Goal: Task Accomplishment & Management: Complete application form

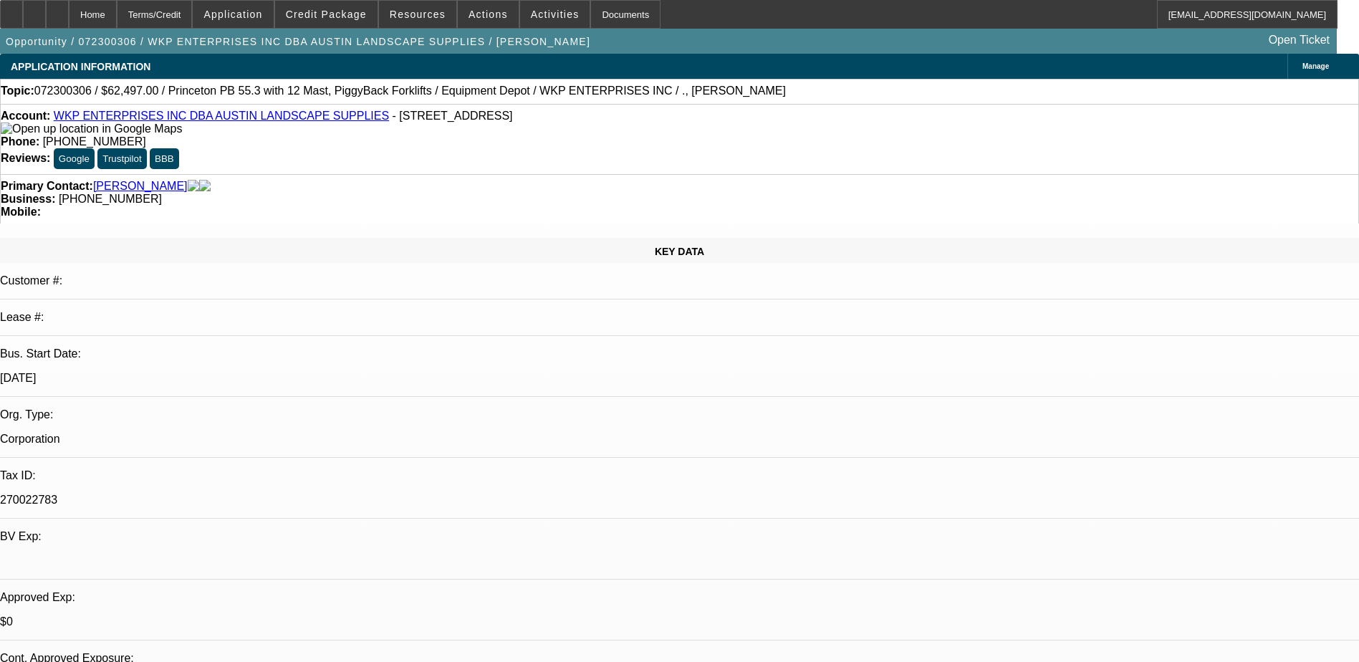
select select "0"
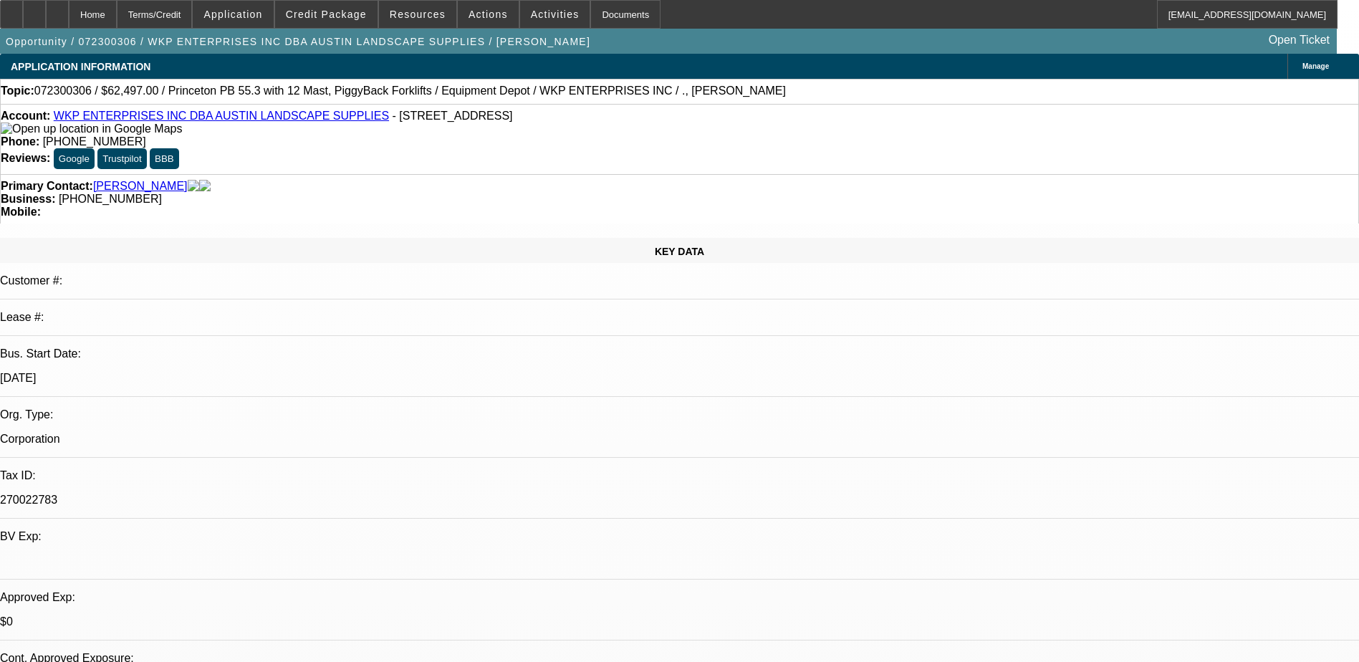
select select "0"
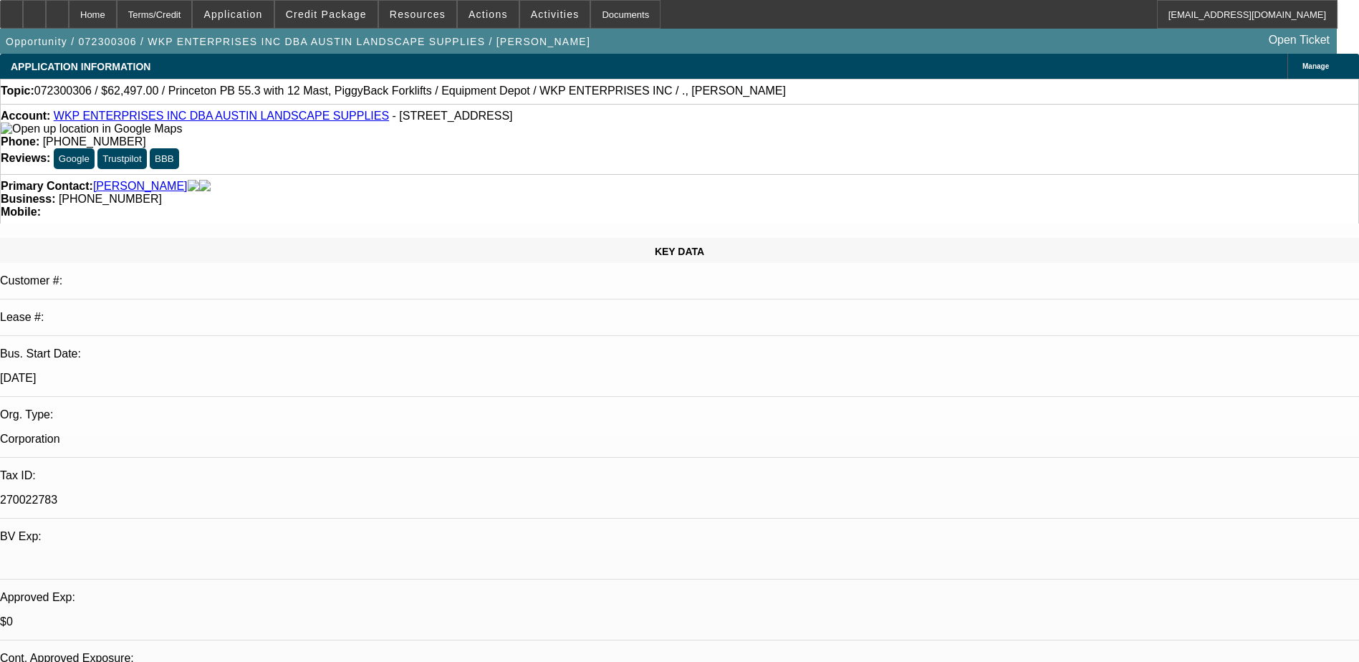
select select "0"
select select "1"
select select "6"
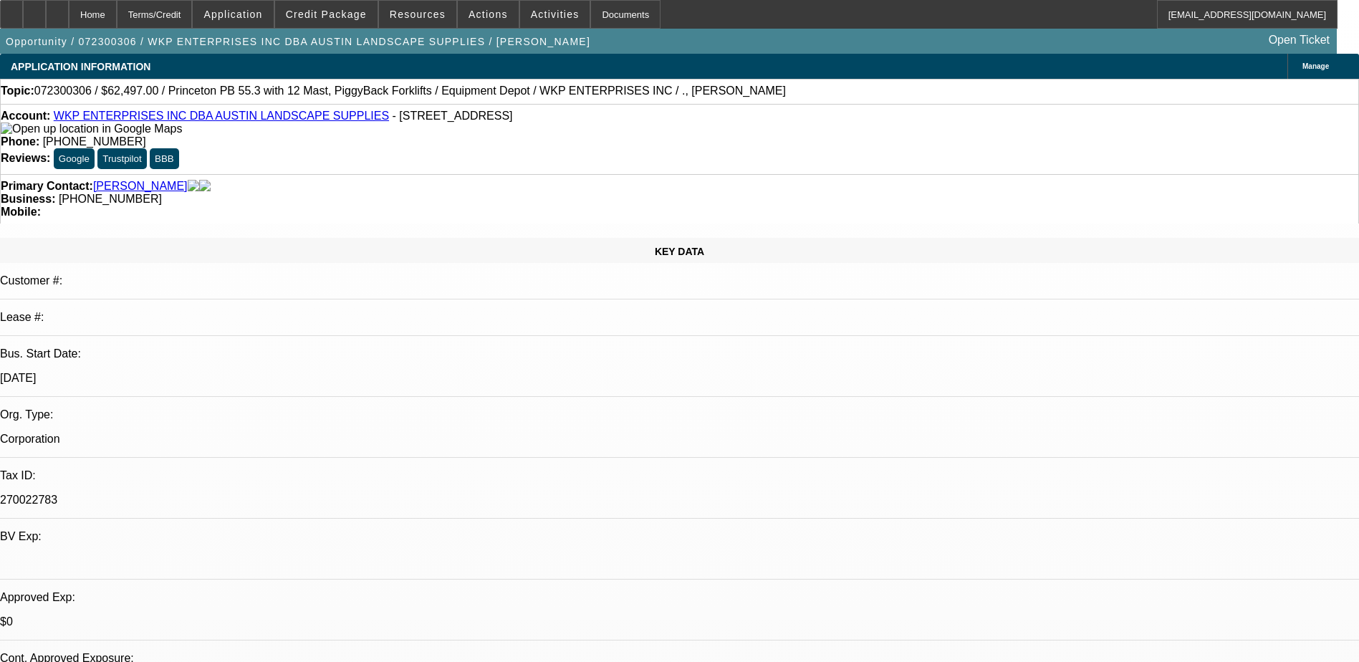
select select "1"
select select "2"
select select "6"
select select "1"
select select "2"
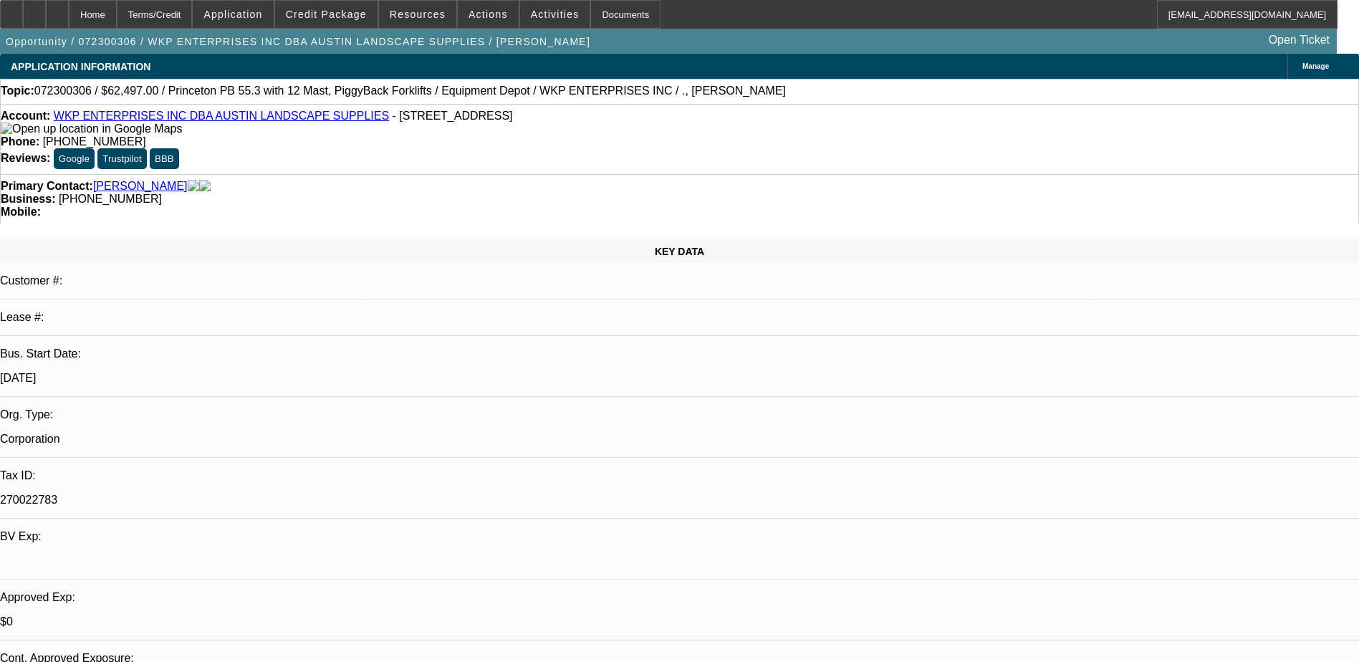
select select "6"
select select "1"
select select "2"
select select "6"
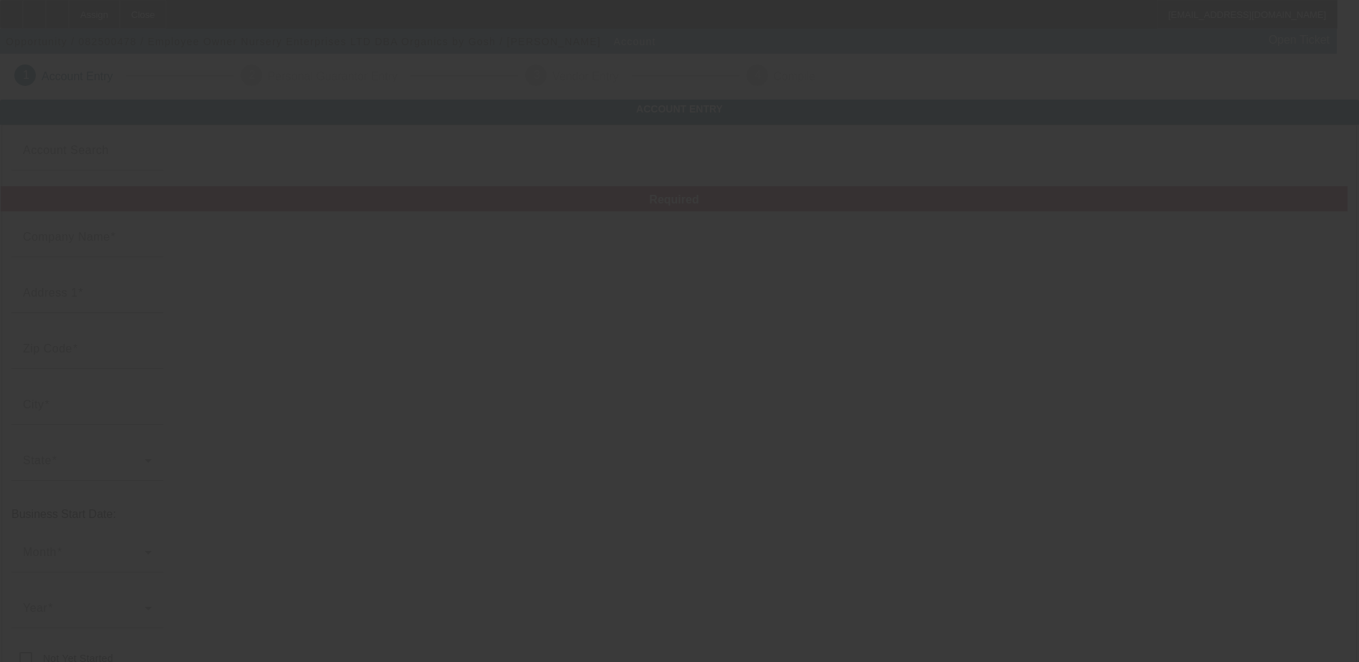
type input "Employee Owner Nursery Enterprises LTD"
type input "[STREET_ADDRESS]"
type input "78626"
type input "[GEOGRAPHIC_DATA]"
type input "[PHONE_NUMBER]"
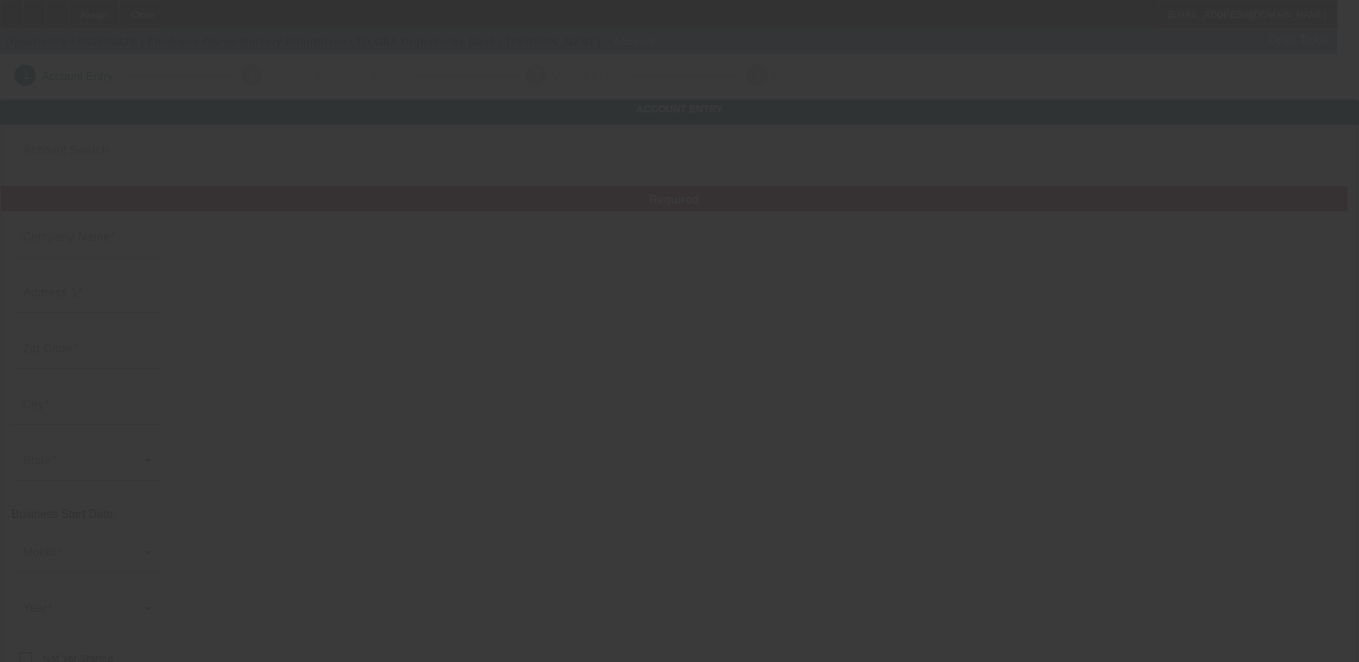
type input "Organics by Gosh"
type input "[PERSON_NAME][EMAIL_ADDRESS][DOMAIN_NAME]"
type input "270022783"
type input "[URL][DOMAIN_NAME]"
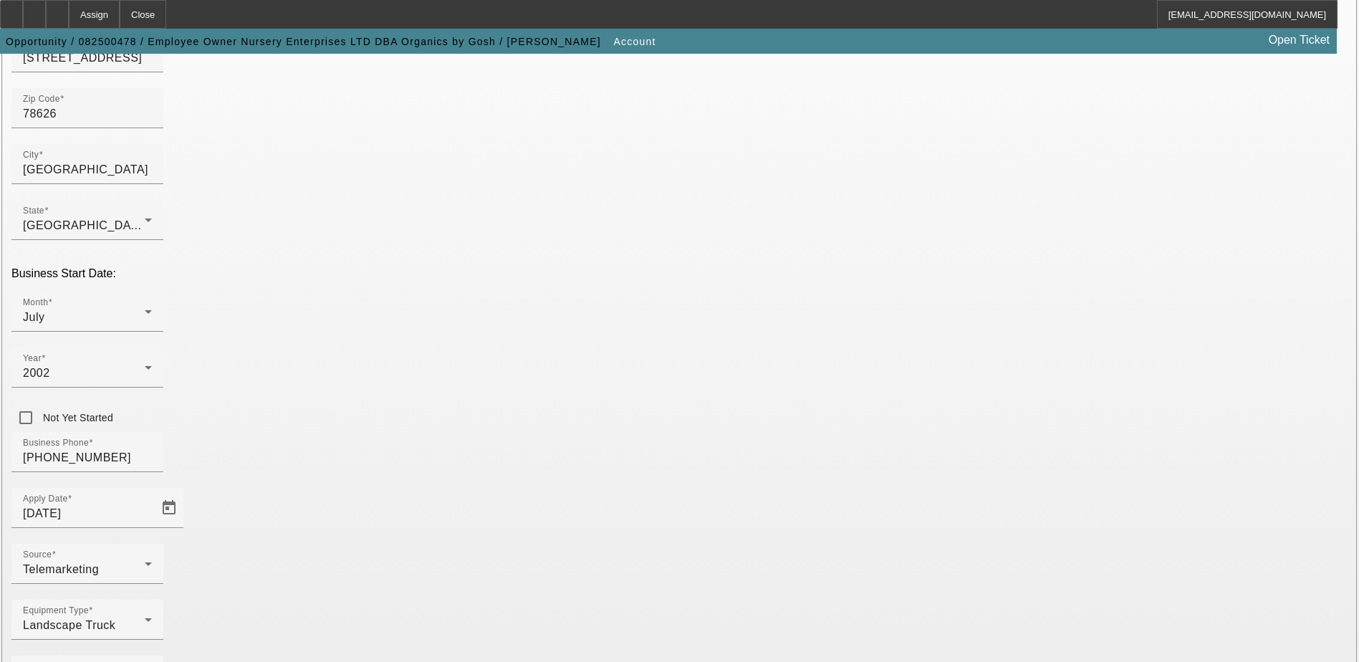
scroll to position [242, 0]
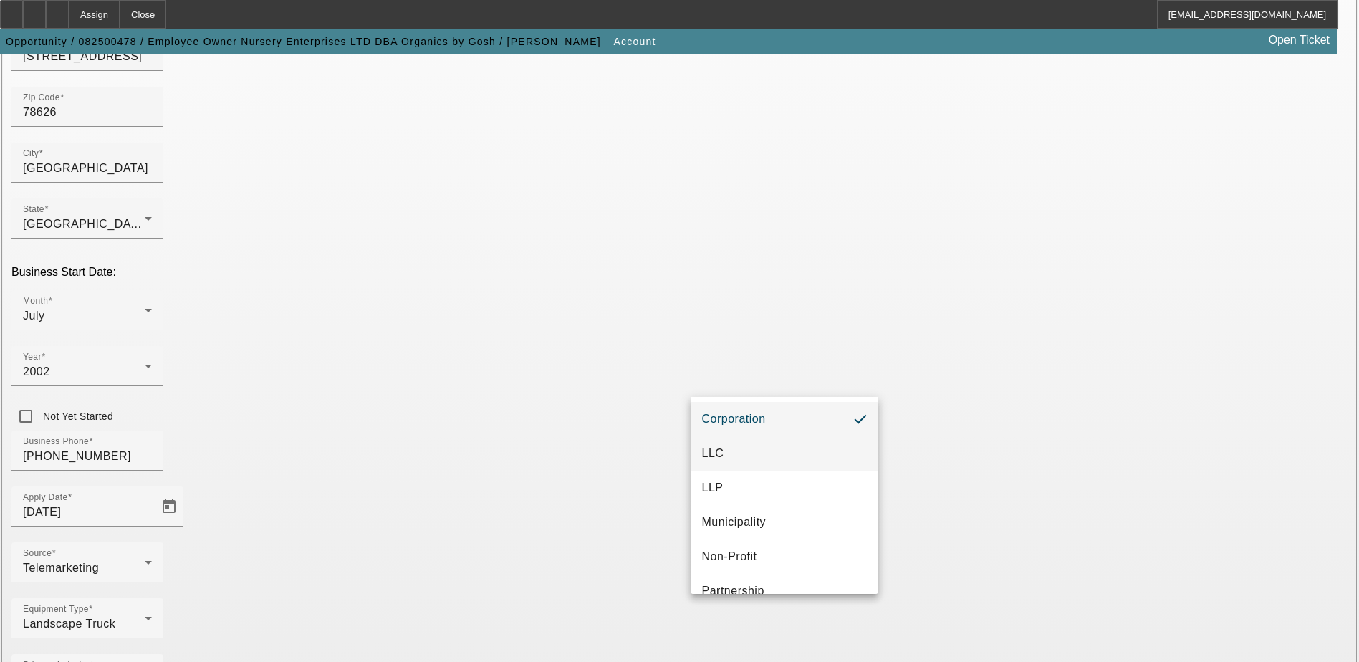
scroll to position [90, 0]
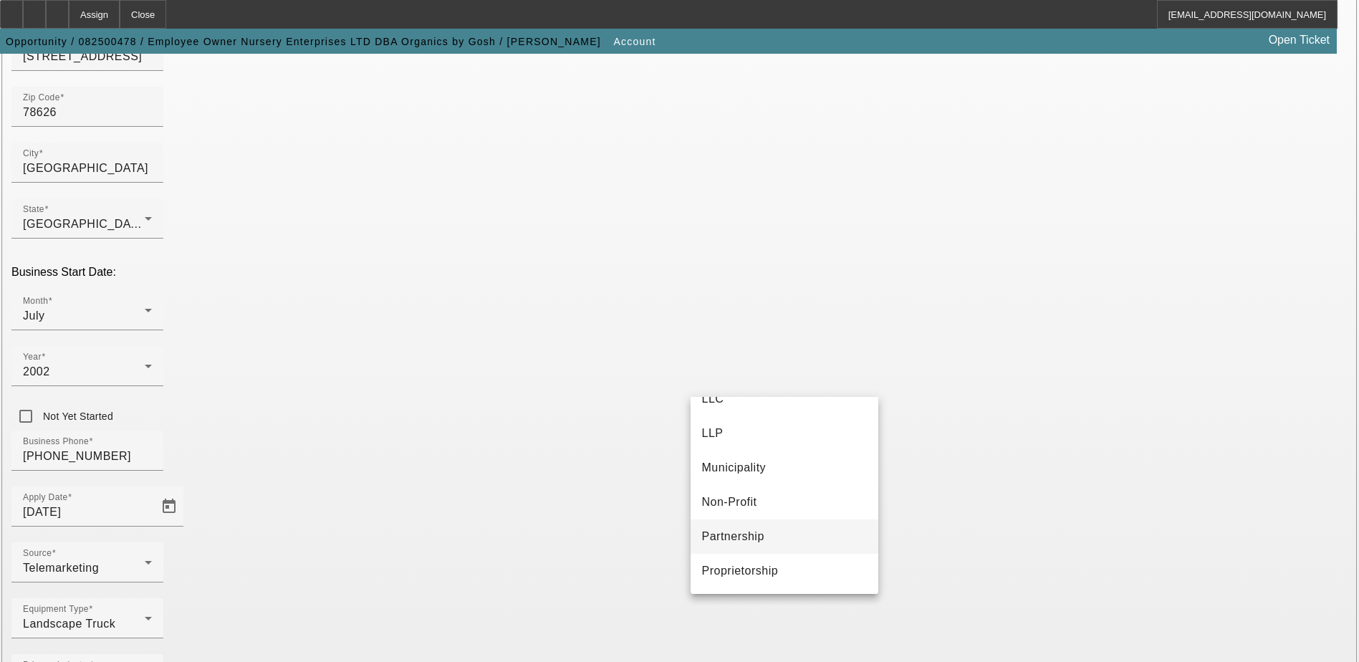
click at [807, 540] on mat-option "Partnership" at bounding box center [784, 536] width 188 height 34
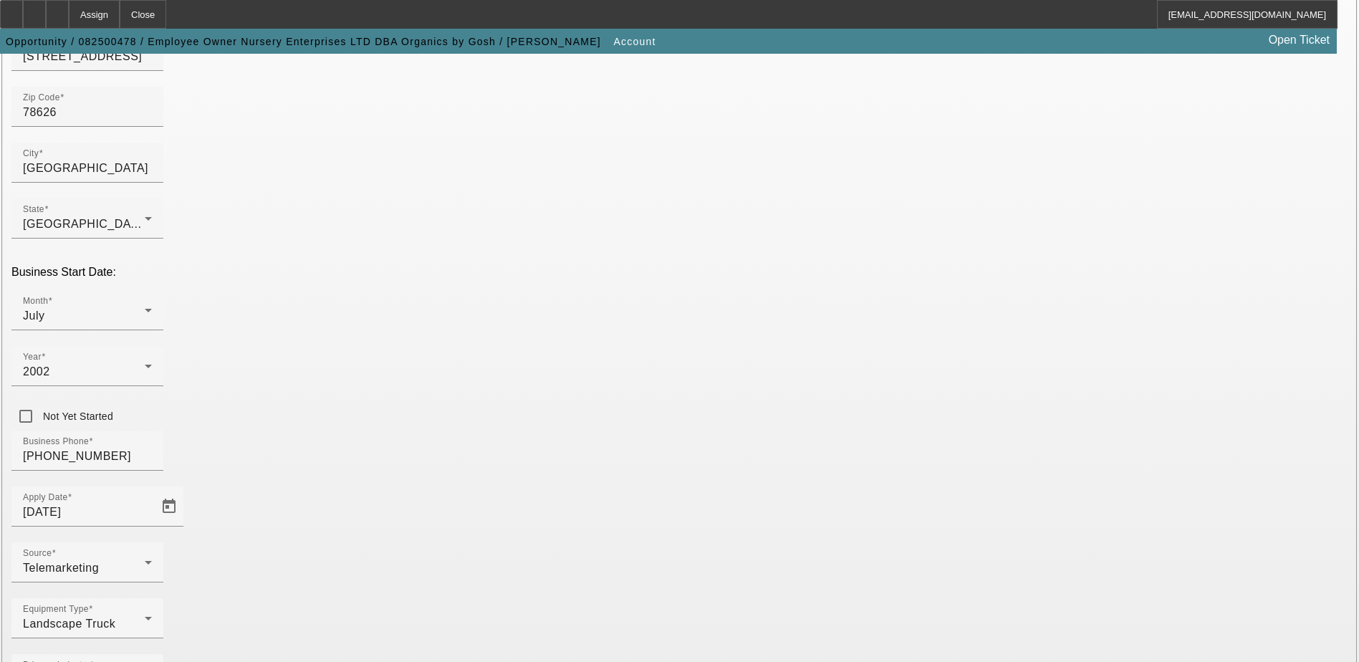
click at [640, 598] on div "Equipment Type Landscape Truck" at bounding box center [679, 626] width 1336 height 56
drag, startPoint x: 819, startPoint y: 492, endPoint x: 629, endPoint y: 481, distance: 190.8
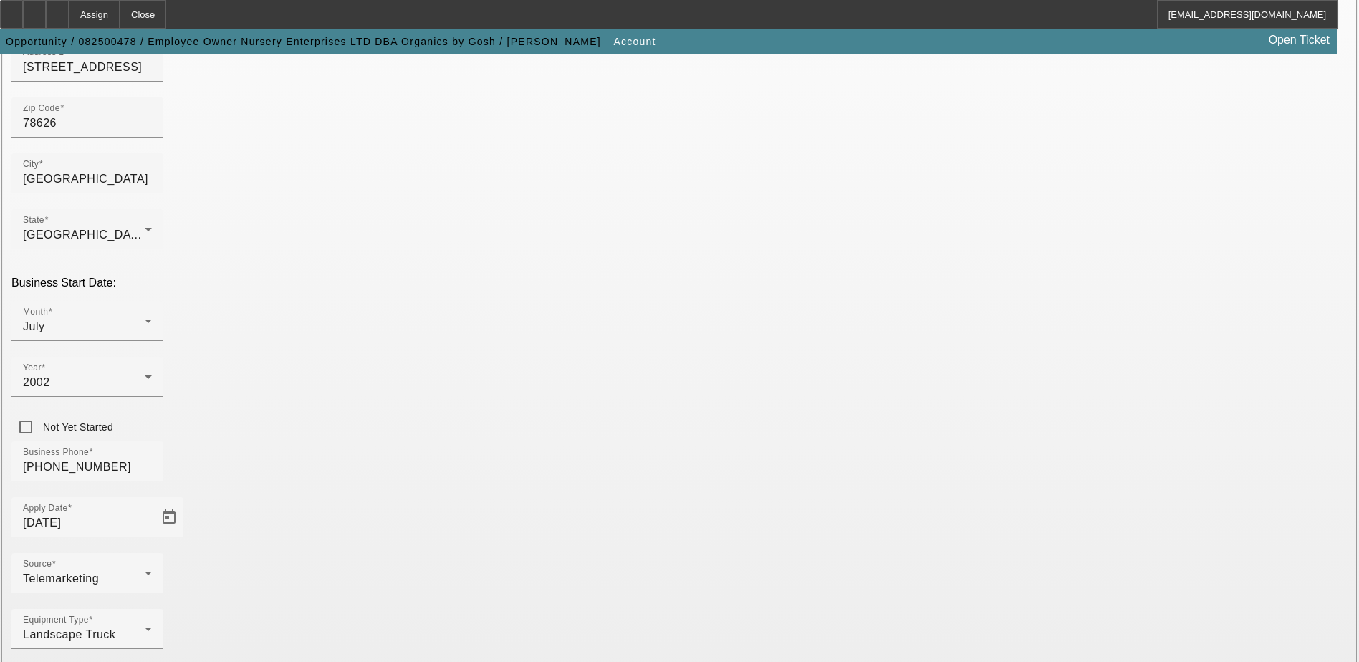
scroll to position [242, 0]
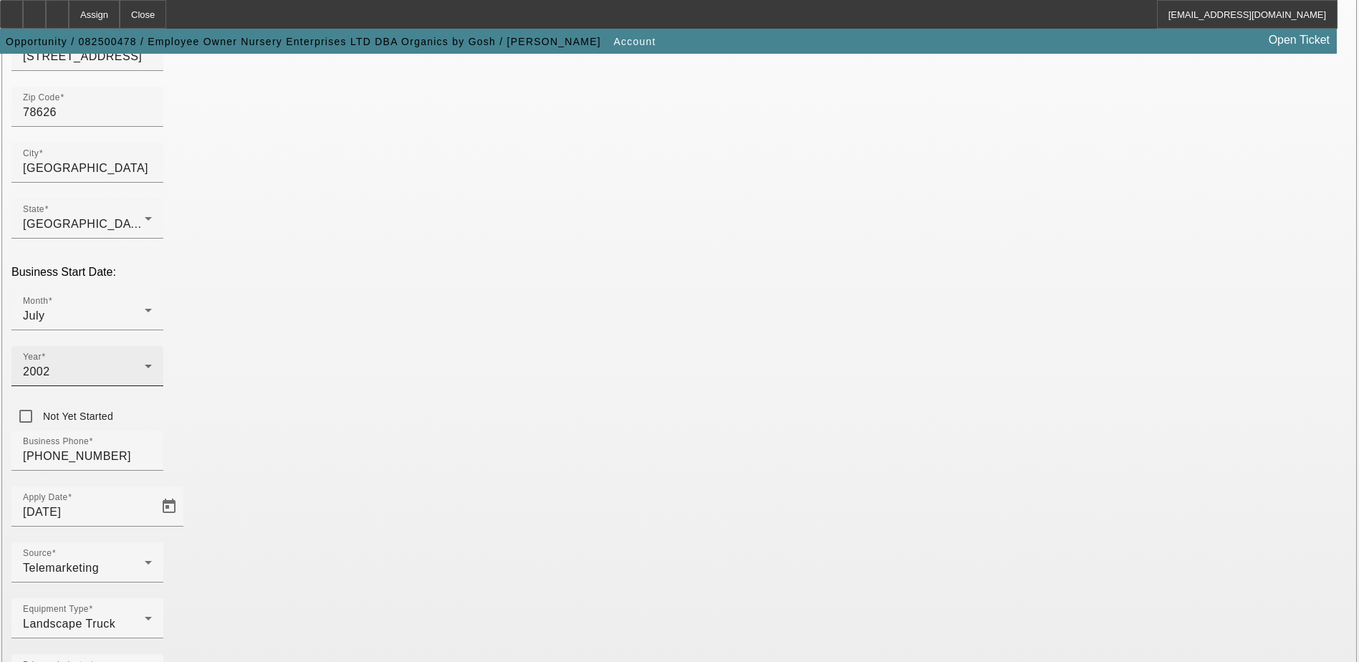
click at [145, 363] on div "2002" at bounding box center [84, 371] width 122 height 17
click at [533, 302] on mat-option "1986" at bounding box center [522, 297] width 83 height 34
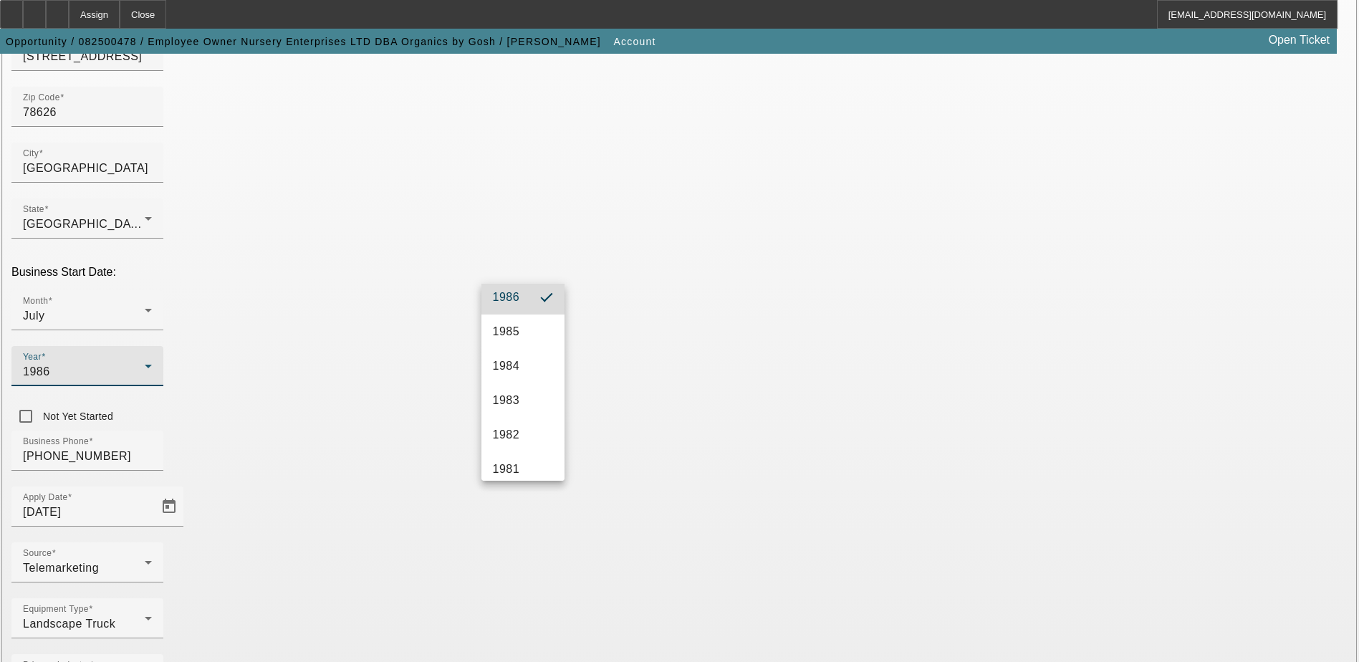
scroll to position [0, 0]
click at [584, 430] on div "Business Phone [PHONE_NUMBER]" at bounding box center [679, 458] width 1336 height 56
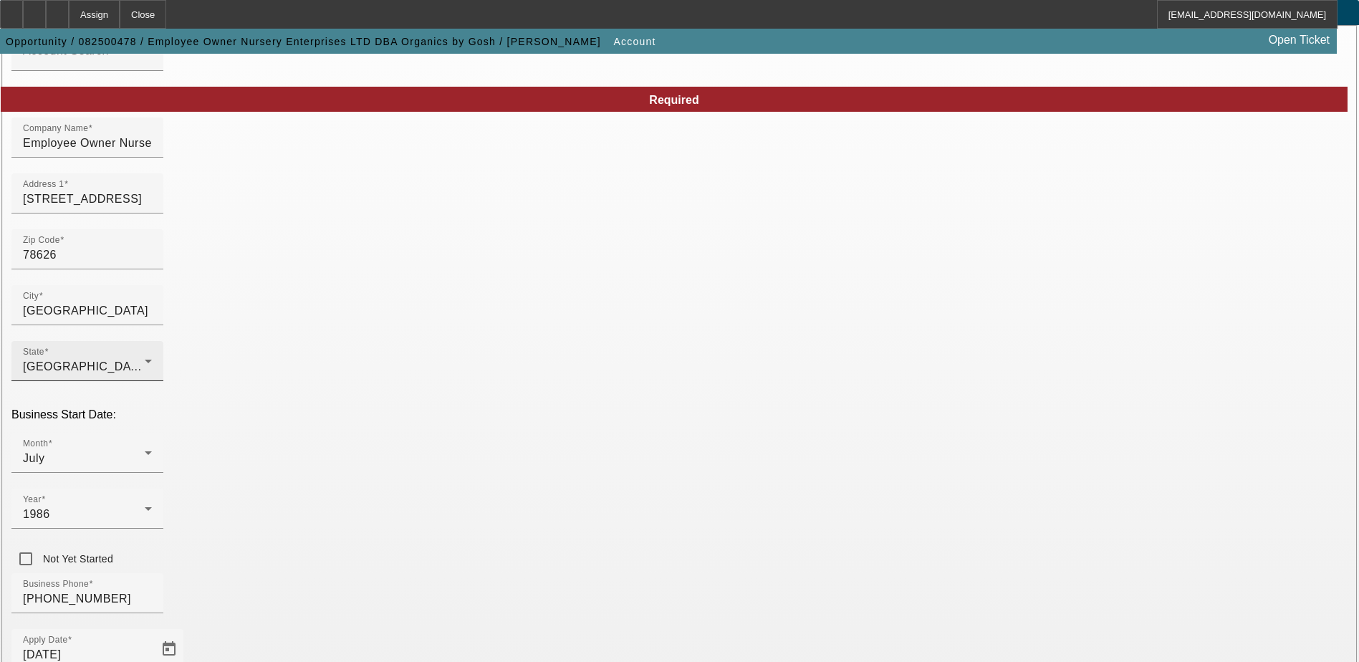
scroll to position [99, 0]
click at [157, 445] on icon at bounding box center [148, 453] width 17 height 17
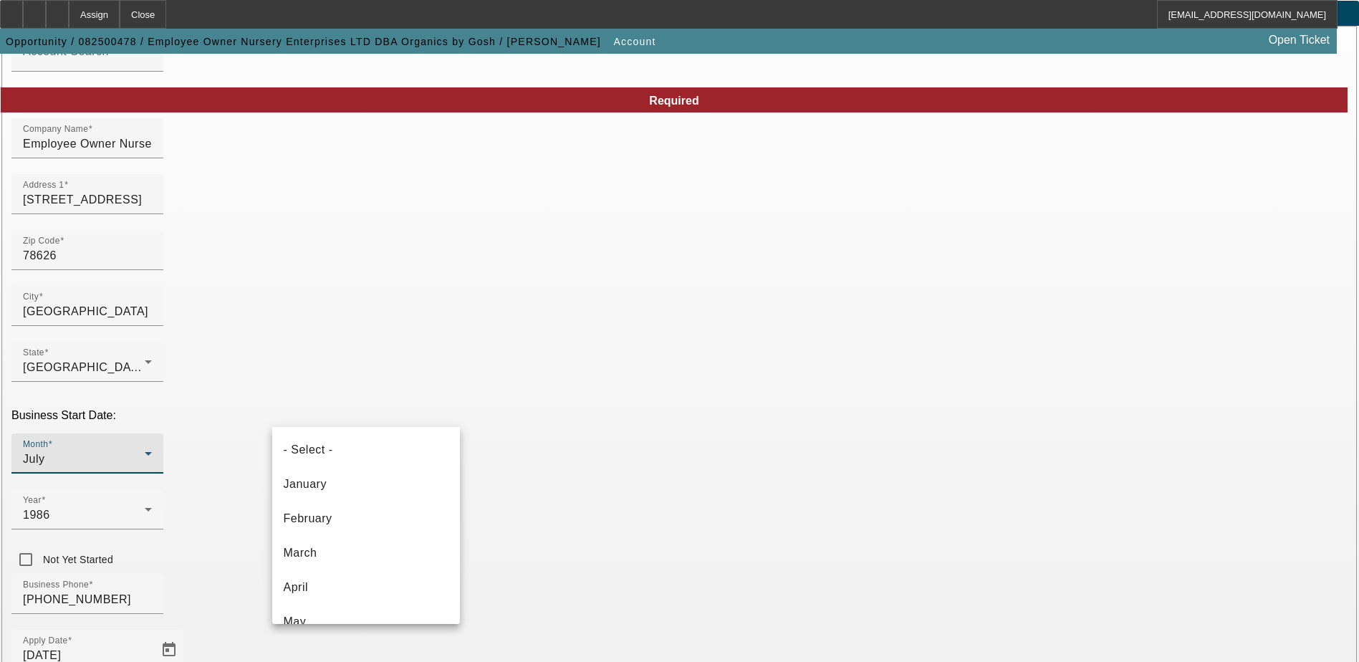
scroll to position [84, 0]
click at [438, 409] on div at bounding box center [679, 331] width 1359 height 662
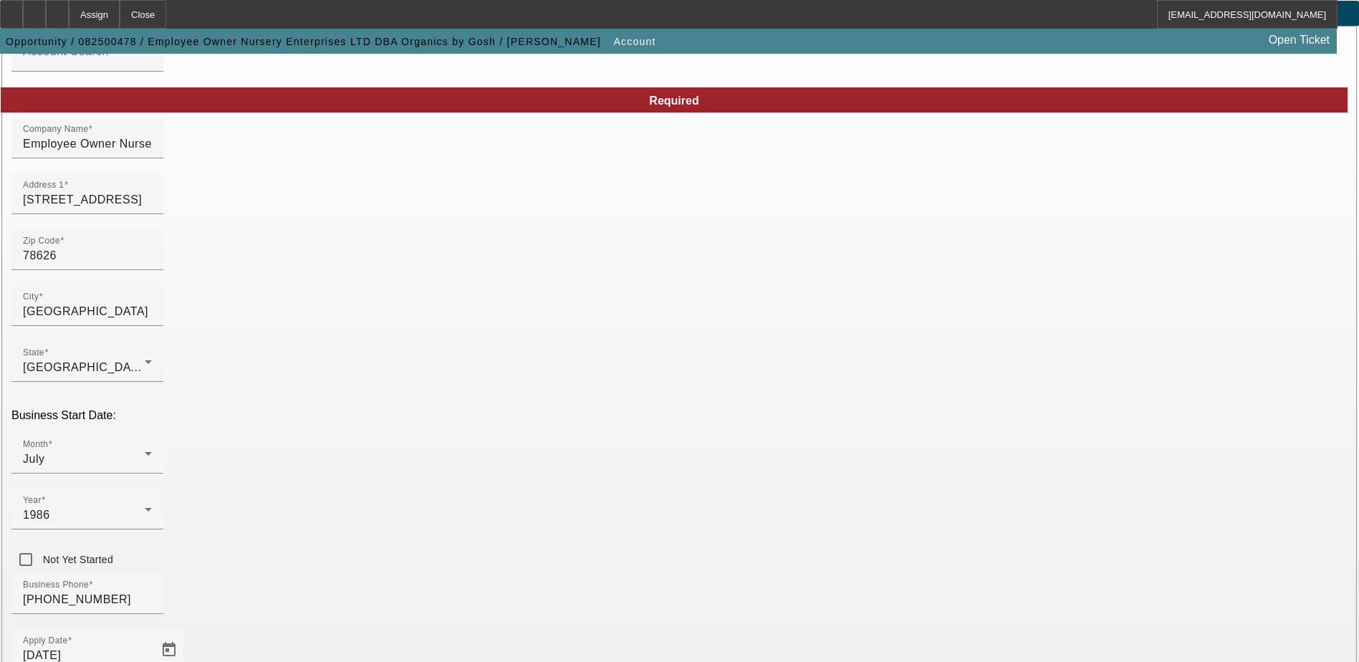
drag, startPoint x: 536, startPoint y: 462, endPoint x: 531, endPoint y: 449, distance: 13.6
click at [536, 574] on div "Business Phone [PHONE_NUMBER]" at bounding box center [679, 602] width 1336 height 56
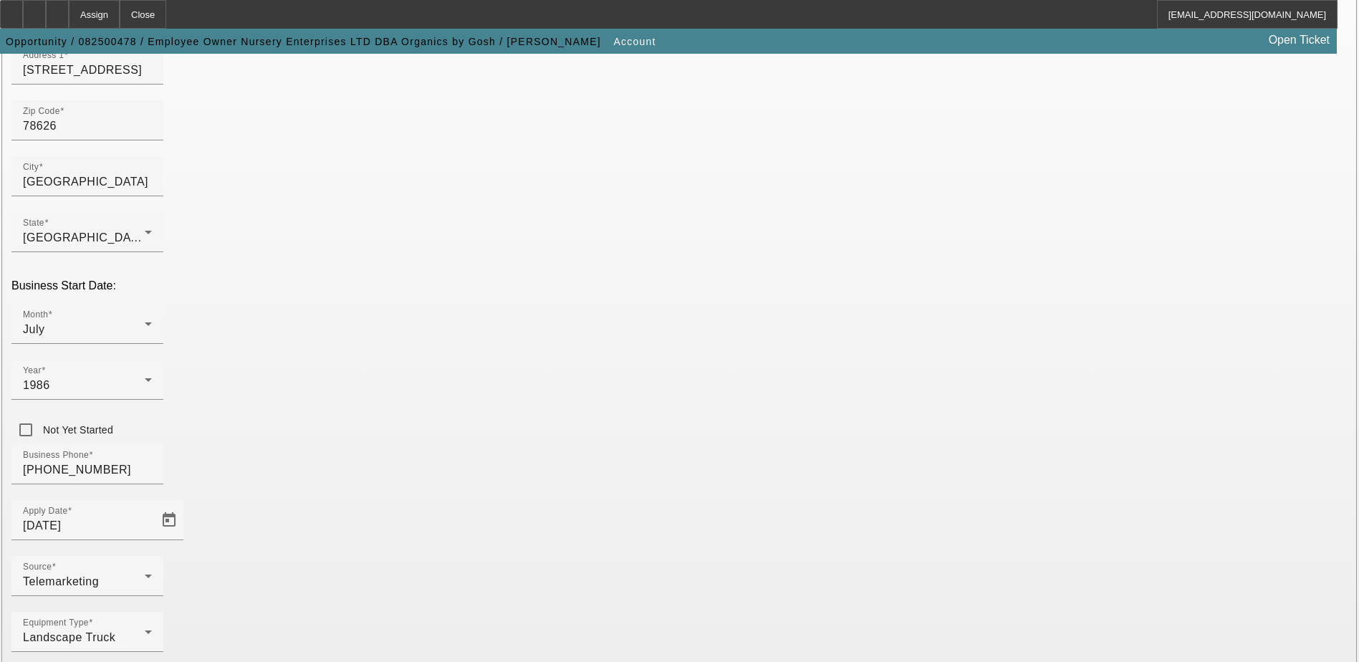
scroll to position [242, 0]
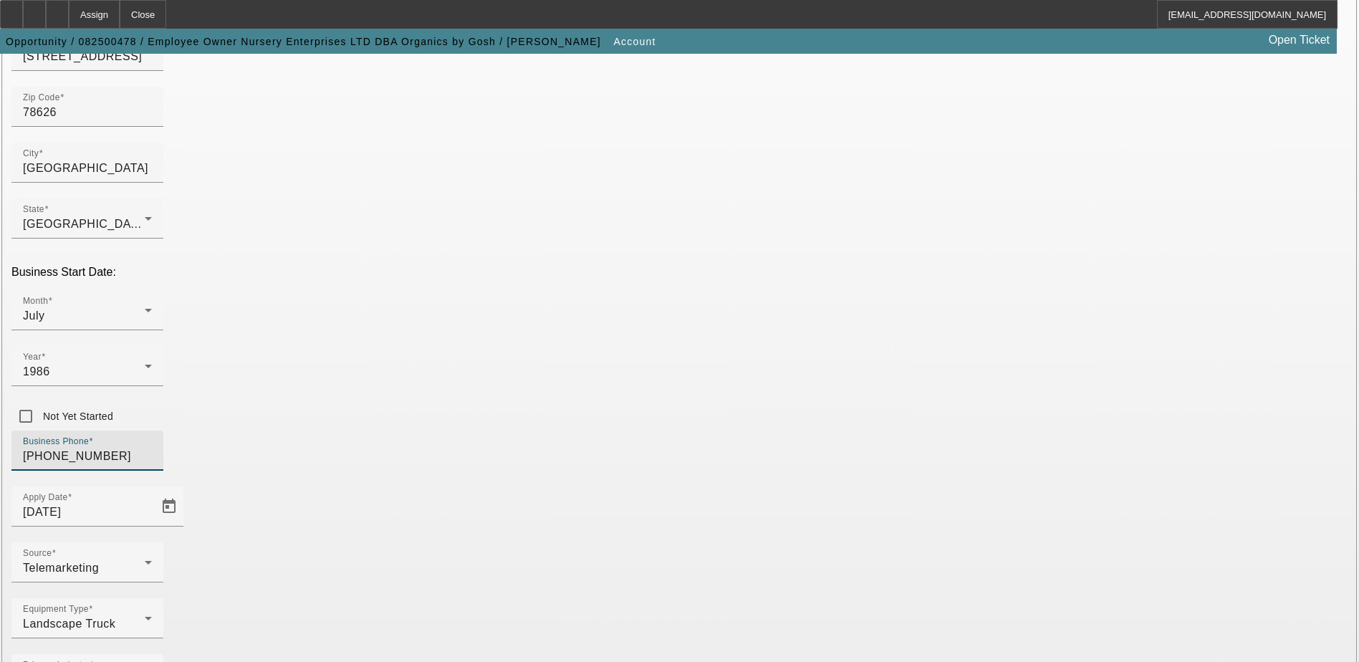
drag, startPoint x: 189, startPoint y: 315, endPoint x: 149, endPoint y: 316, distance: 40.1
type input "[PHONE_NUMBER]"
click at [571, 598] on div "Equipment Type Landscape Truck" at bounding box center [679, 626] width 1336 height 56
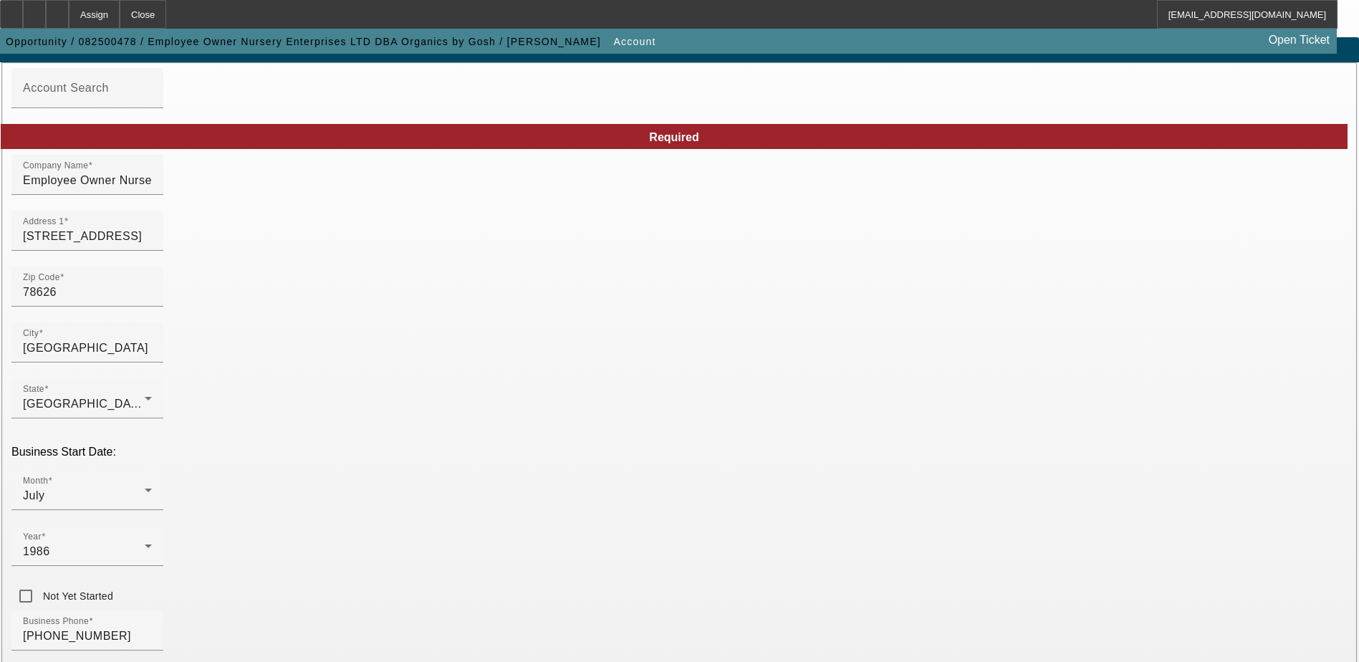
scroll to position [27, 0]
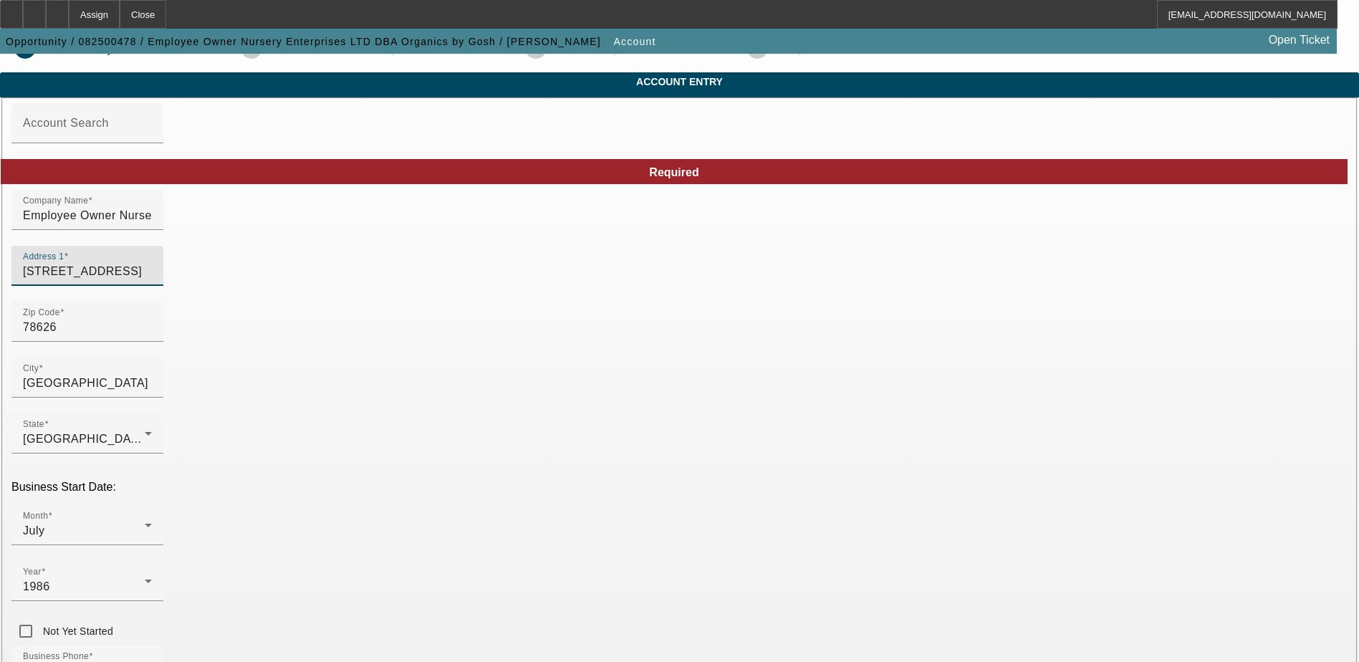
drag, startPoint x: 333, startPoint y: 288, endPoint x: 81, endPoint y: 288, distance: 252.1
type input "2040 Fm 969"
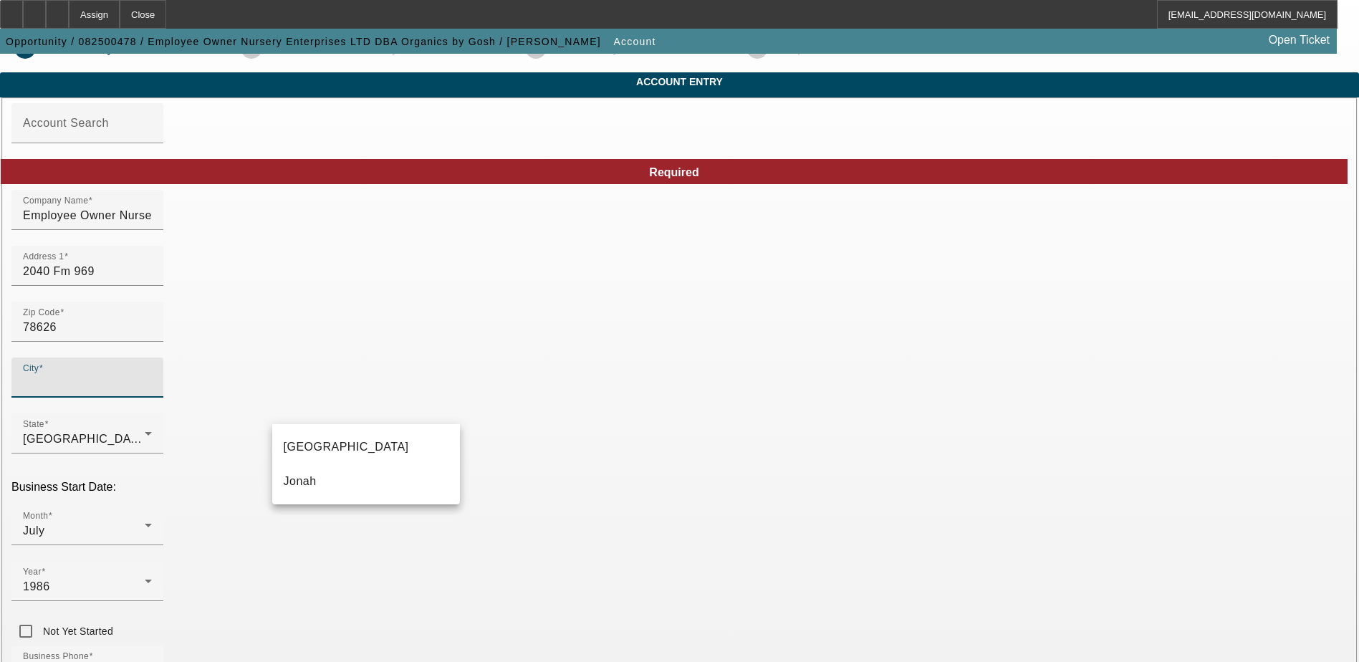
type input "Bastrop"
click at [491, 347] on div "Zip Code 78626" at bounding box center [679, 330] width 1336 height 56
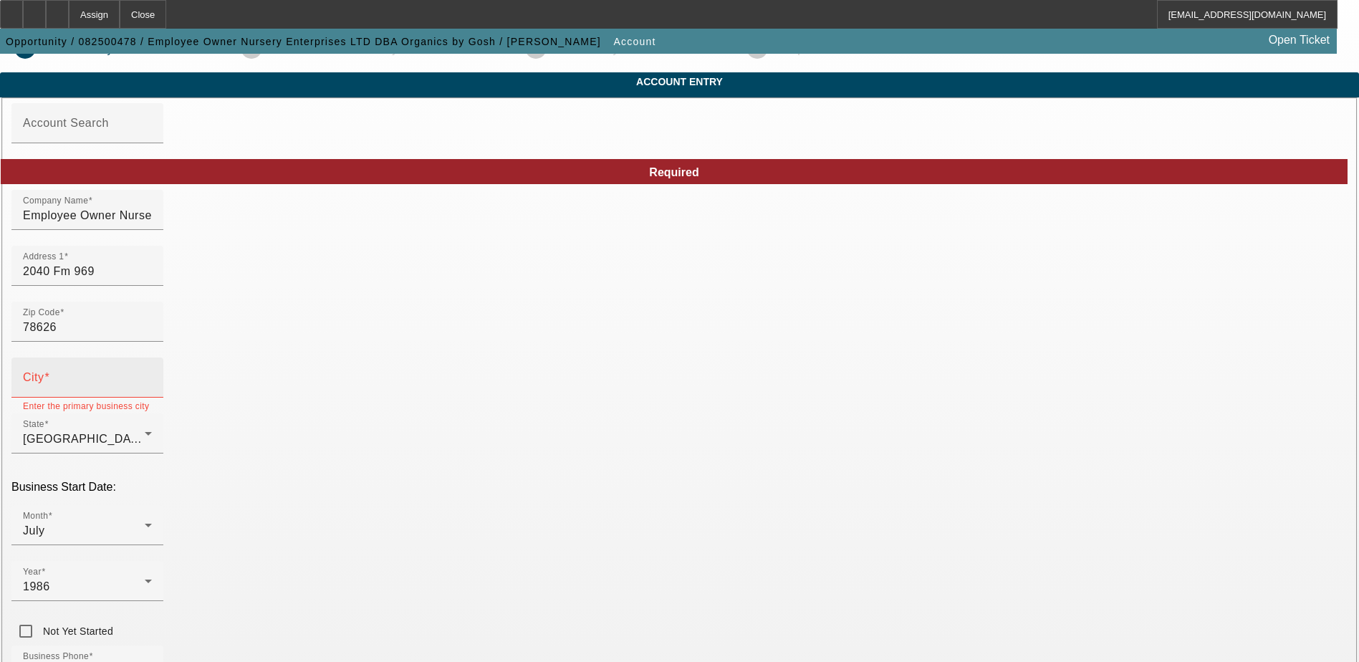
click at [152, 392] on input "City" at bounding box center [87, 383] width 129 height 17
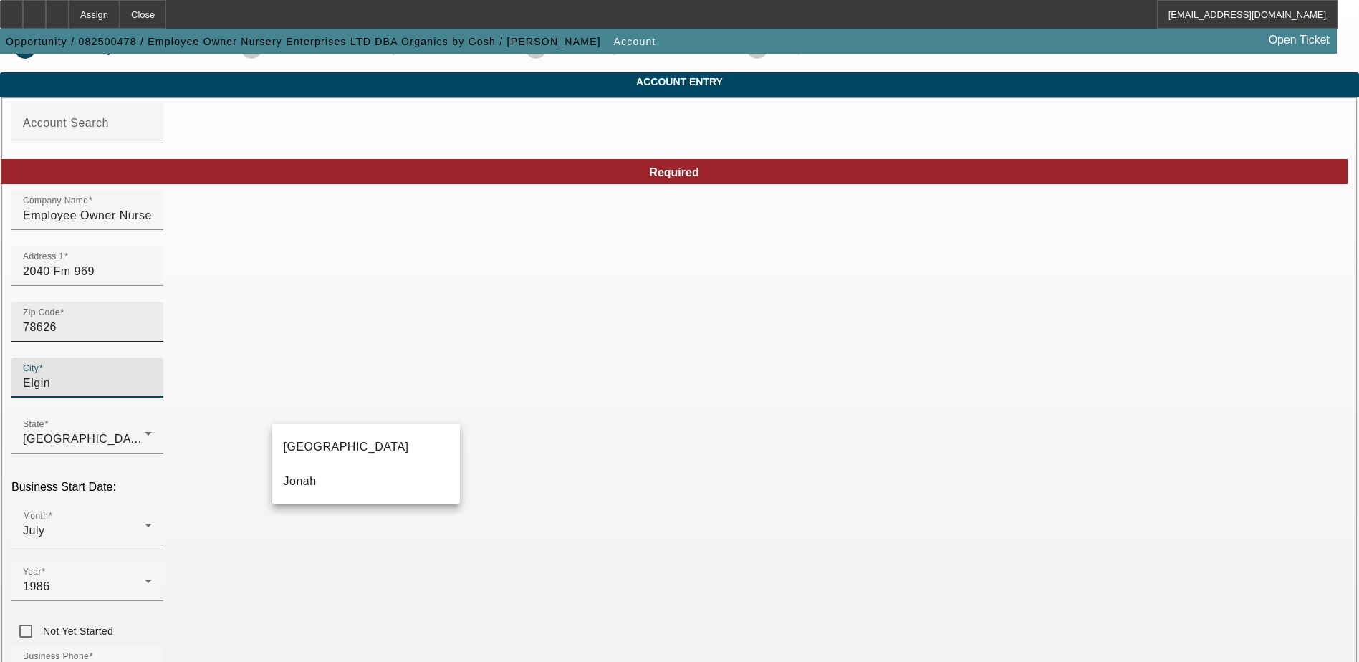
type input "Elgin"
drag, startPoint x: 322, startPoint y: 347, endPoint x: 215, endPoint y: 341, distance: 107.6
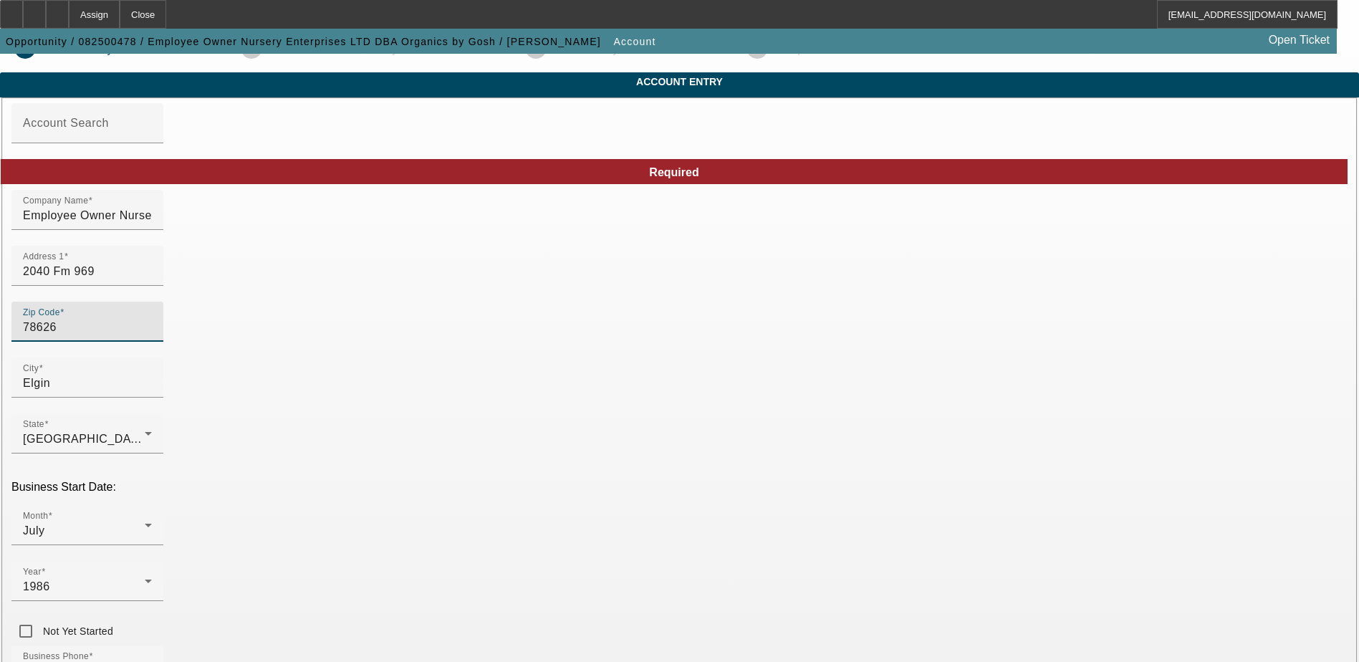
type input "7"
type input "78621"
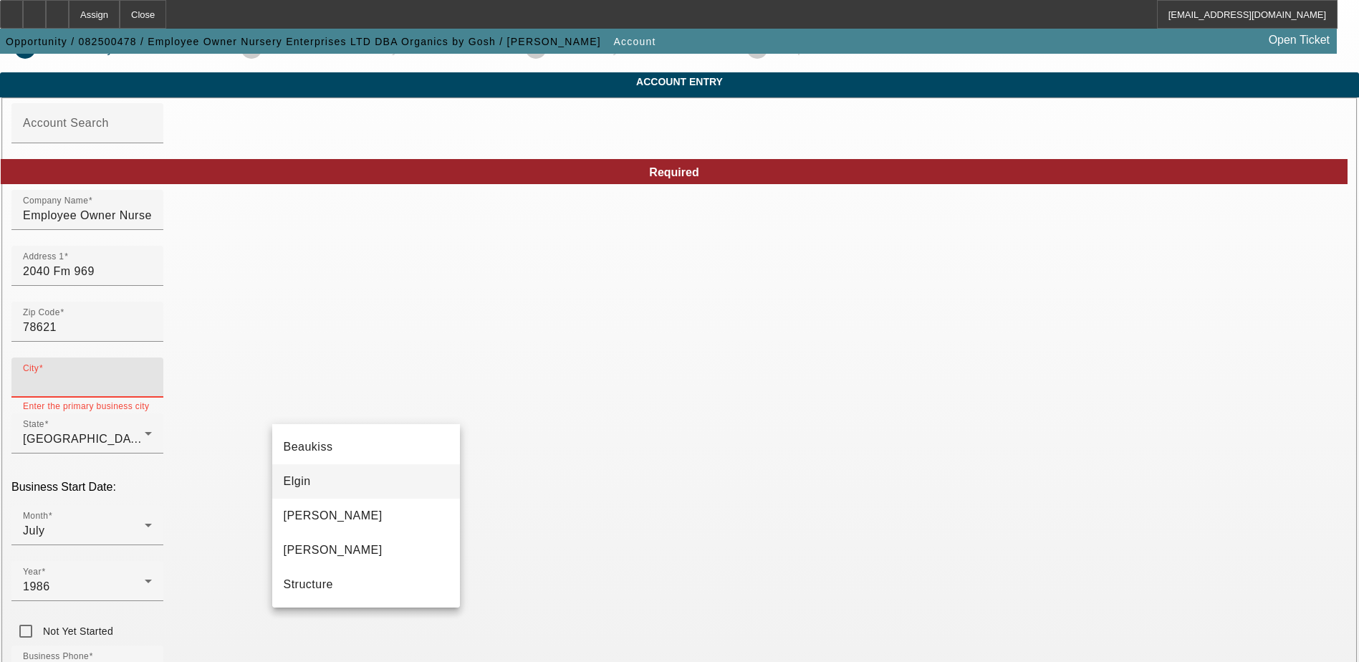
click at [387, 479] on mat-option "Elgin" at bounding box center [366, 481] width 188 height 34
type input "Elgin"
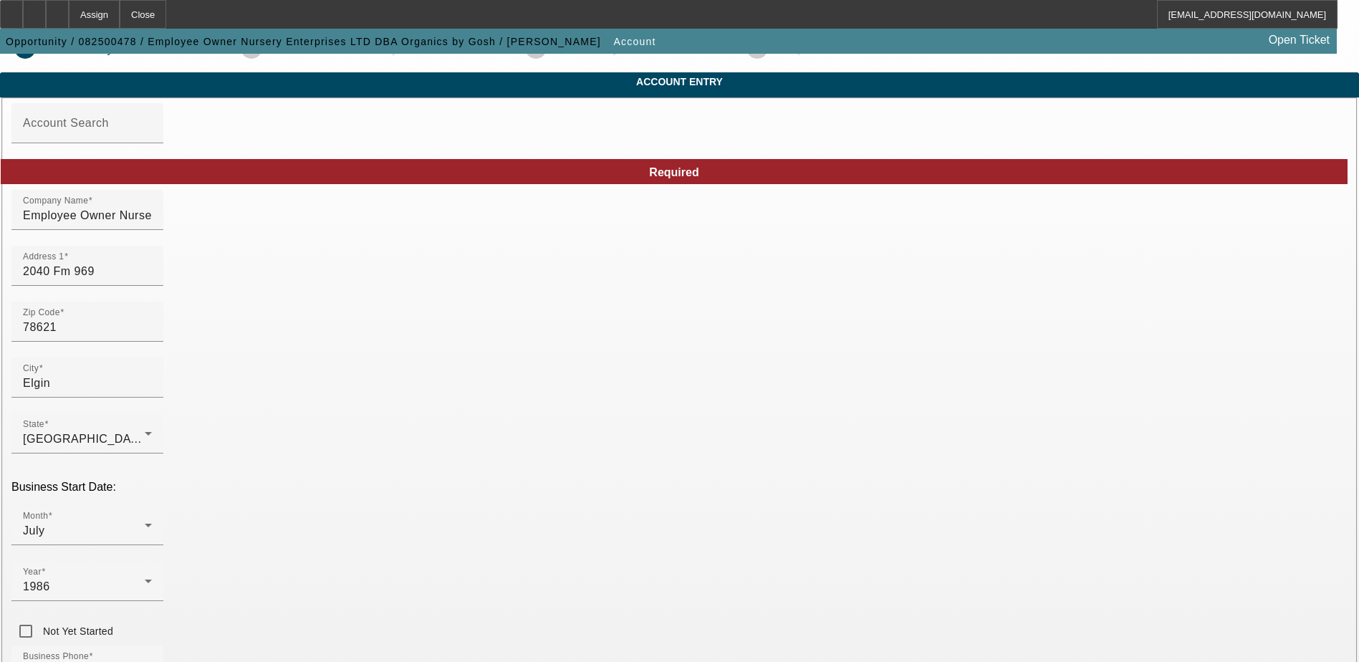
click at [540, 339] on div "Zip Code 78621" at bounding box center [679, 330] width 1336 height 56
drag, startPoint x: 859, startPoint y: 353, endPoint x: 657, endPoint y: 351, distance: 202.0
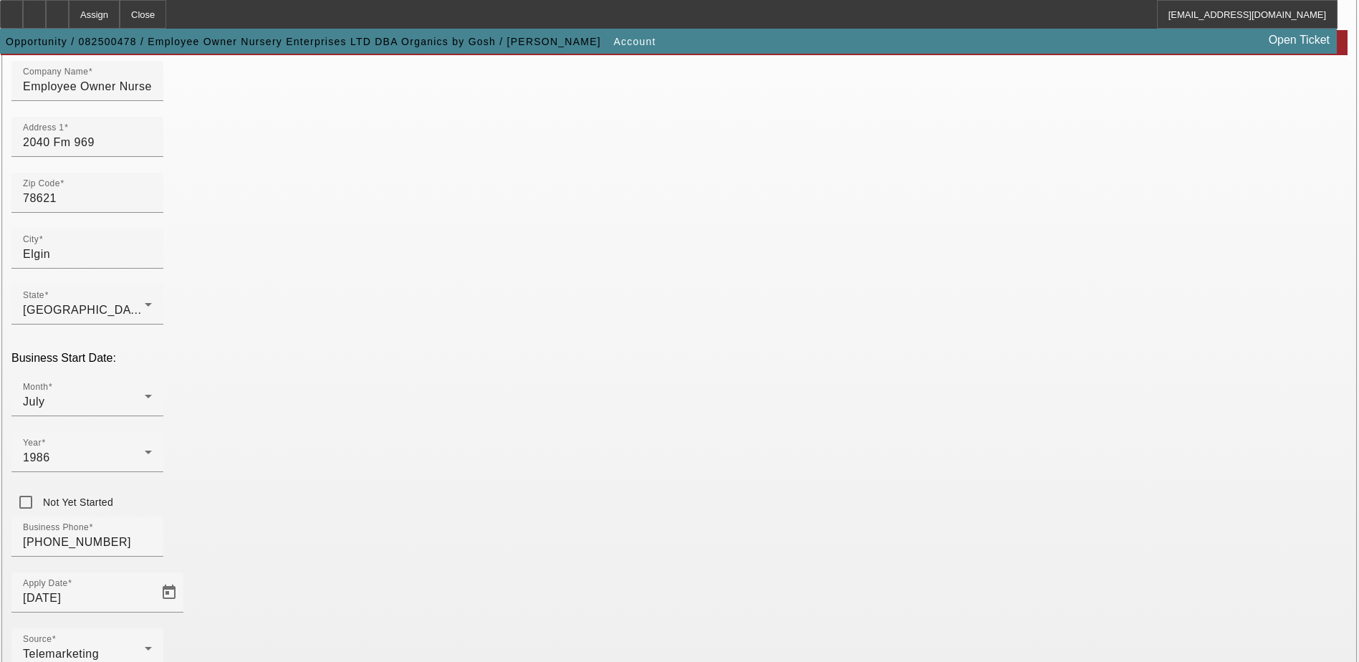
scroll to position [170, 0]
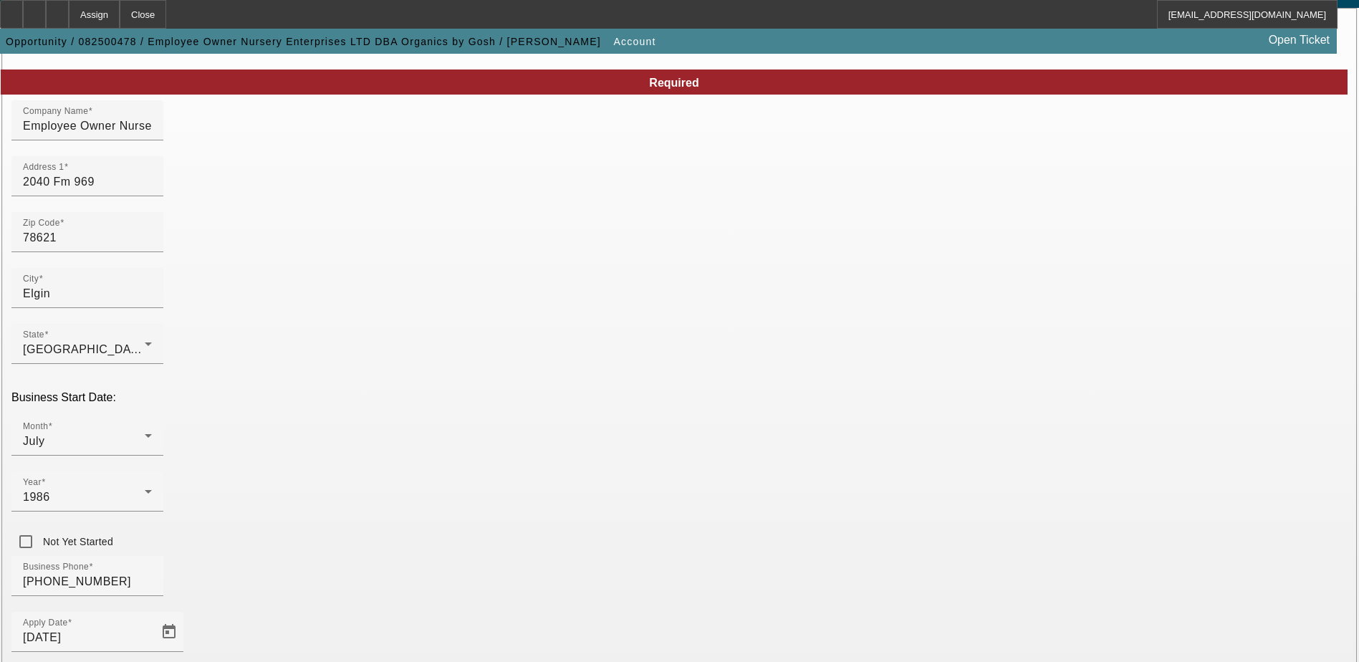
scroll to position [99, 0]
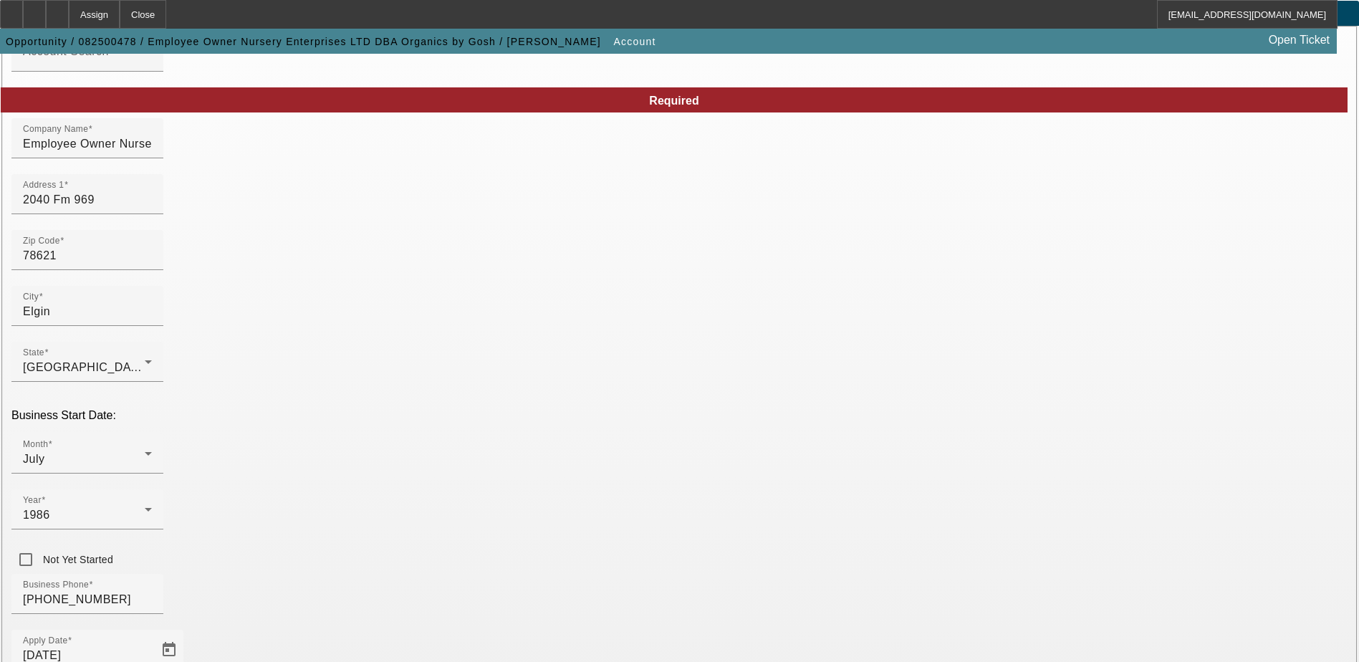
paste input "[EMAIL_ADDRESS][DOMAIN_NAME]"
type input "[EMAIL_ADDRESS][DOMAIN_NAME]"
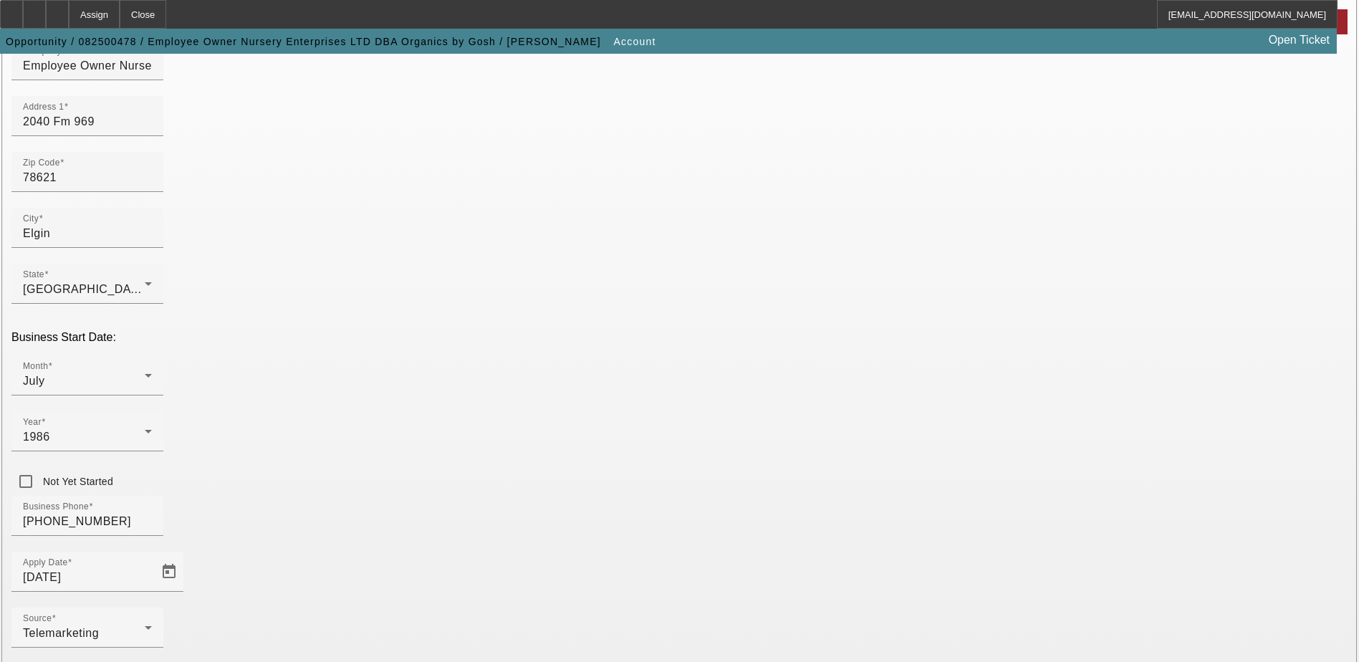
scroll to position [242, 0]
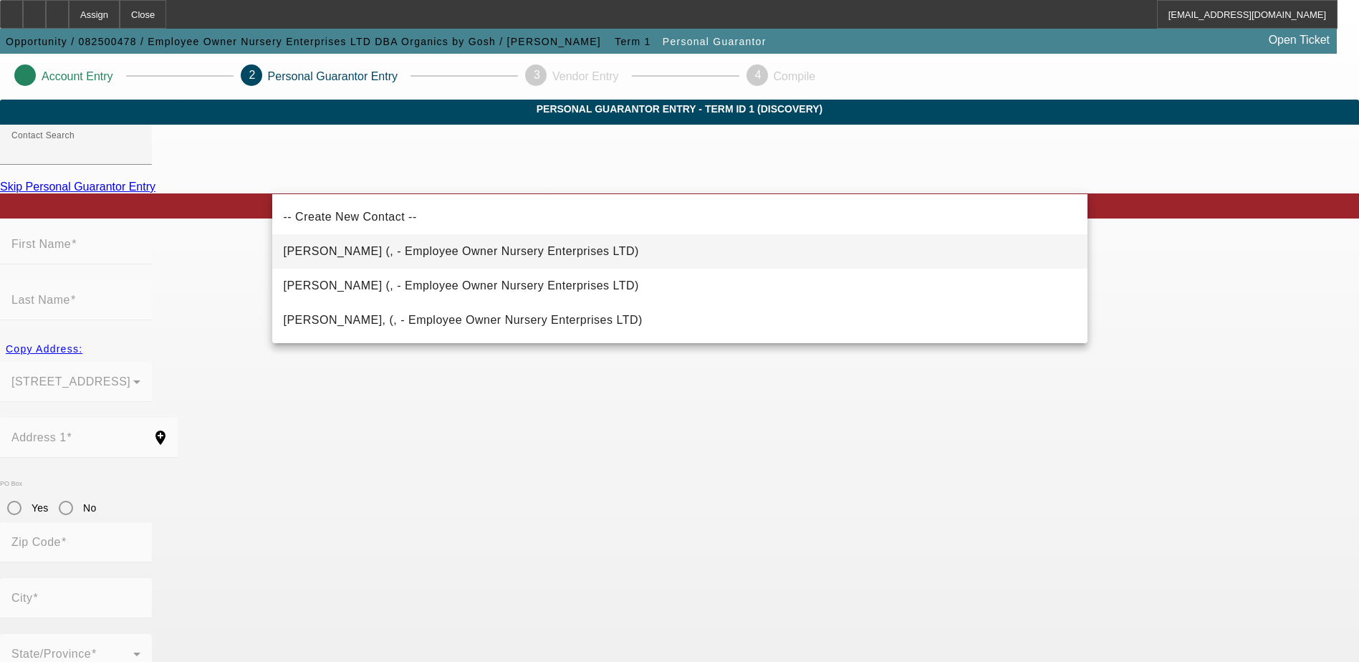
click at [602, 254] on mat-option "[PERSON_NAME] (, - Employee Owner Nursery Enterprises LTD)" at bounding box center [679, 251] width 815 height 34
type input "[PERSON_NAME] (, - Employee Owner Nursery Enterprises LTD)"
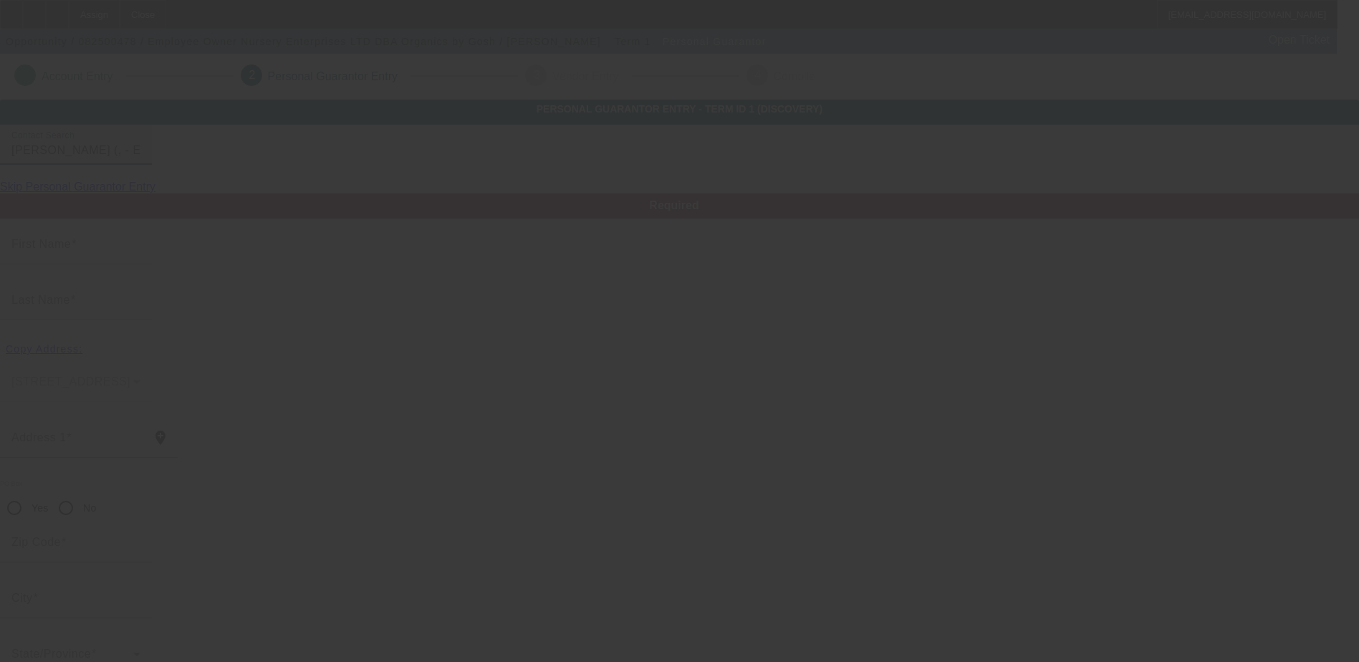
type input "[PERSON_NAME]"
radio input "true"
type input "[PHONE_NUMBER]"
type input "[EMAIL_ADDRESS][DOMAIN_NAME]"
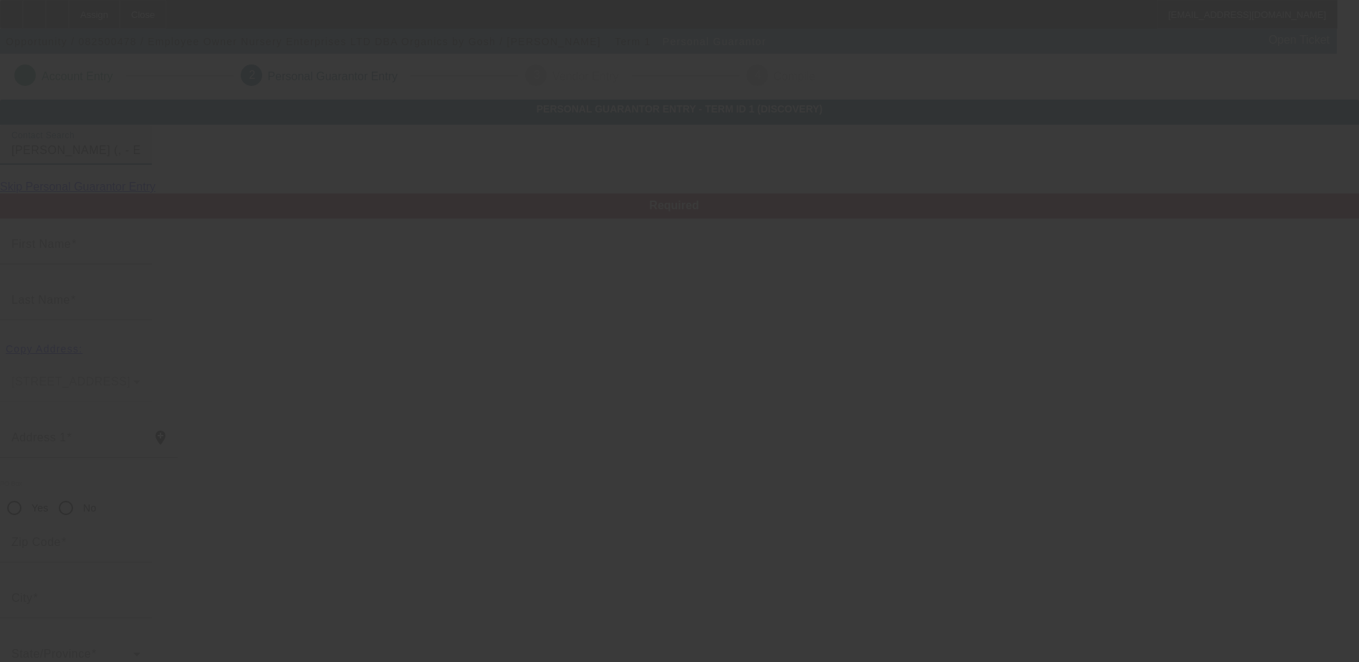
type input "[PHONE_NUMBER]"
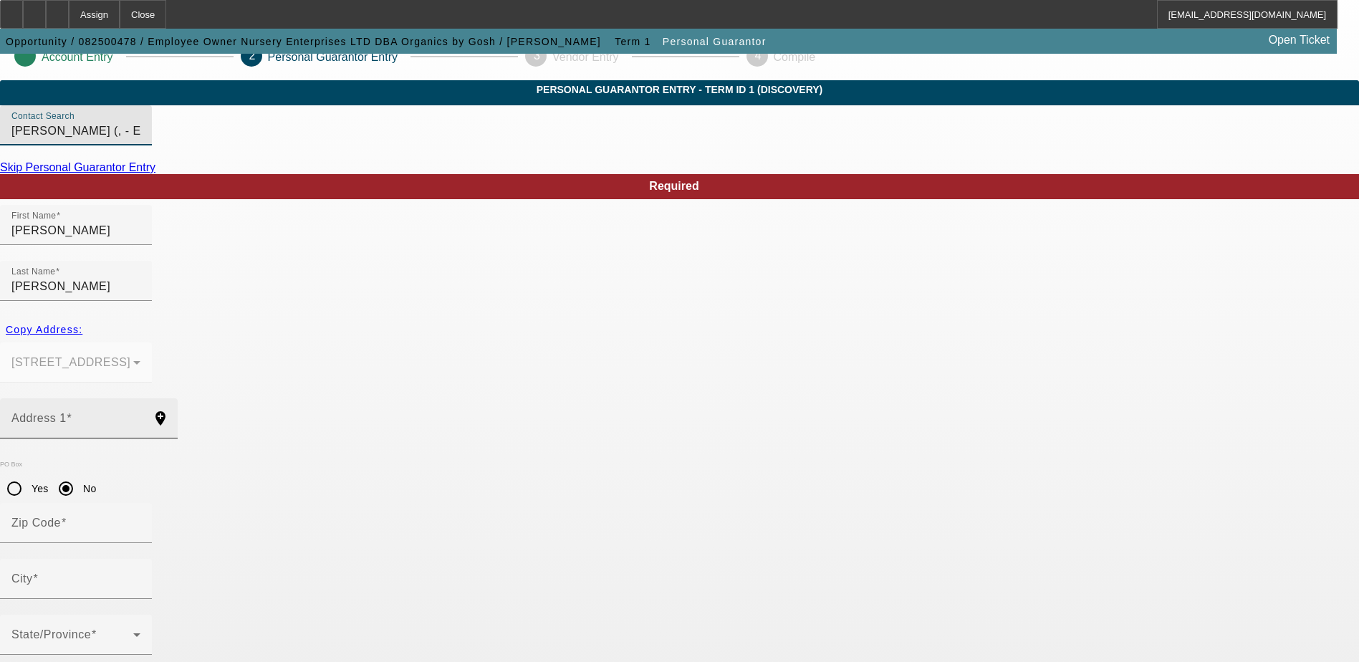
scroll to position [39, 0]
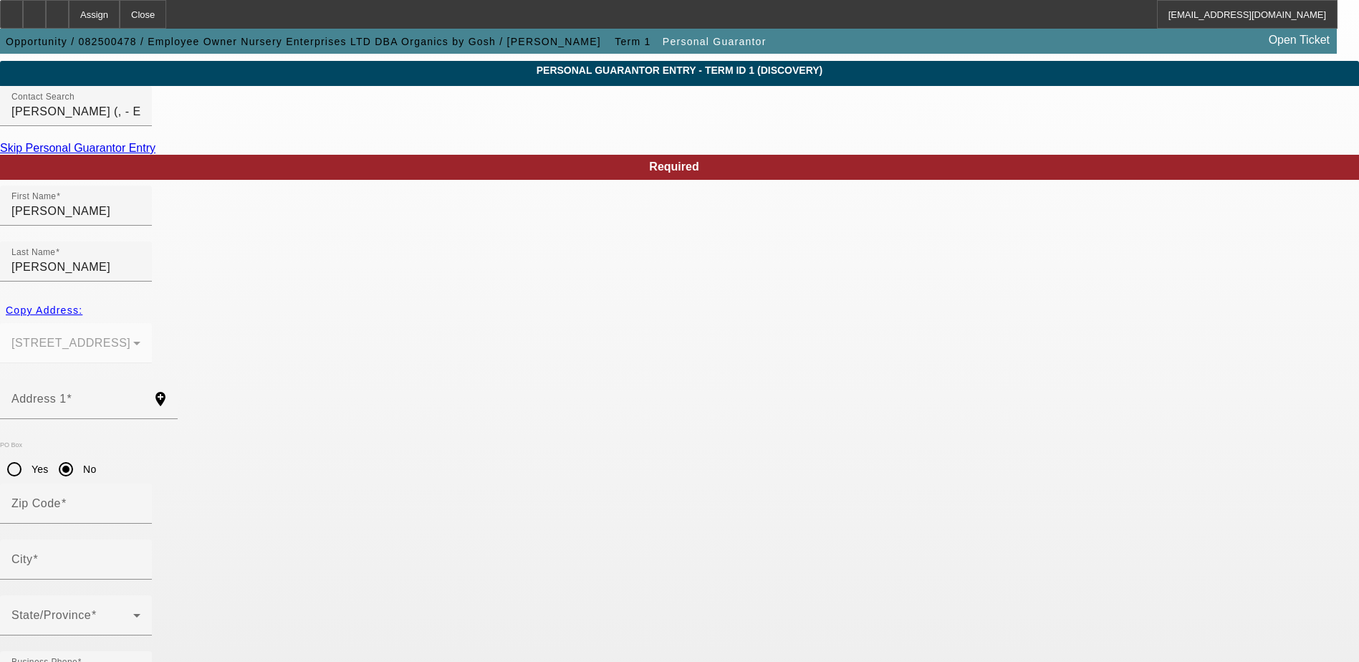
type input "000-00-0000"
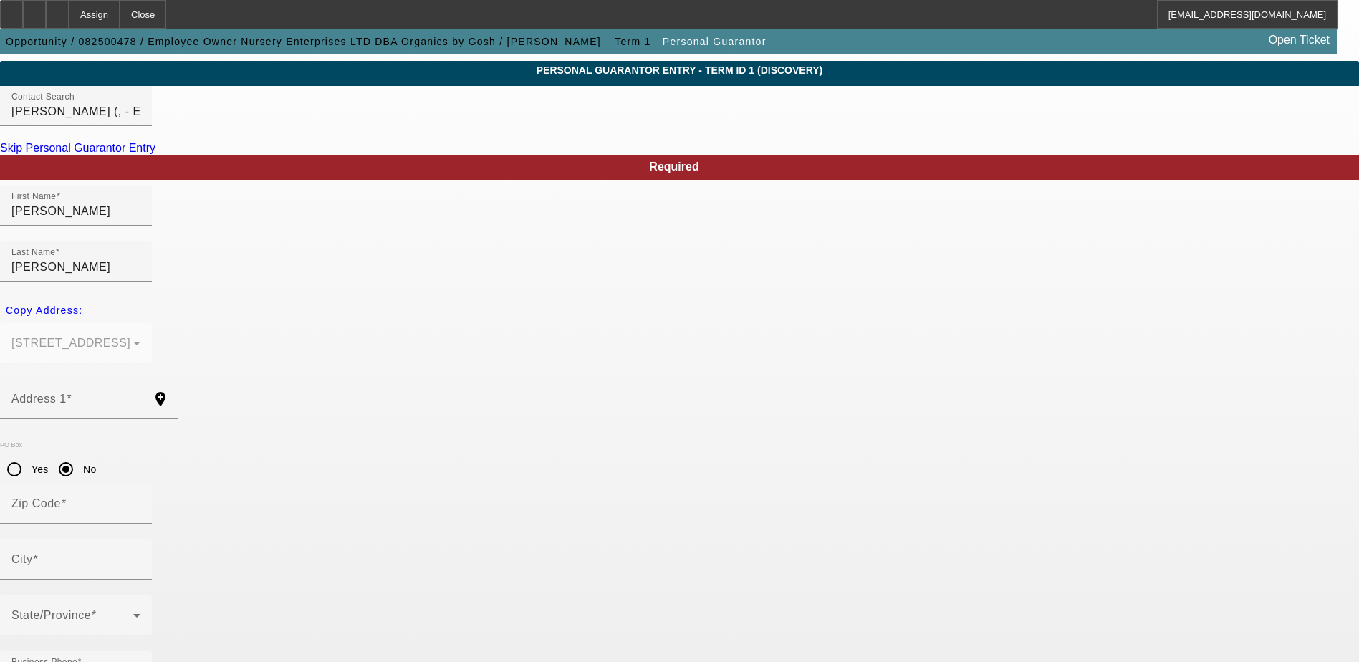
click at [140, 120] on input "[PERSON_NAME] (, - Employee Owner Nursery Enterprises LTD)" at bounding box center [75, 111] width 129 height 17
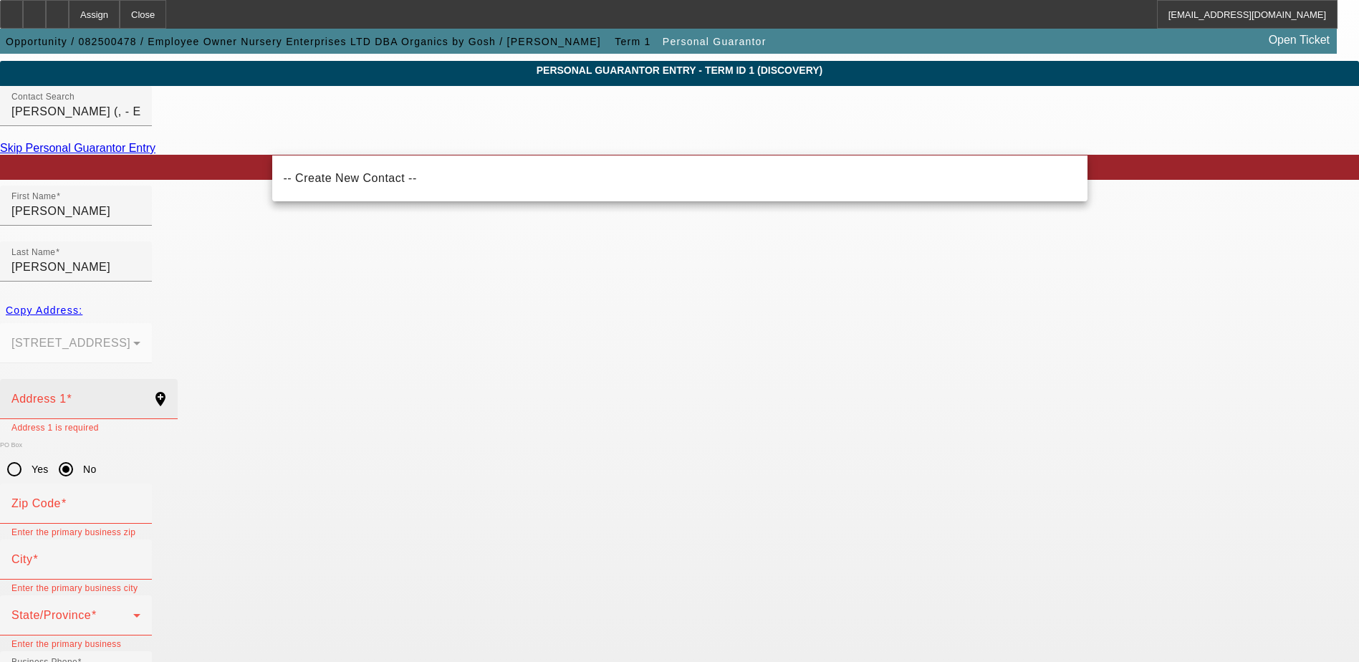
click at [140, 379] on div "Address 1" at bounding box center [75, 399] width 129 height 40
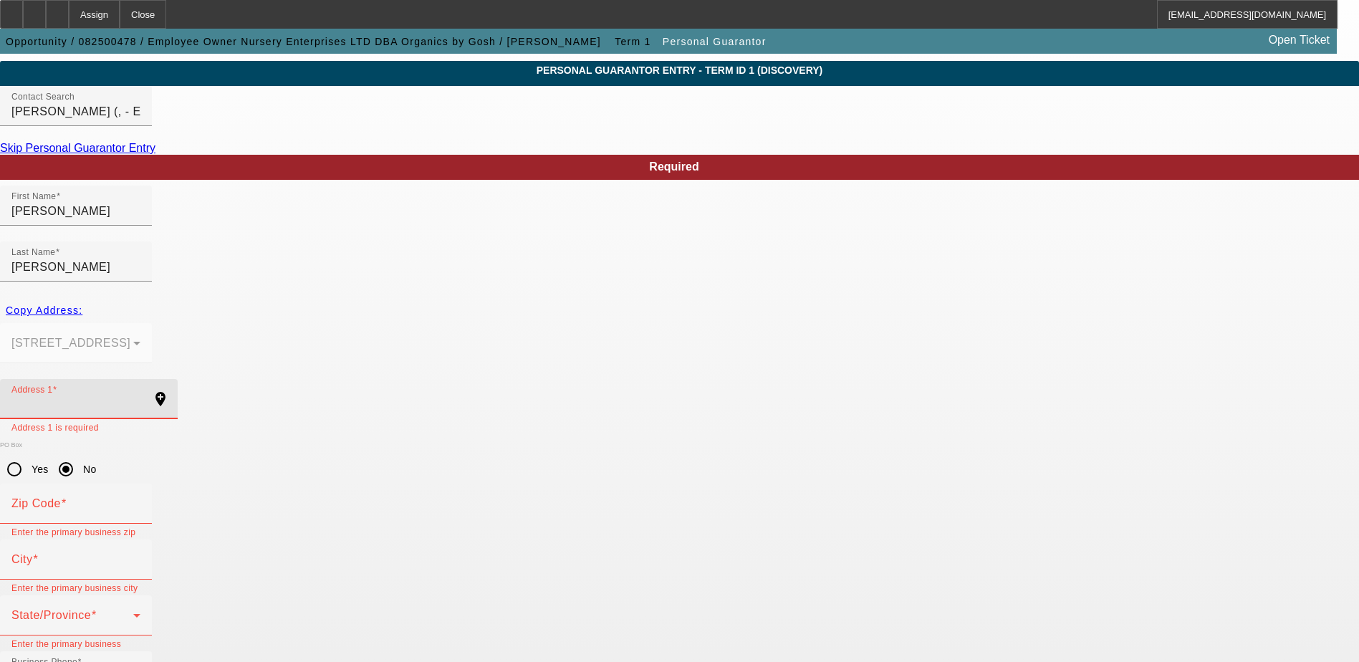
click at [140, 396] on input "Address 1" at bounding box center [75, 404] width 129 height 17
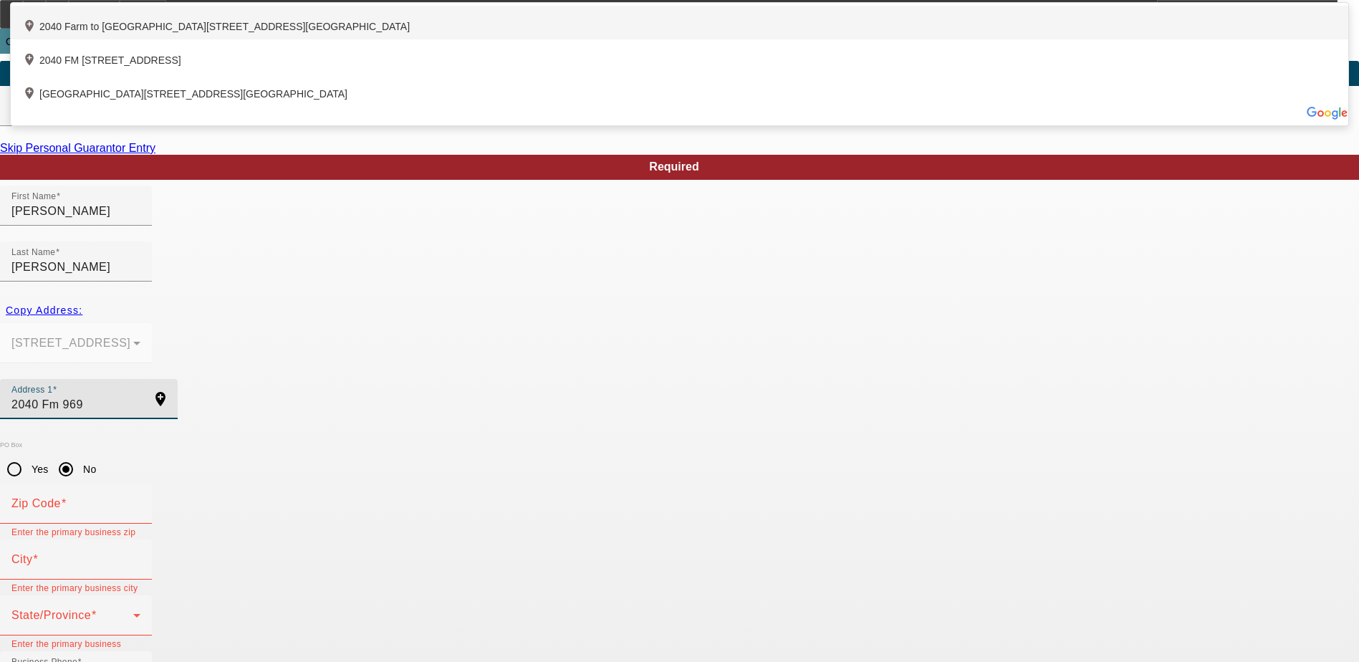
click at [554, 39] on div "add_location [STREET_ADDRESS]" at bounding box center [679, 23] width 1337 height 34
type input "2040 Farm to Market 969"
type input "78621"
type input "Elgin"
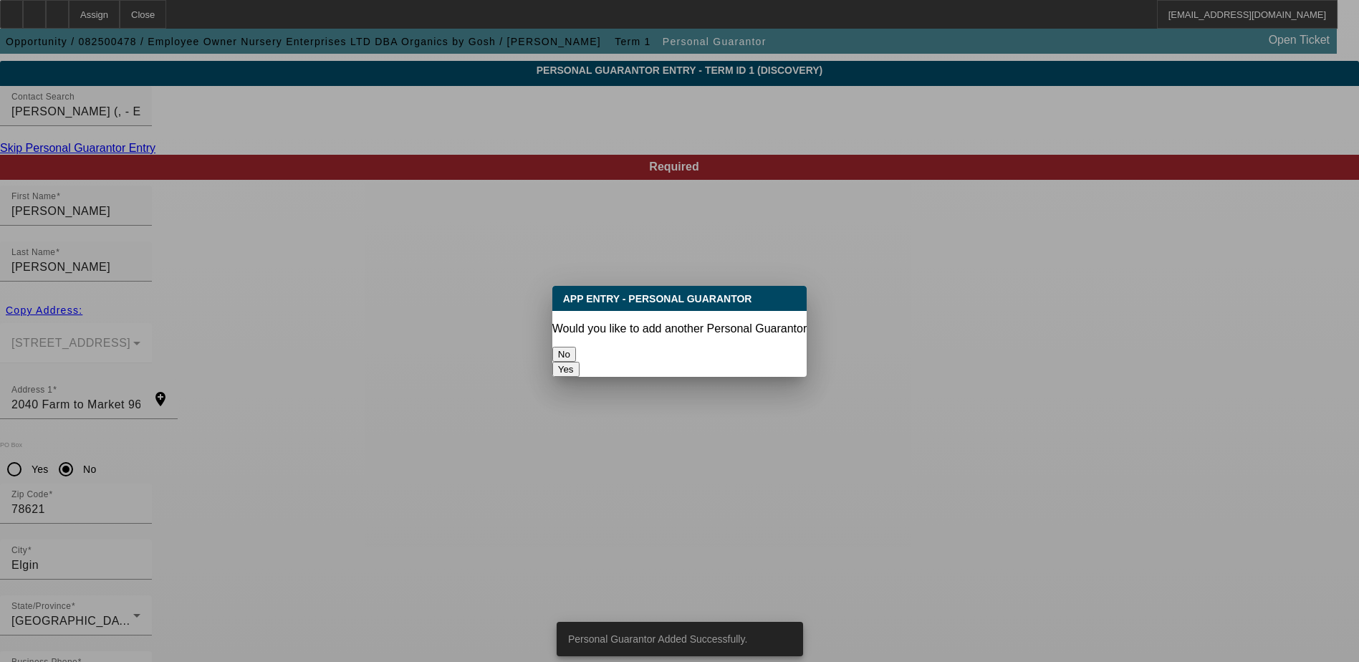
scroll to position [0, 0]
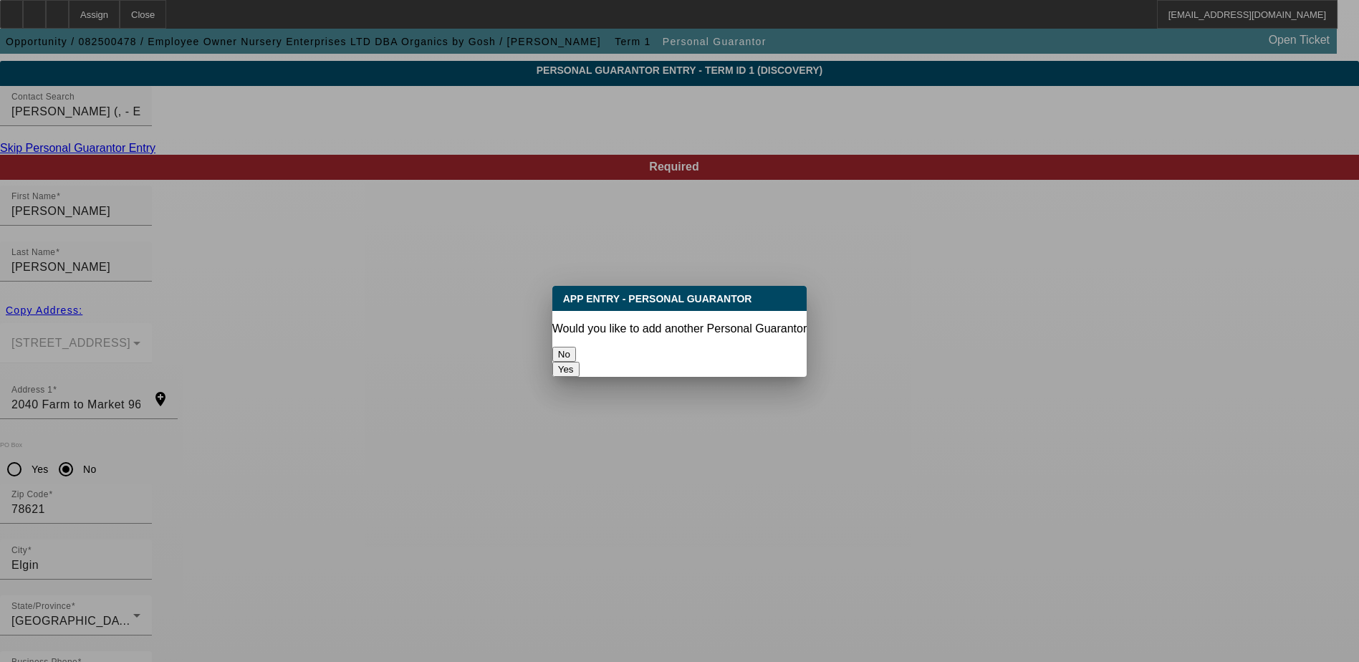
click at [576, 347] on button "No" at bounding box center [564, 354] width 24 height 15
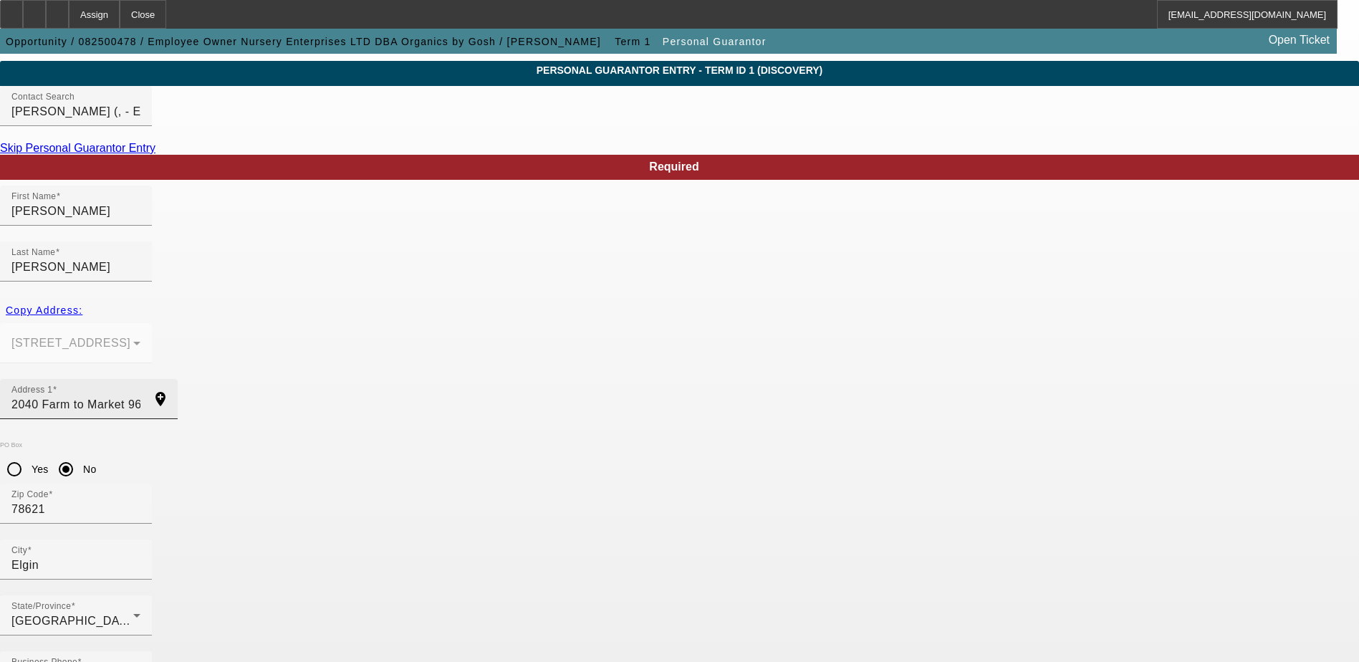
scroll to position [39, 0]
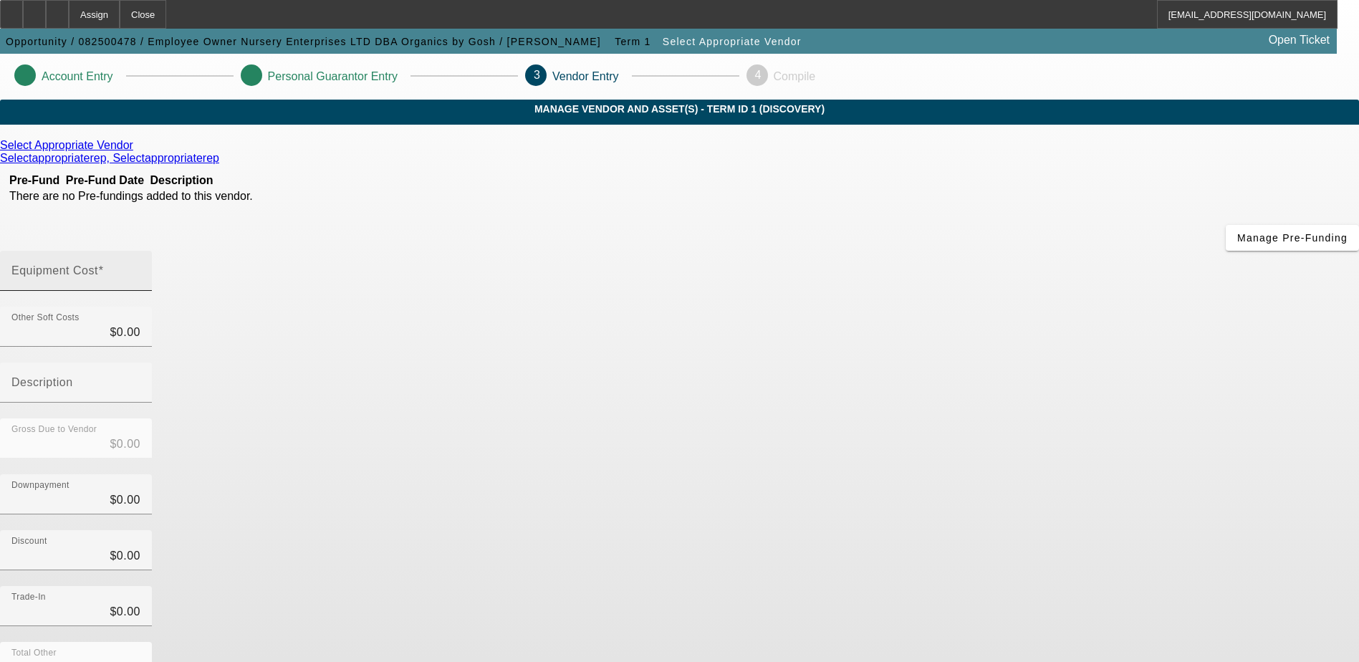
click at [140, 268] on input "Equipment Cost" at bounding box center [75, 276] width 129 height 17
click at [137, 151] on icon at bounding box center [137, 145] width 0 height 12
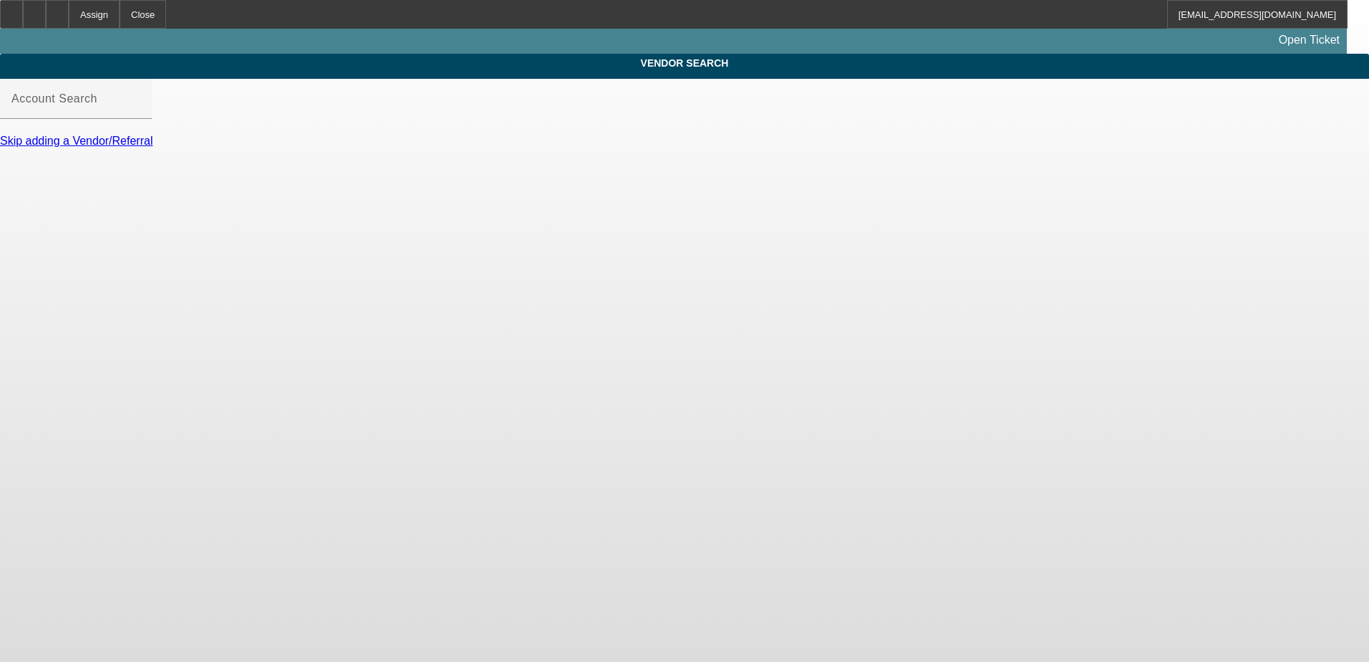
type input "Select Appropriate Vendor ([GEOGRAPHIC_DATA], [GEOGRAPHIC_DATA]) - Selectapprop…"
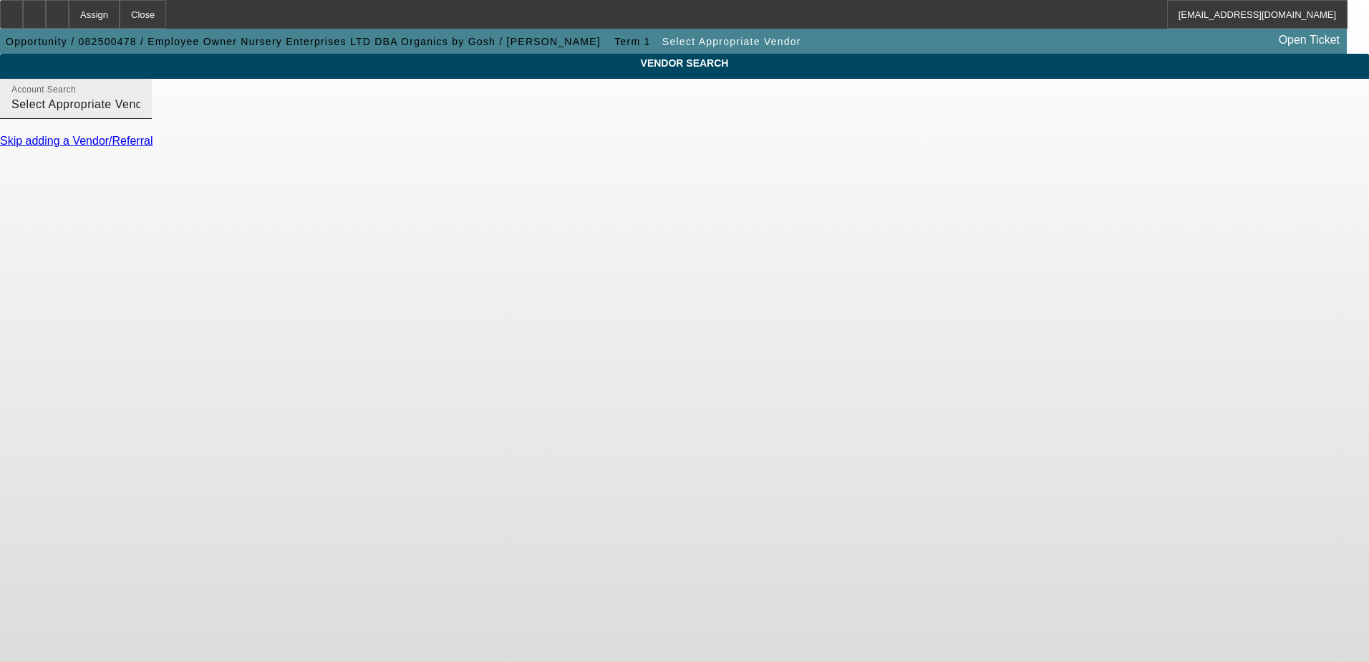
click at [140, 119] on div "Account Search Select Appropriate Vendor ([GEOGRAPHIC_DATA], [GEOGRAPHIC_DATA])…" at bounding box center [75, 99] width 129 height 40
click at [153, 147] on link "Skip adding a Vendor/Referral" at bounding box center [76, 141] width 153 height 12
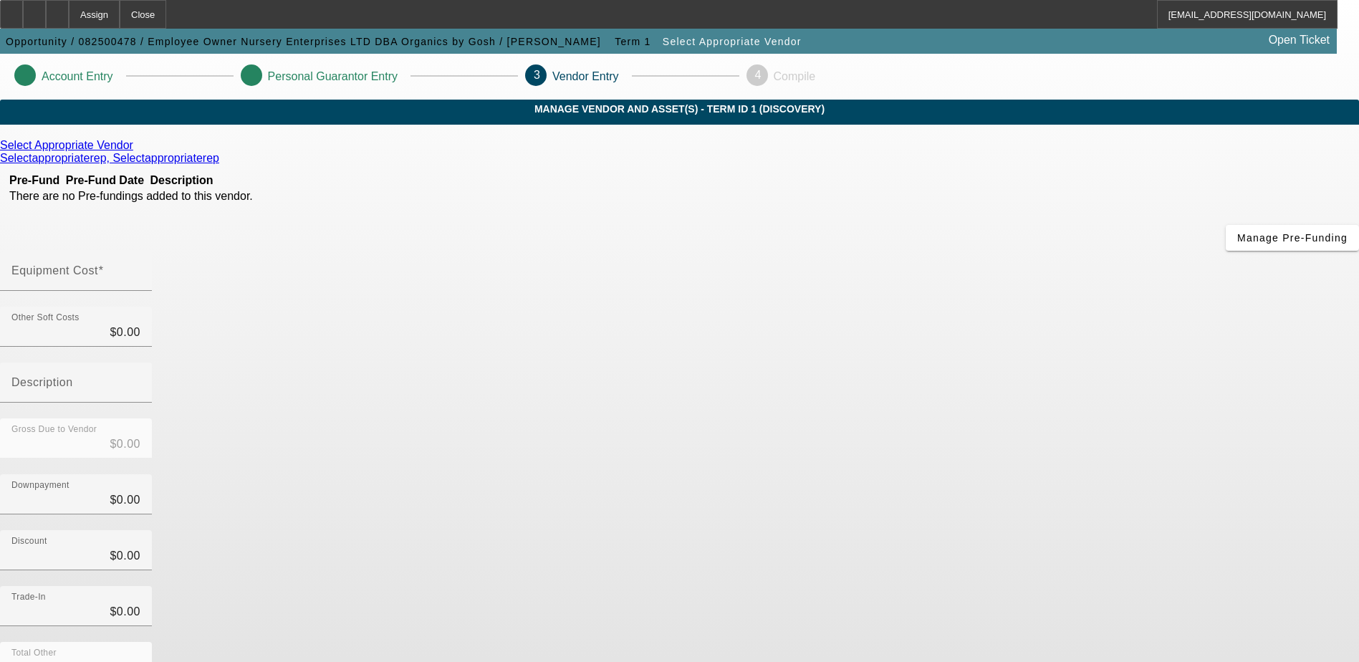
click at [137, 151] on icon at bounding box center [137, 145] width 0 height 12
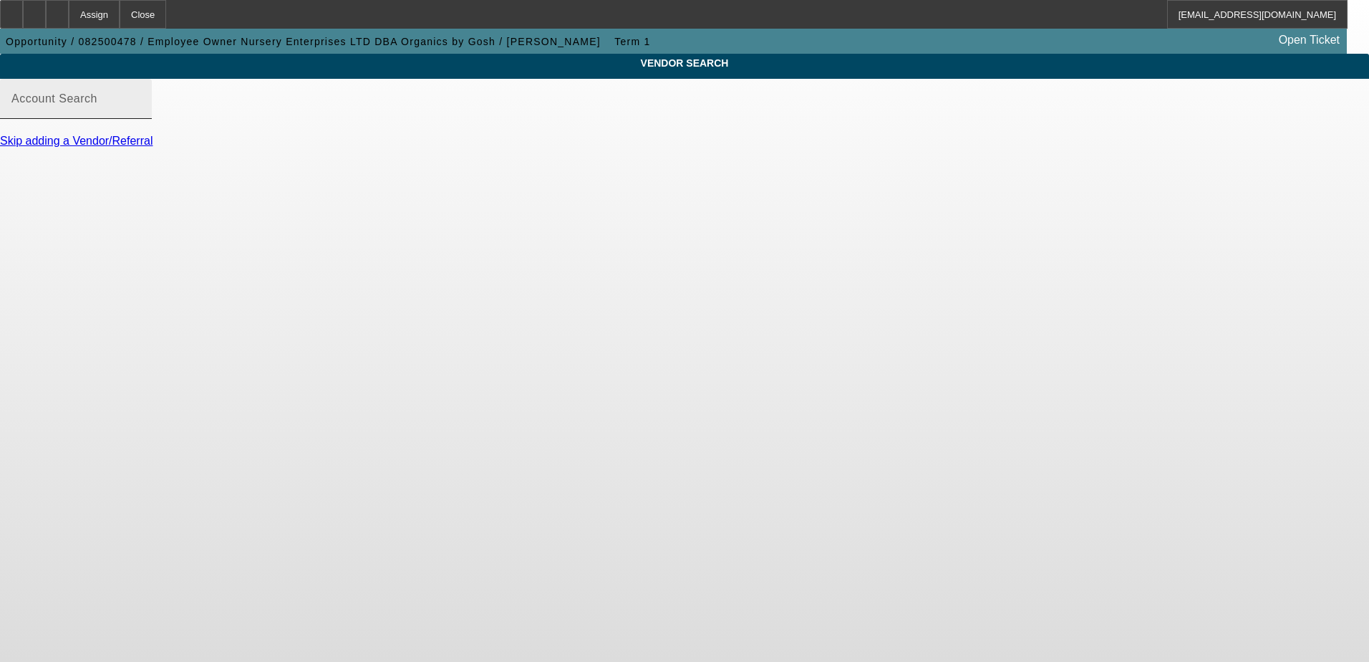
click at [140, 107] on div "Account Search" at bounding box center [75, 99] width 129 height 40
click at [140, 113] on input "Account Search" at bounding box center [75, 104] width 129 height 17
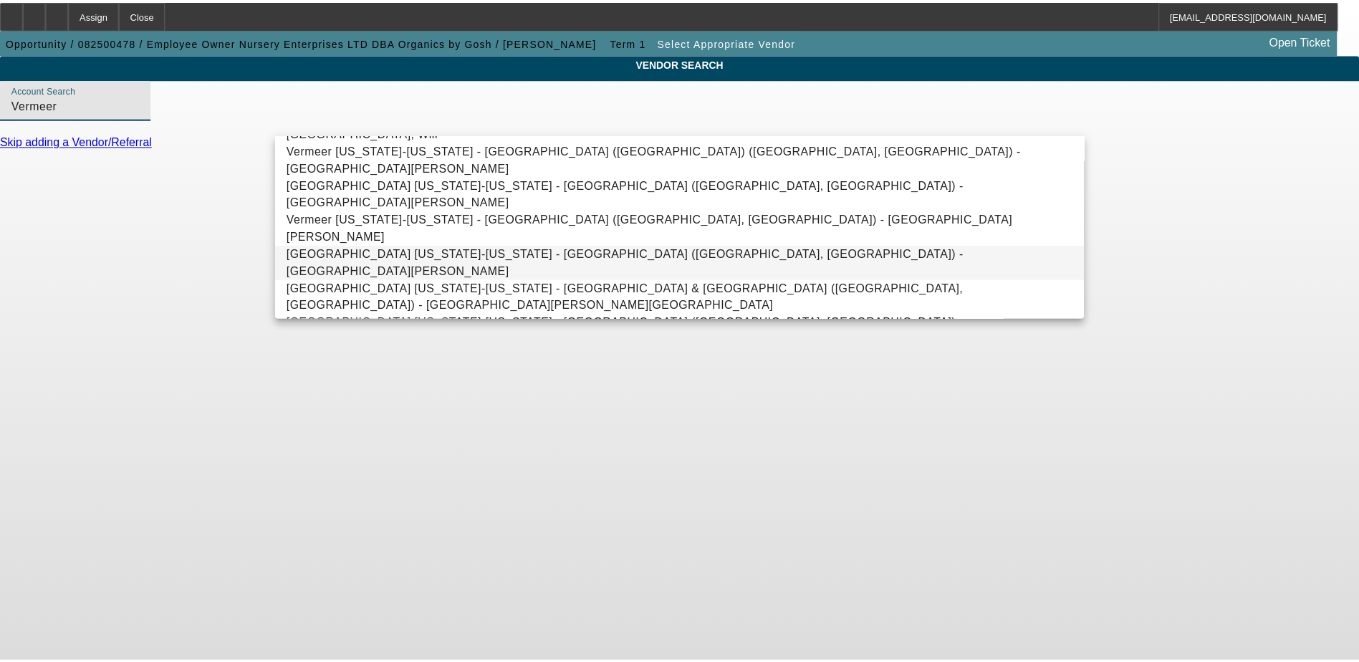
scroll to position [318, 0]
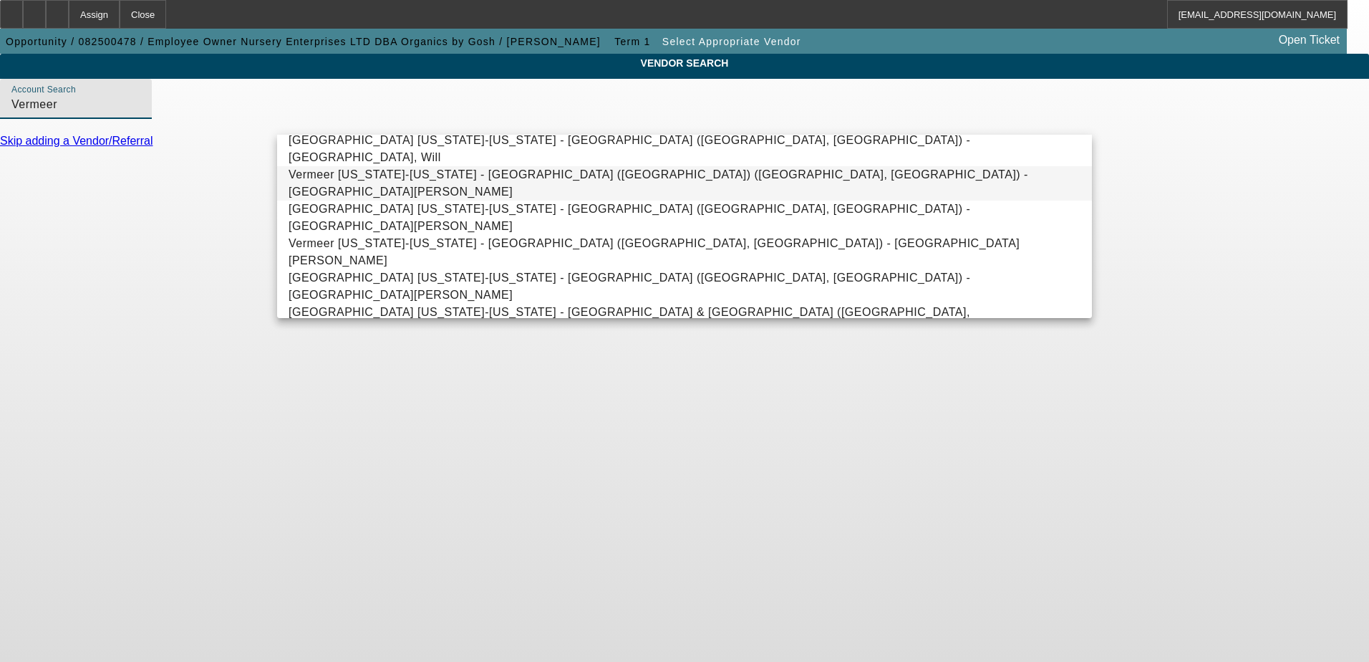
click at [583, 193] on mat-option "Vermeer [US_STATE]-[US_STATE] - [GEOGRAPHIC_DATA] ([GEOGRAPHIC_DATA]) ([GEOGRAP…" at bounding box center [684, 183] width 815 height 34
type input "Vermeer [US_STATE]-[US_STATE] - [GEOGRAPHIC_DATA] ([GEOGRAPHIC_DATA]) ([GEOGRAP…"
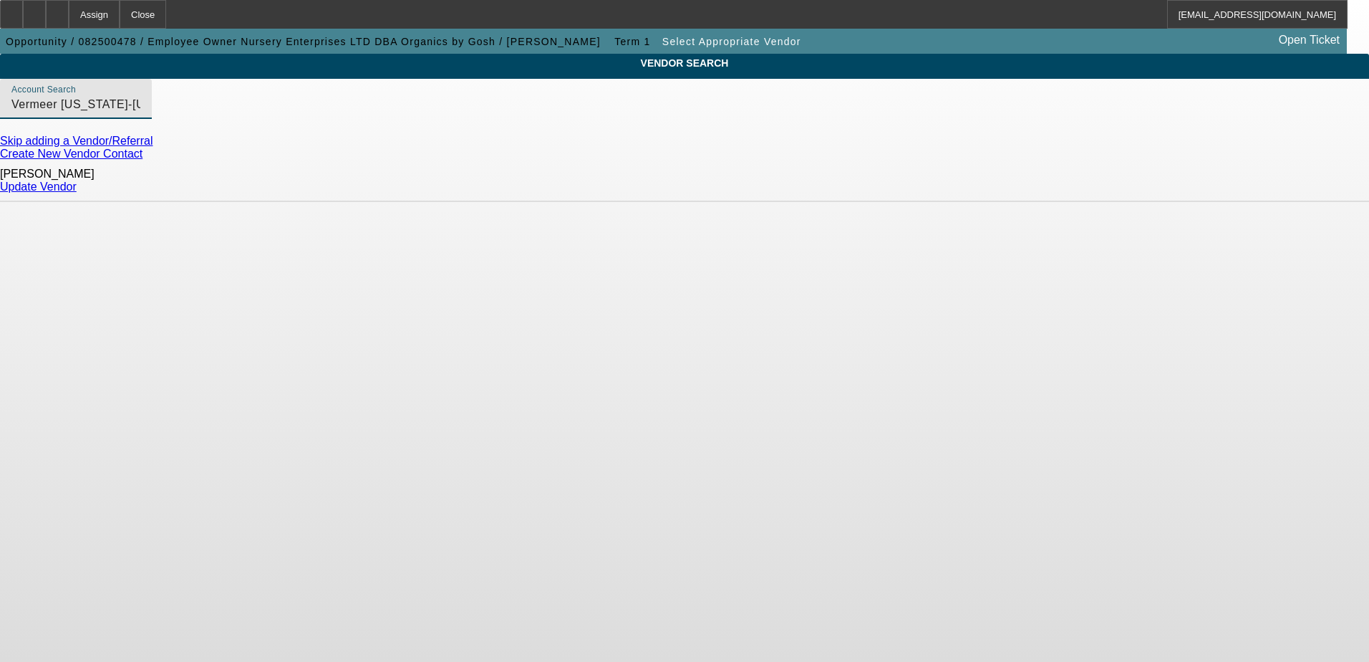
click at [77, 180] on link "Update Vendor" at bounding box center [38, 186] width 77 height 12
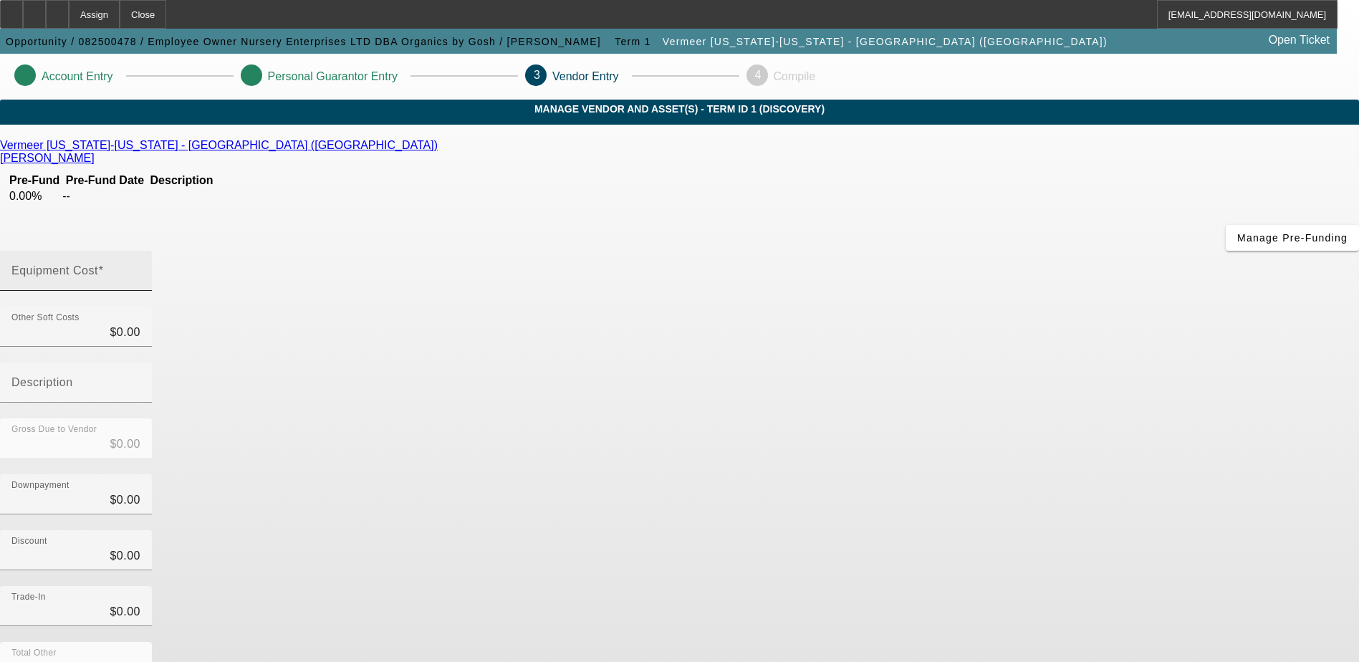
click at [140, 268] on input "Equipment Cost" at bounding box center [75, 276] width 129 height 17
type input "1"
type input "$1.00"
type input "12"
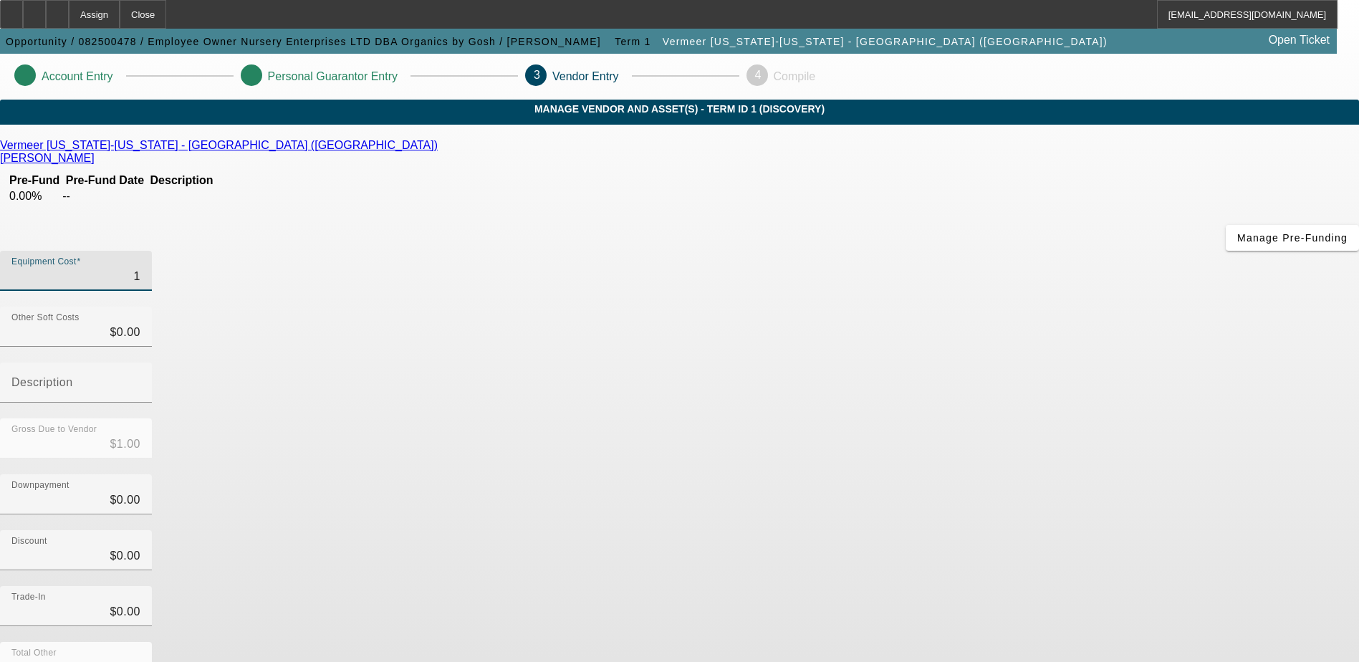
type input "$12.00"
type input "126"
type input "$126.00"
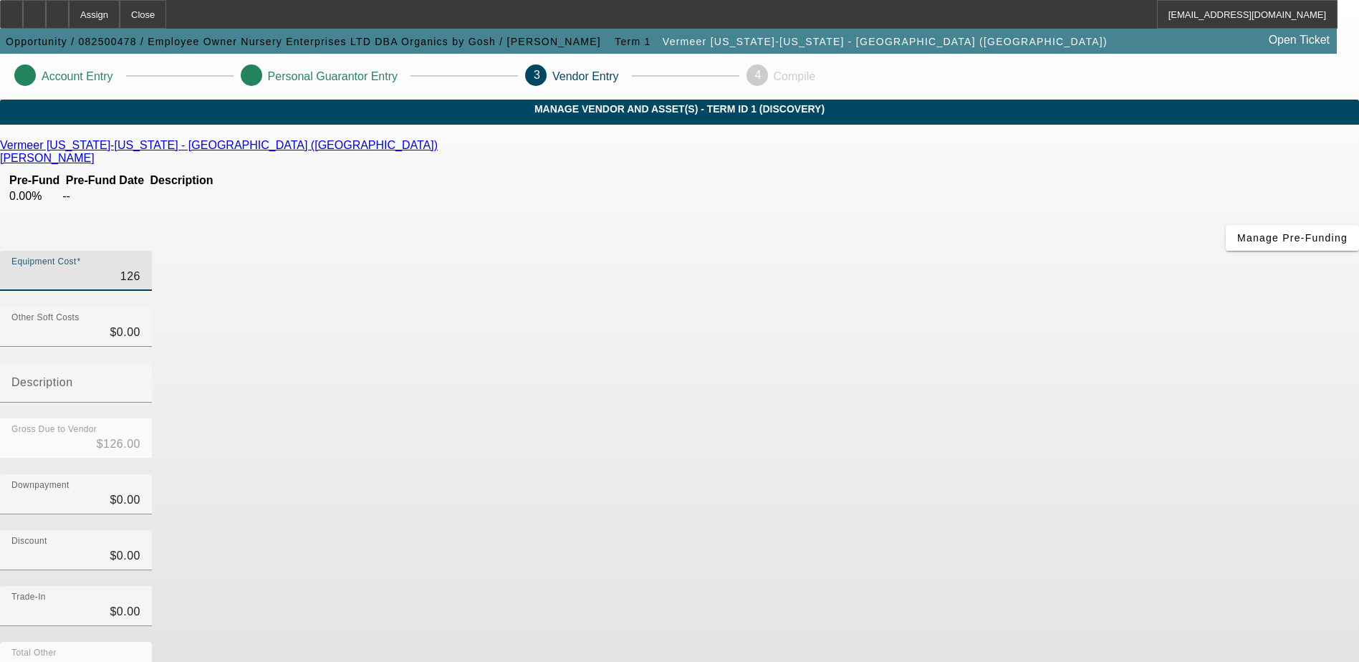
type input "1269"
type input "$1,269.00"
type input "12693"
type input "$12,693.00"
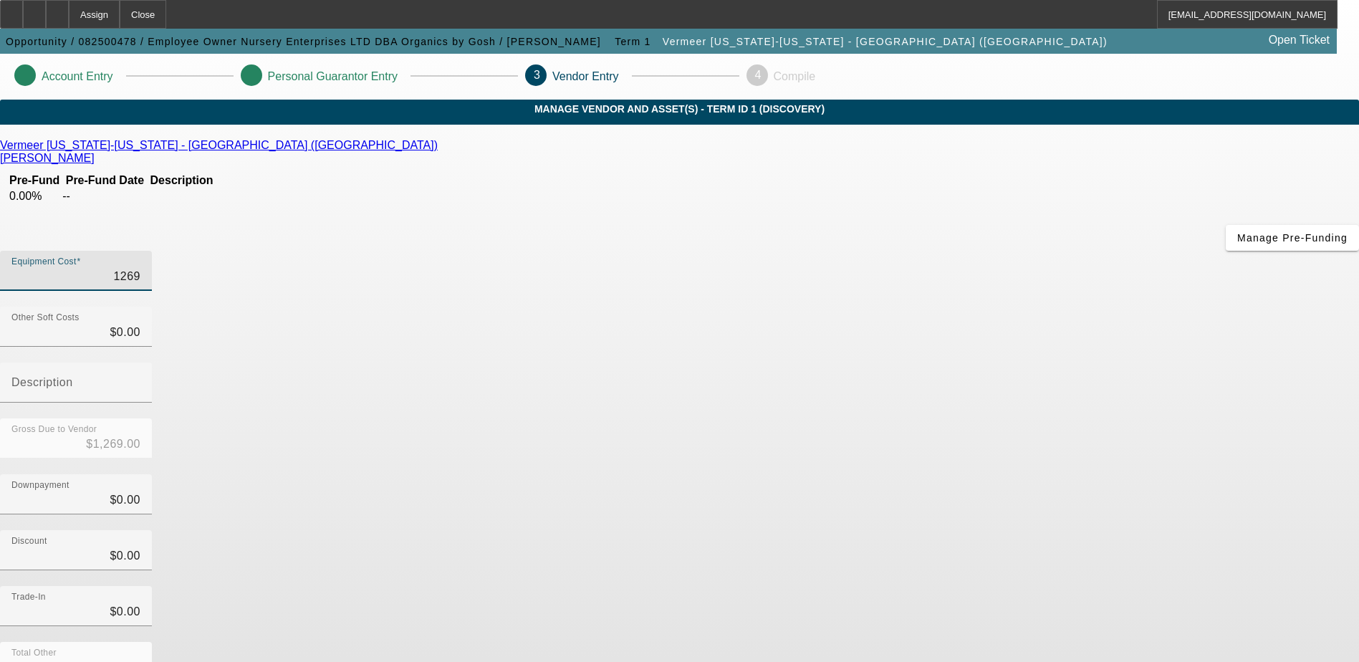
type input "$12,693.00"
type input "126938"
type input "$126,938.00"
type input "1269387"
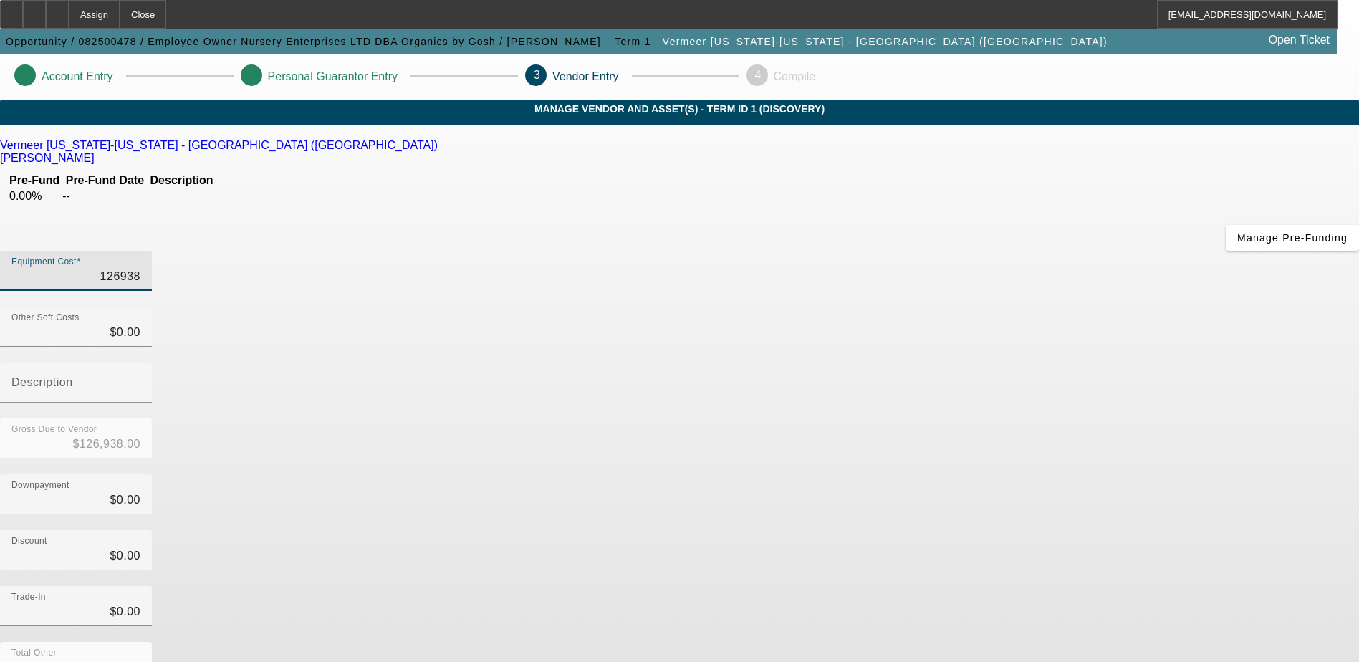
type input "$1,269,387.00"
click at [1029, 474] on div "Downpayment $0.00" at bounding box center [679, 502] width 1359 height 56
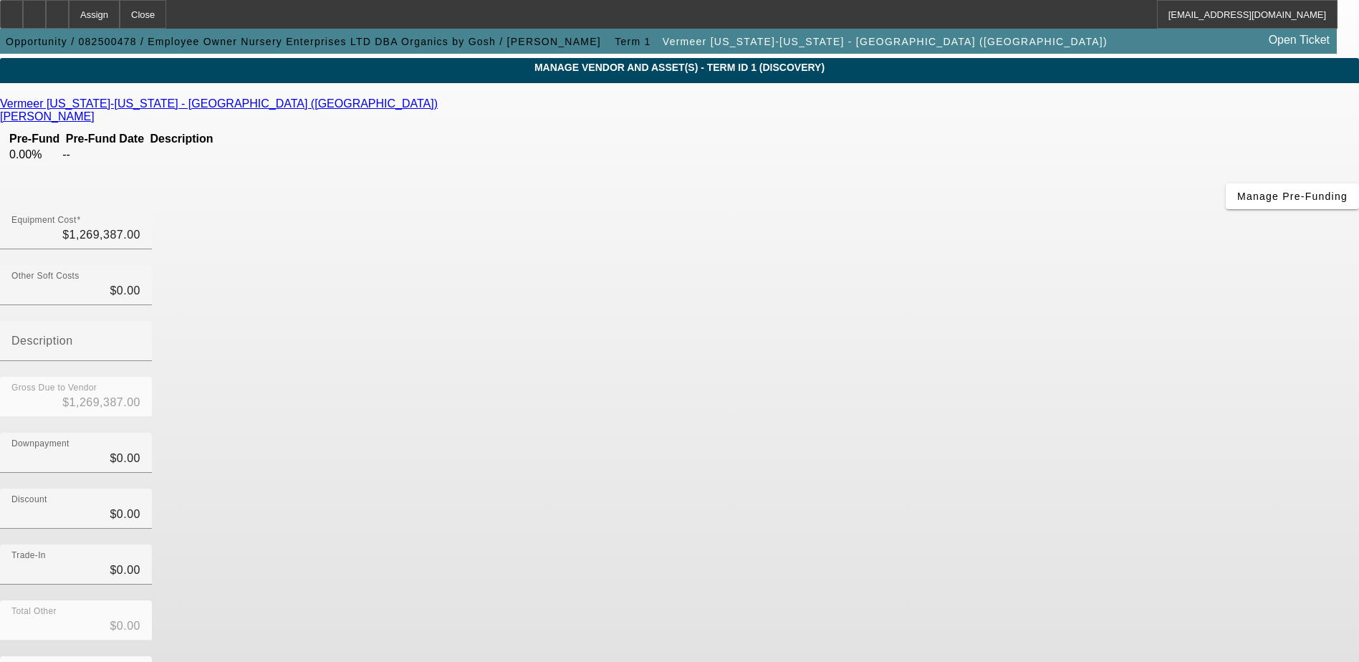
scroll to position [64, 0]
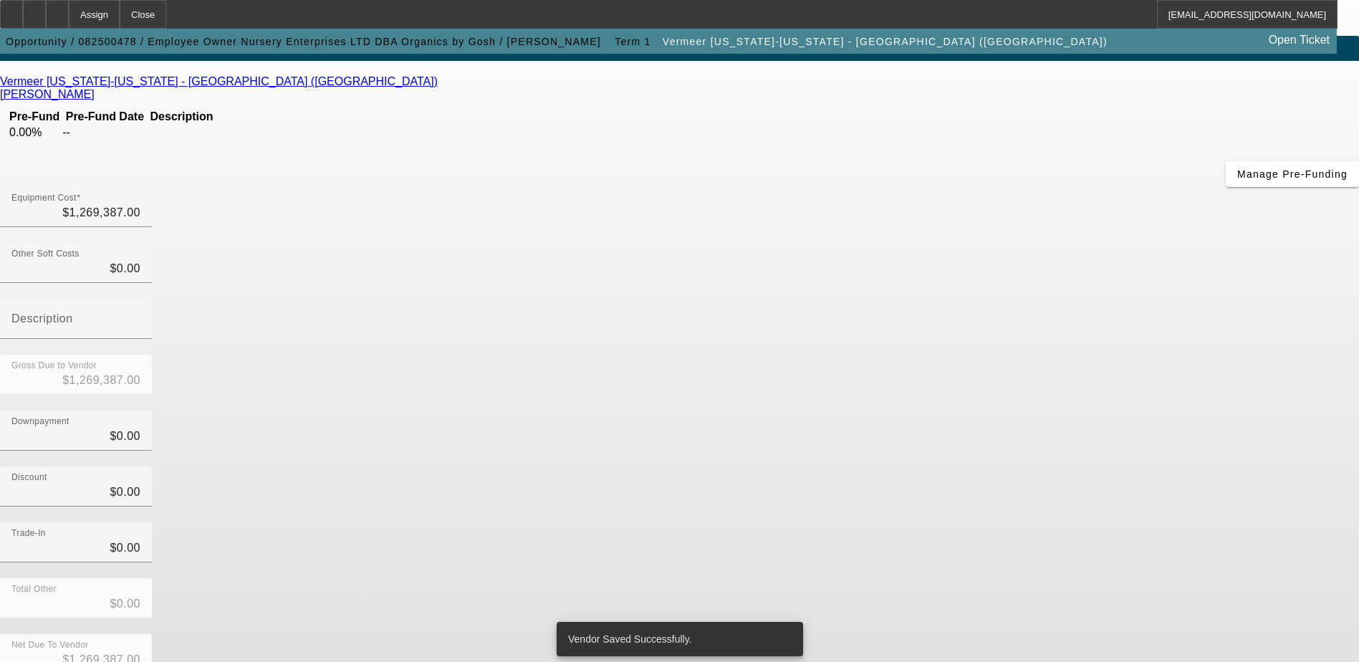
scroll to position [0, 0]
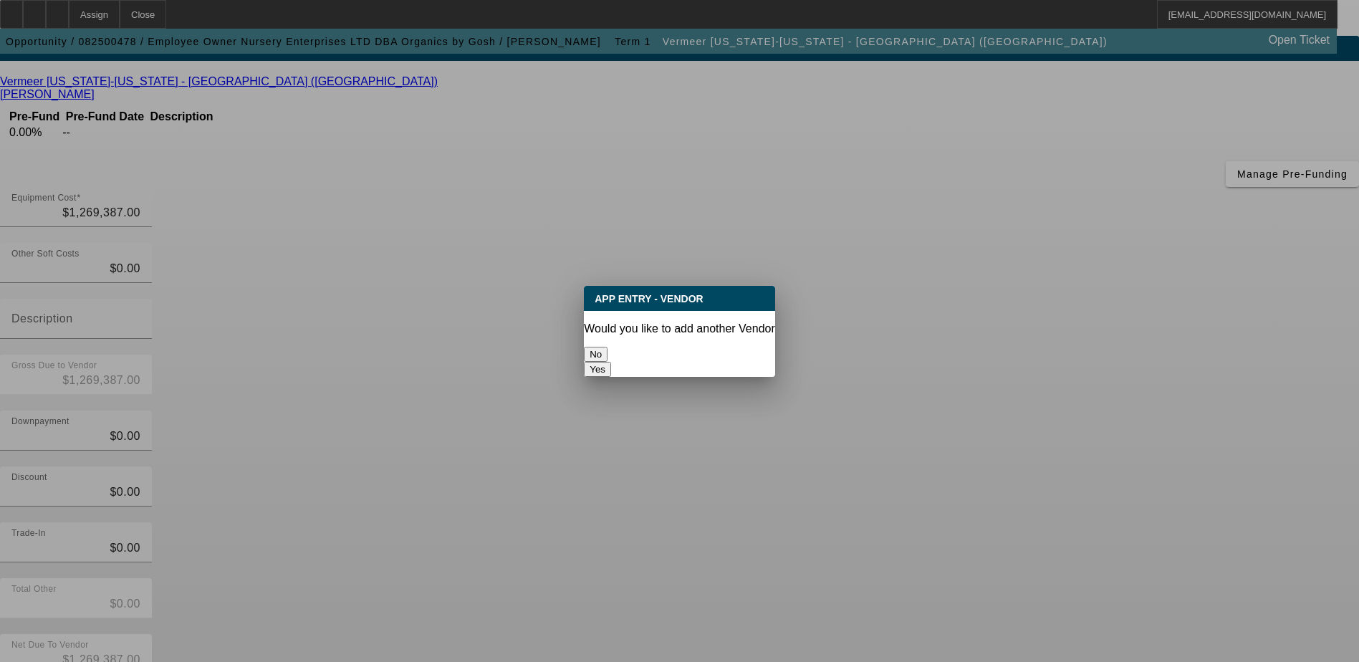
click at [607, 348] on button "No" at bounding box center [596, 354] width 24 height 15
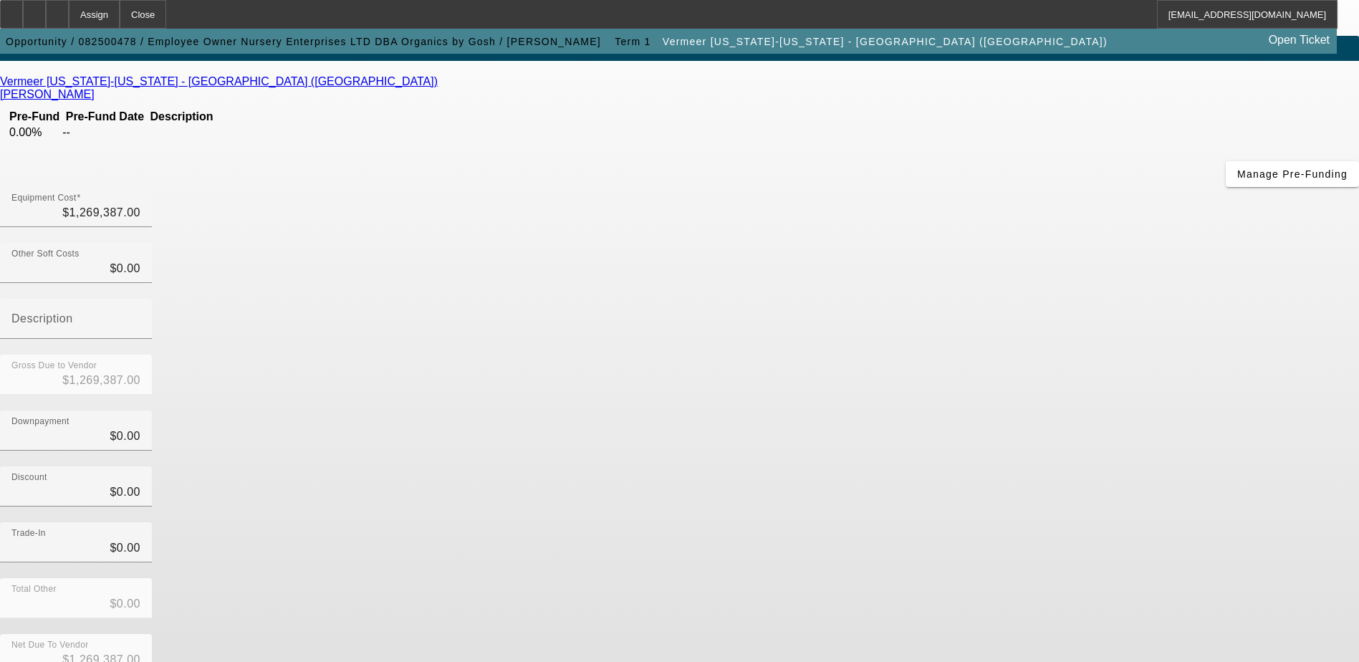
scroll to position [64, 0]
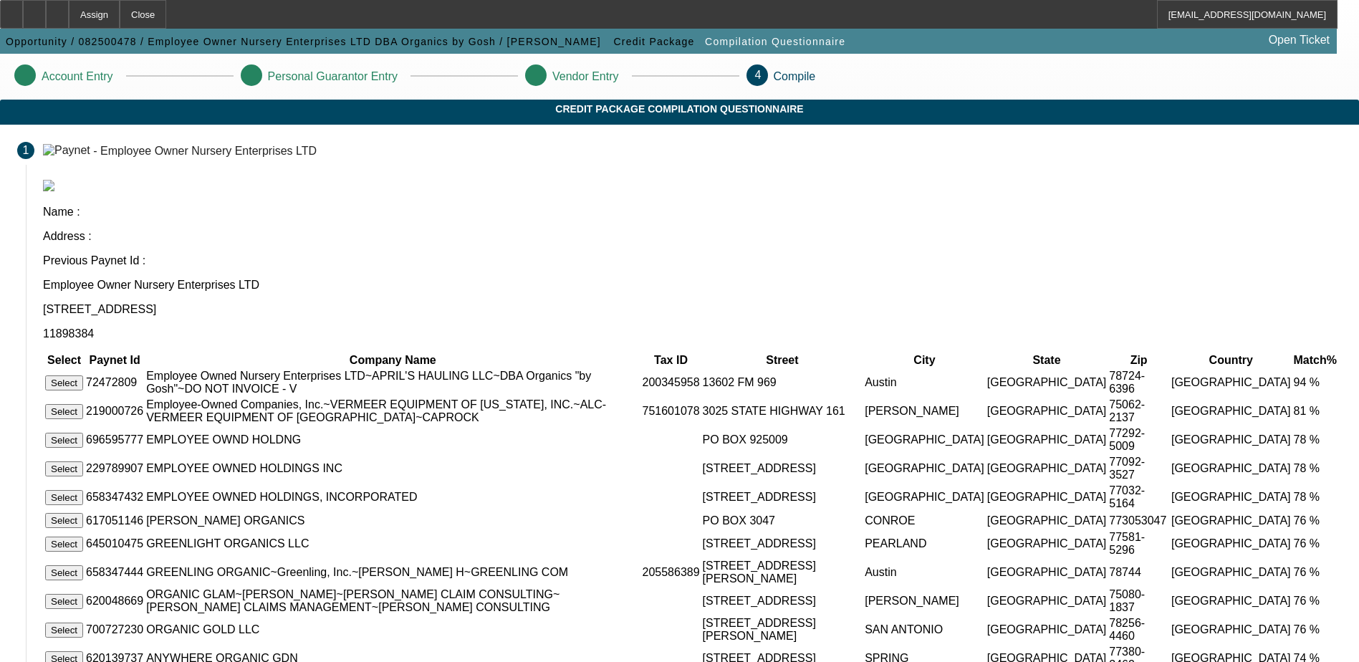
click at [83, 375] on button "Select" at bounding box center [64, 382] width 38 height 15
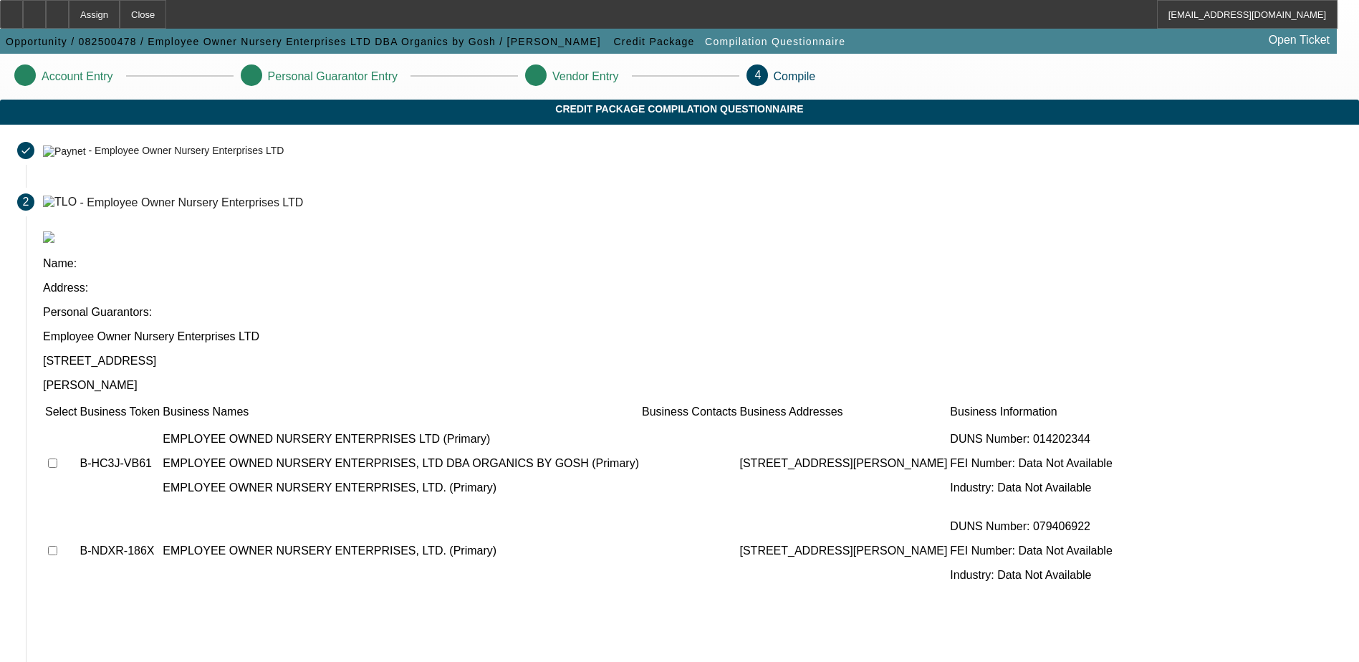
drag, startPoint x: 433, startPoint y: 269, endPoint x: 515, endPoint y: 269, distance: 81.6
click at [515, 355] on p "[STREET_ADDRESS]" at bounding box center [692, 361] width 1298 height 13
drag, startPoint x: 515, startPoint y: 269, endPoint x: 514, endPoint y: 276, distance: 7.3
click at [514, 330] on div "Employee Owner Nursery Enterprises LTD [STREET_ADDRESS] [PERSON_NAME]" at bounding box center [692, 361] width 1298 height 62
drag, startPoint x: 899, startPoint y: 364, endPoint x: 849, endPoint y: 357, distance: 50.6
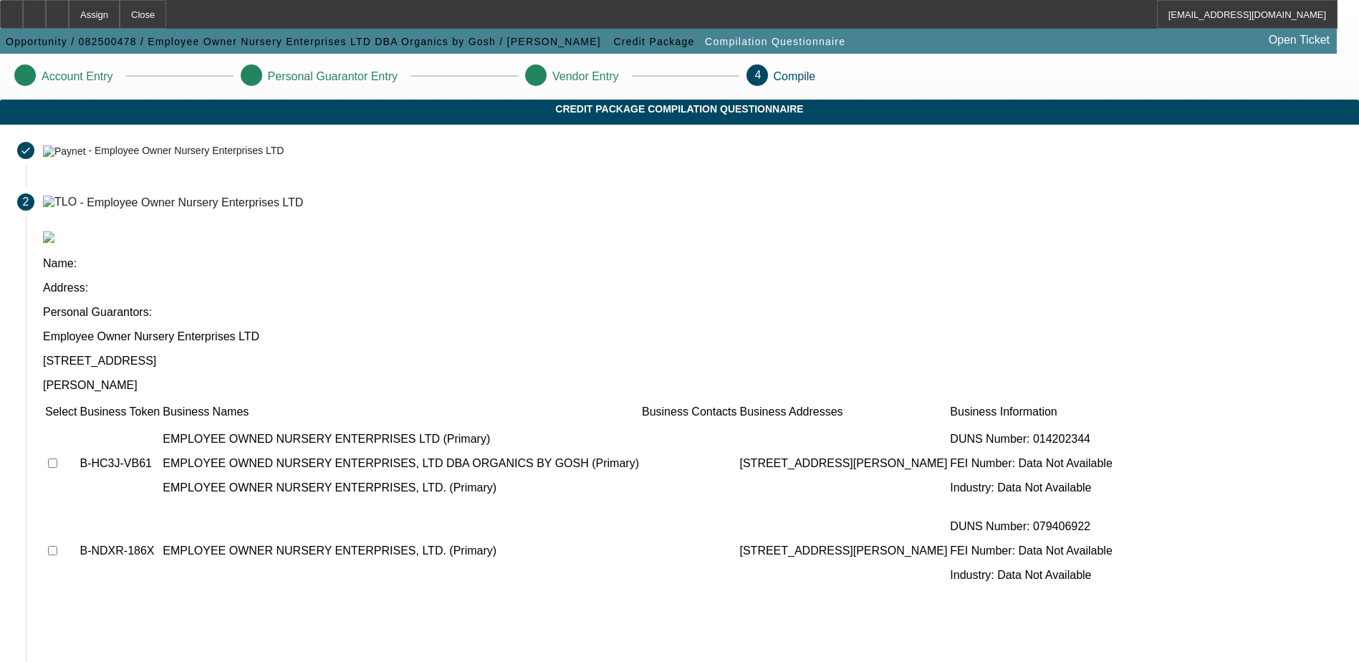
click at [849, 457] on p "[STREET_ADDRESS][PERSON_NAME]" at bounding box center [843, 463] width 208 height 13
drag, startPoint x: 849, startPoint y: 357, endPoint x: 860, endPoint y: 389, distance: 34.2
click at [893, 420] on td "[STREET_ADDRESS][PERSON_NAME]" at bounding box center [842, 463] width 209 height 86
click at [57, 458] on input "checkbox" at bounding box center [52, 462] width 9 height 9
checkbox input "true"
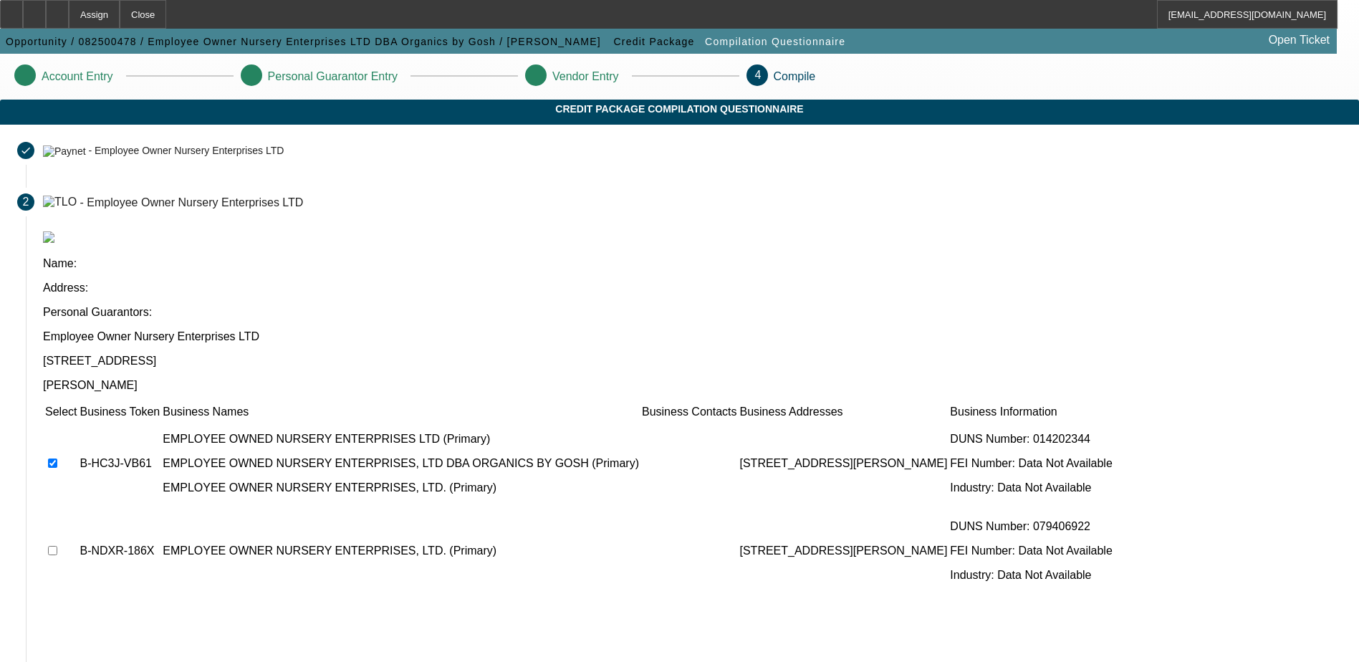
click at [77, 508] on td at bounding box center [60, 551] width 33 height 86
click at [57, 546] on input "checkbox" at bounding box center [52, 550] width 9 height 9
checkbox input "true"
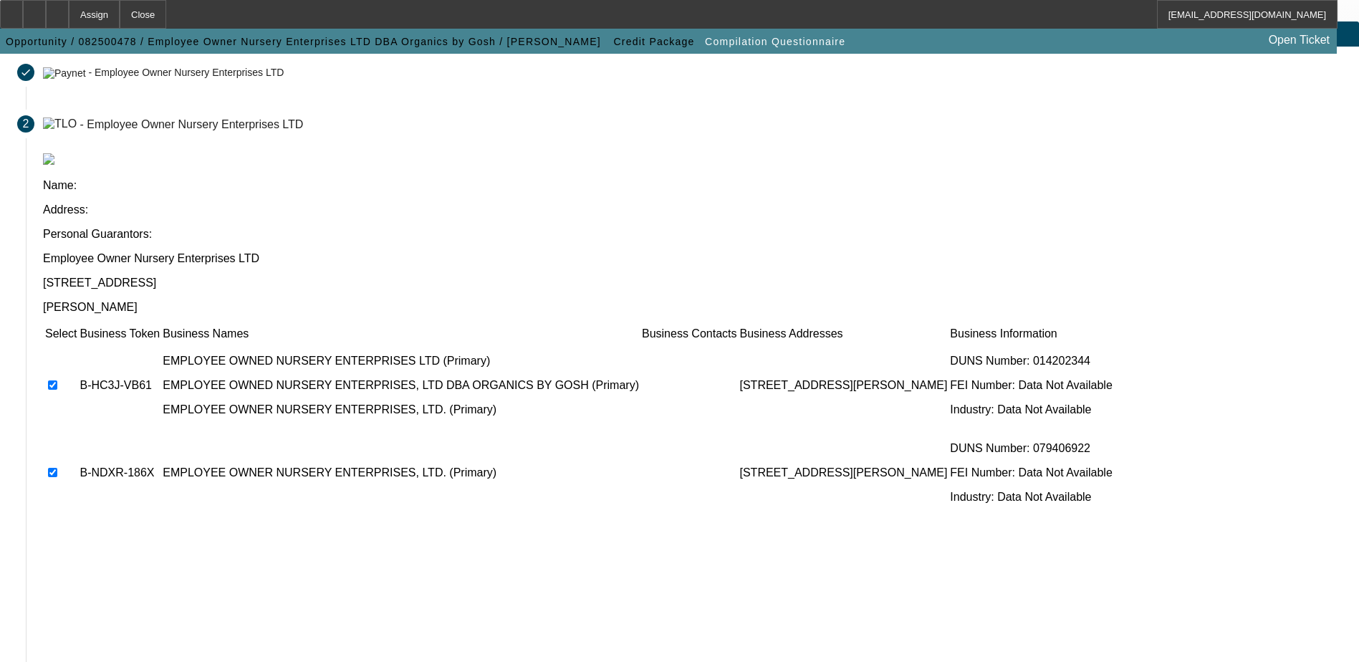
scroll to position [182, 0]
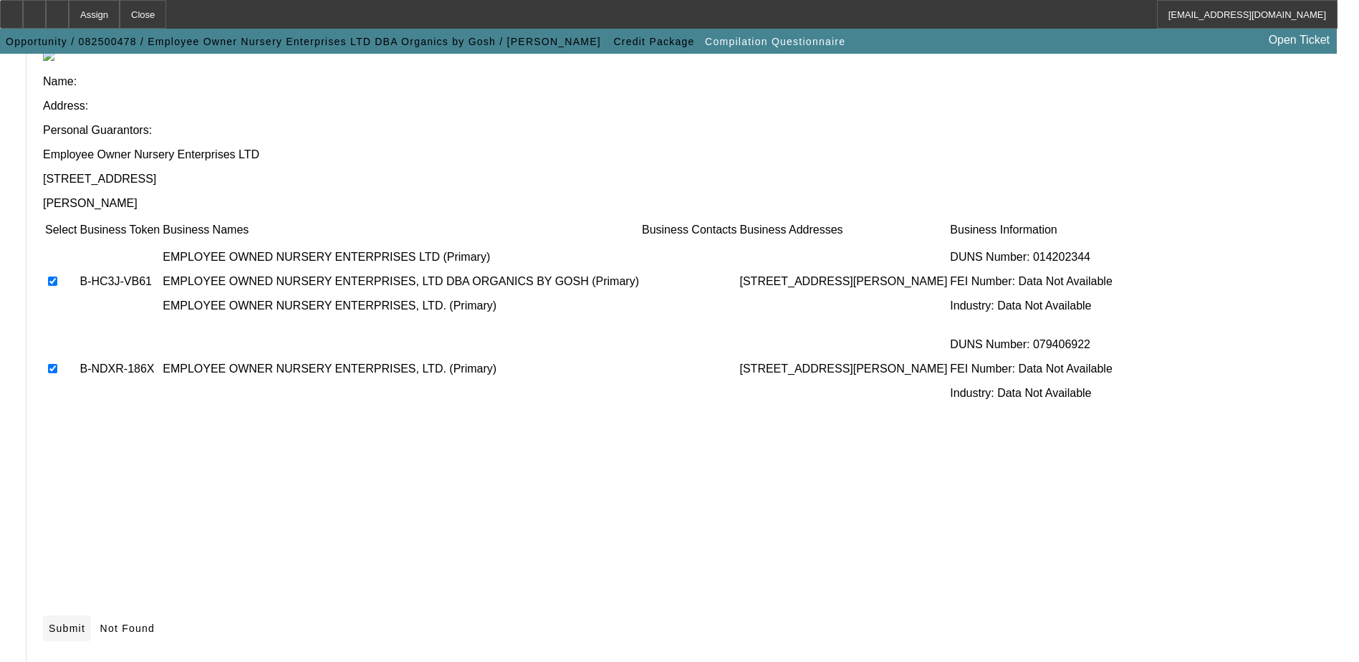
click at [85, 622] on span "Submit" at bounding box center [67, 627] width 37 height 11
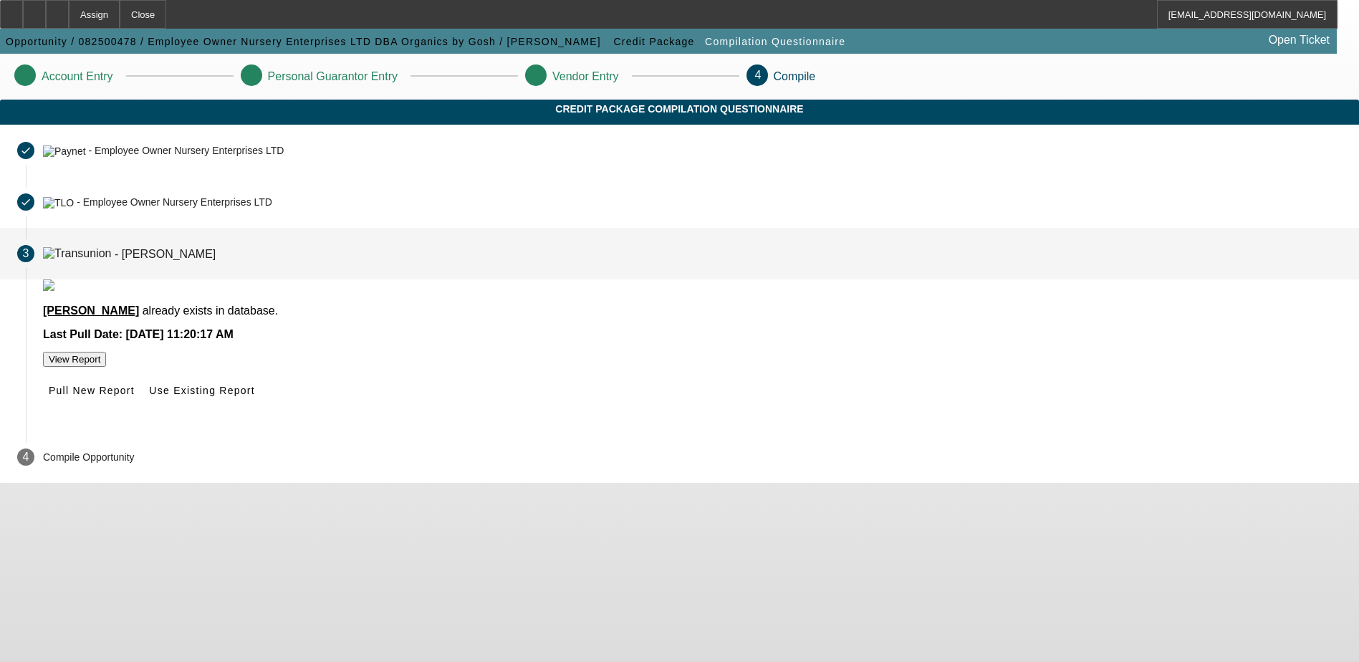
scroll to position [0, 0]
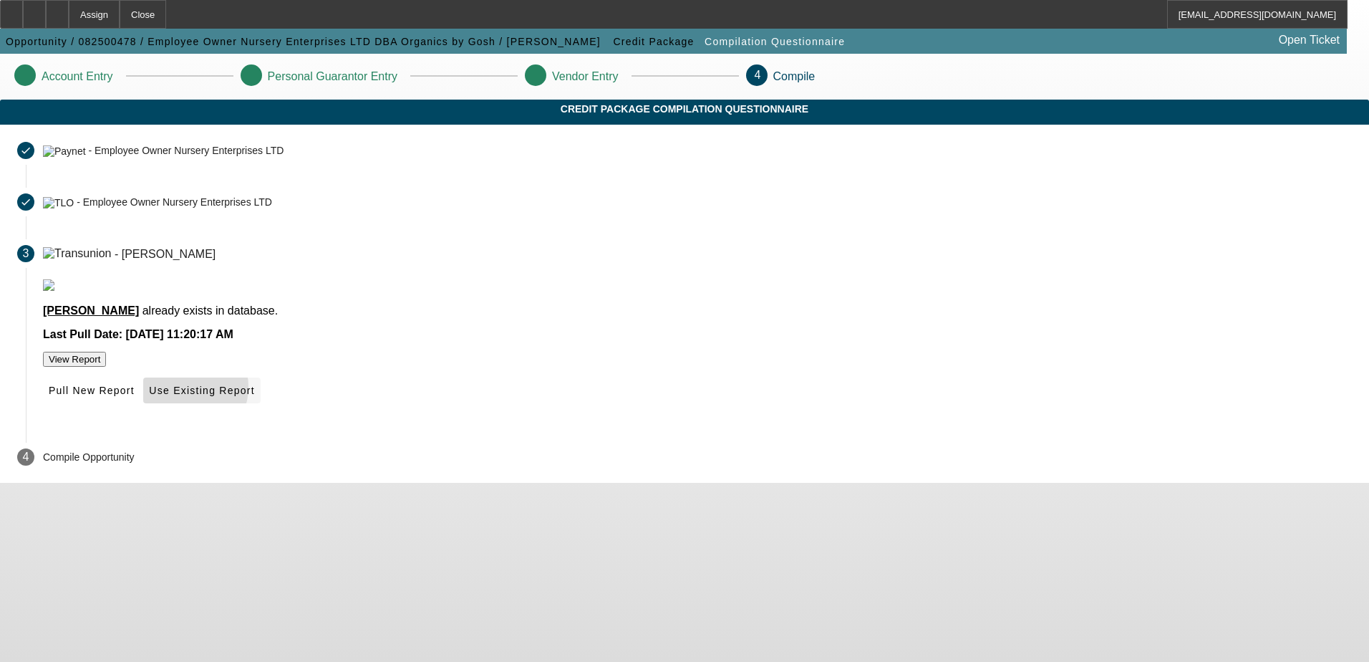
click at [254, 396] on span "Use Existing Report" at bounding box center [201, 390] width 105 height 11
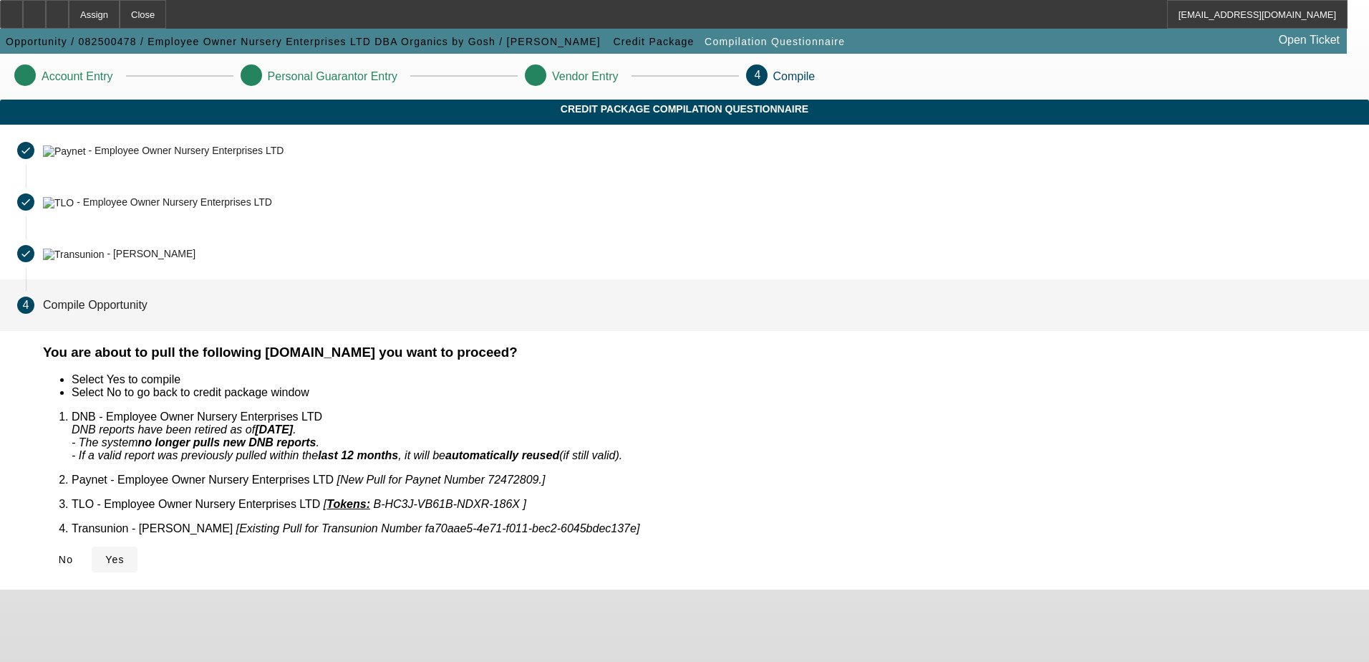
click at [125, 554] on span "Yes" at bounding box center [114, 559] width 19 height 11
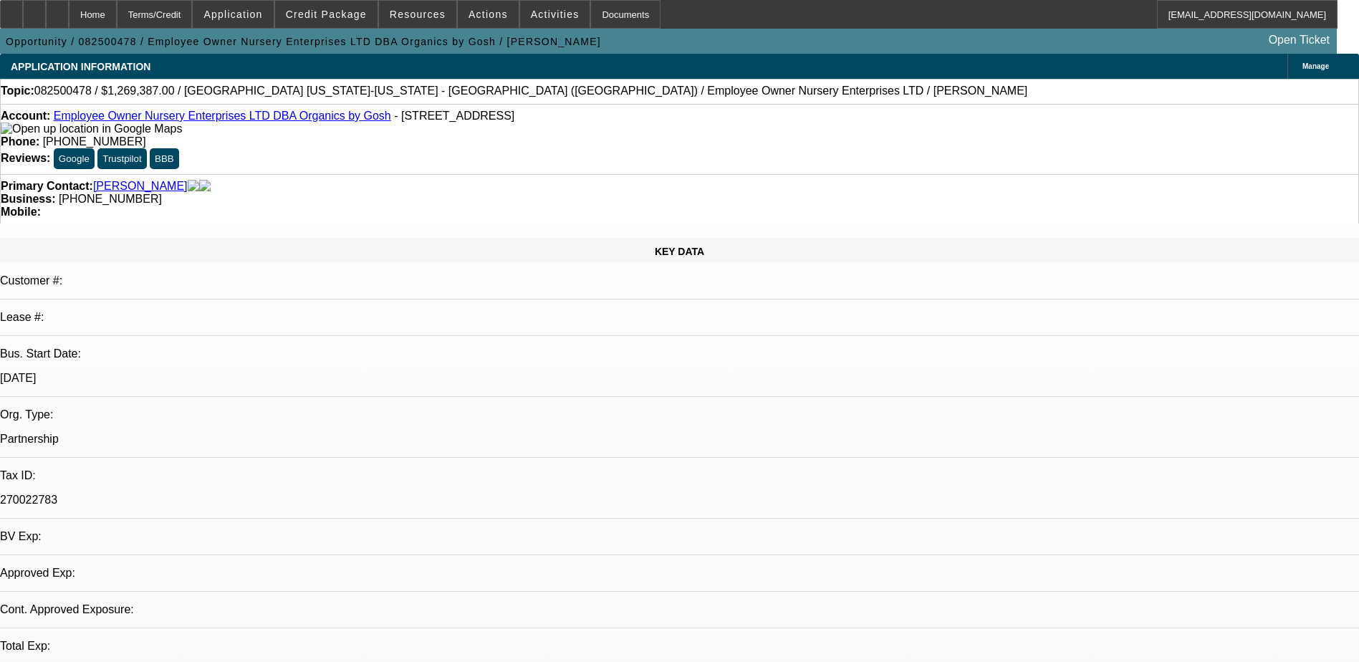
select select "0"
select select "2"
select select "0.1"
select select "1"
select select "2"
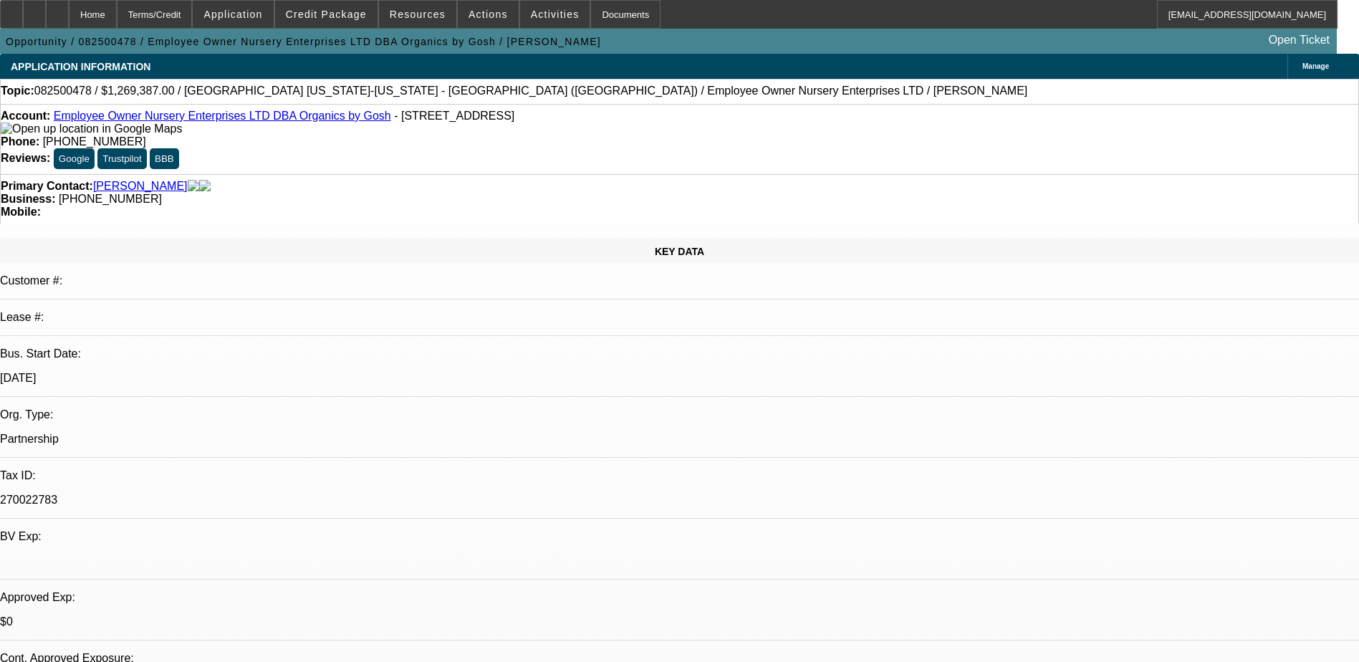
select select "4"
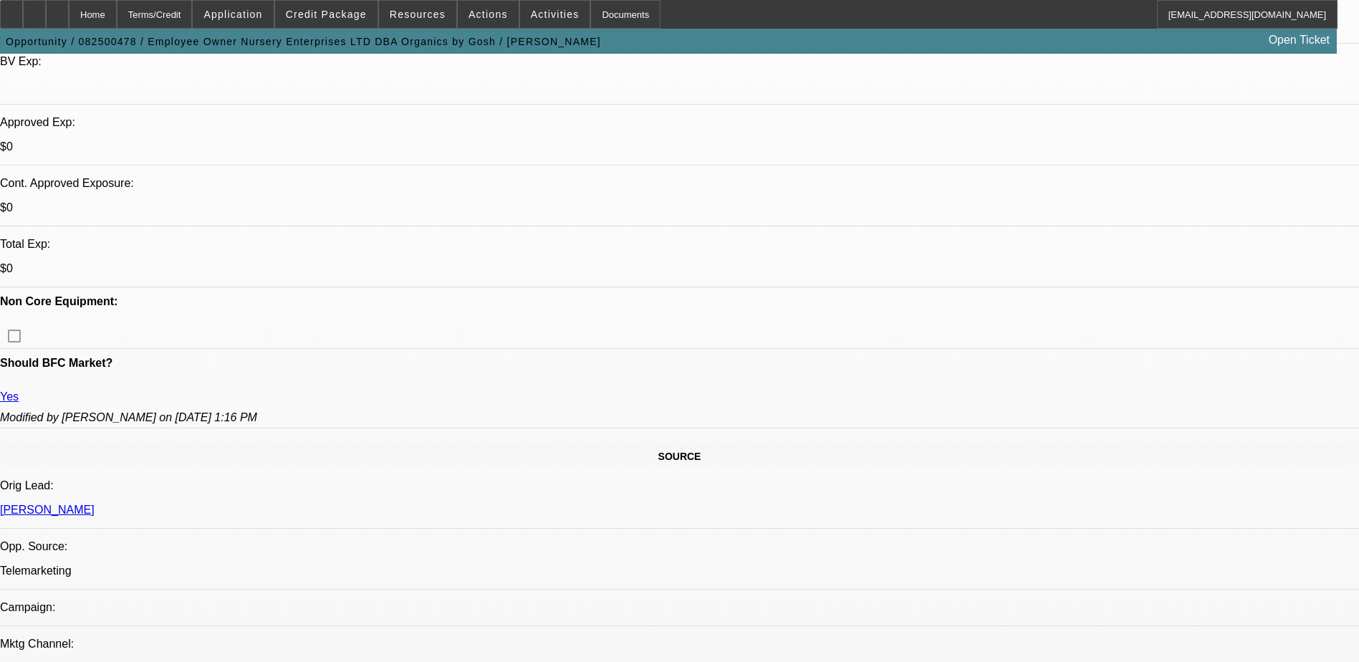
scroll to position [430, 0]
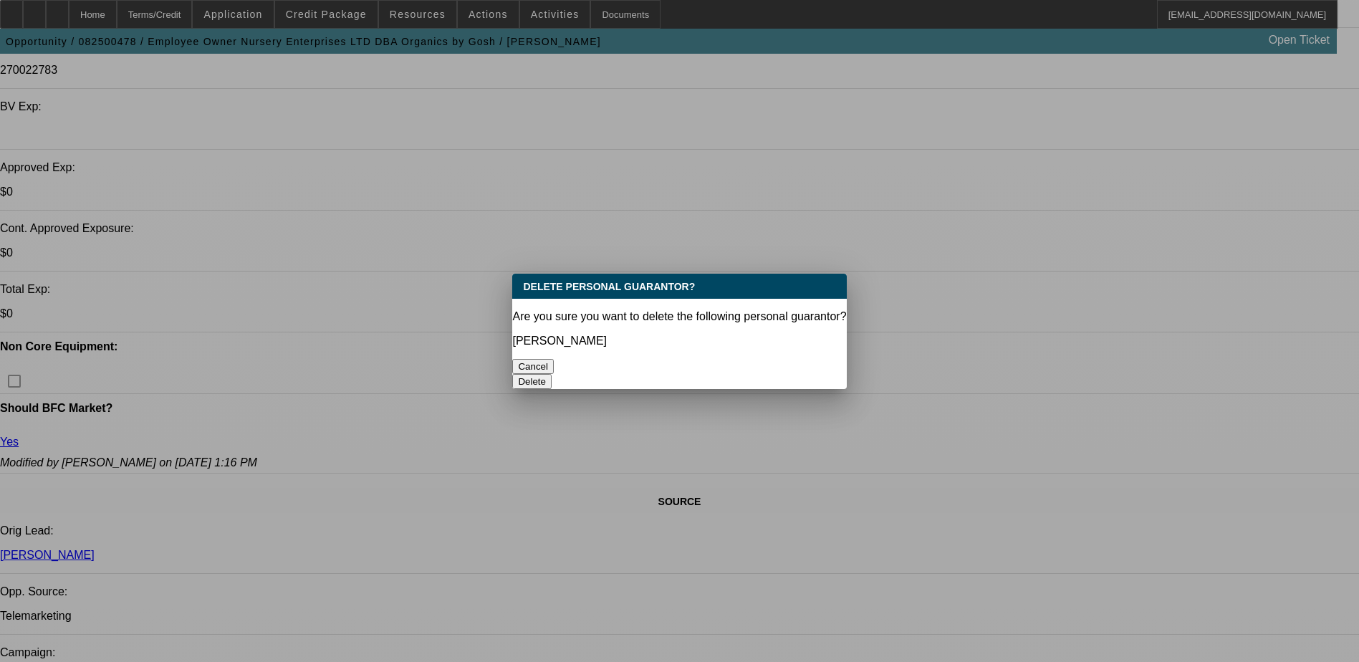
scroll to position [0, 0]
click at [551, 374] on button "Delete" at bounding box center [531, 381] width 39 height 15
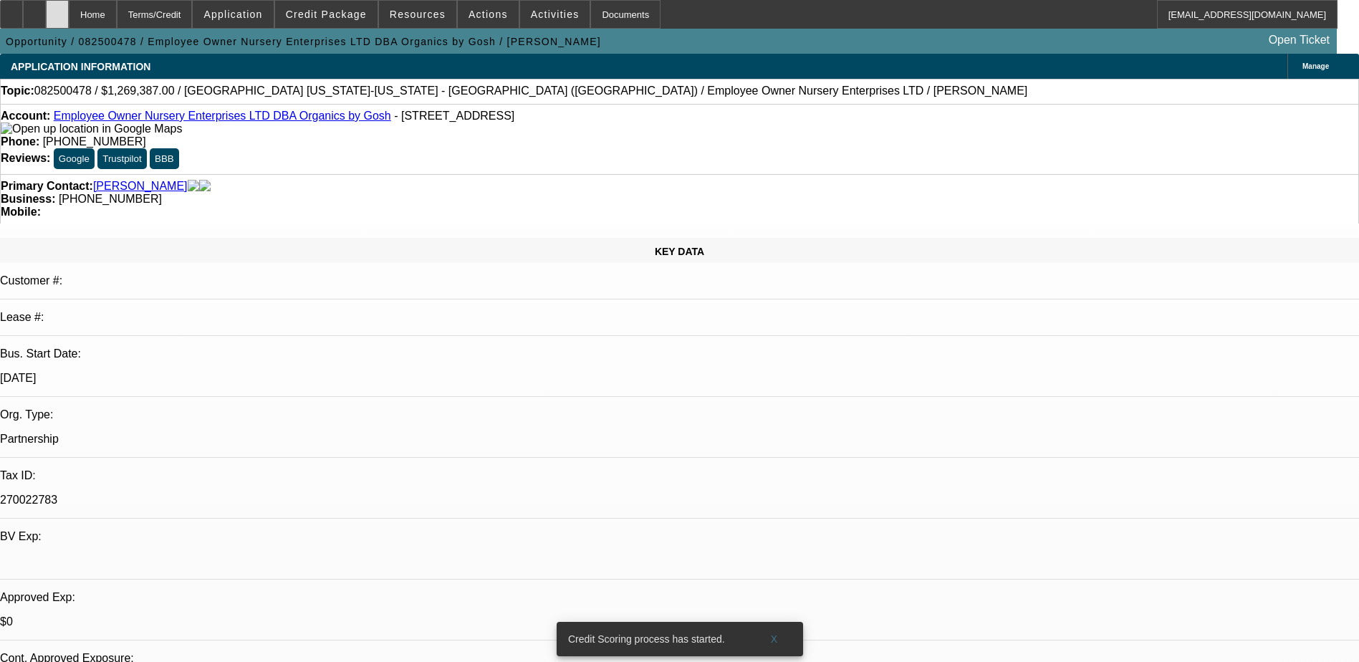
click at [69, 21] on div at bounding box center [57, 14] width 23 height 29
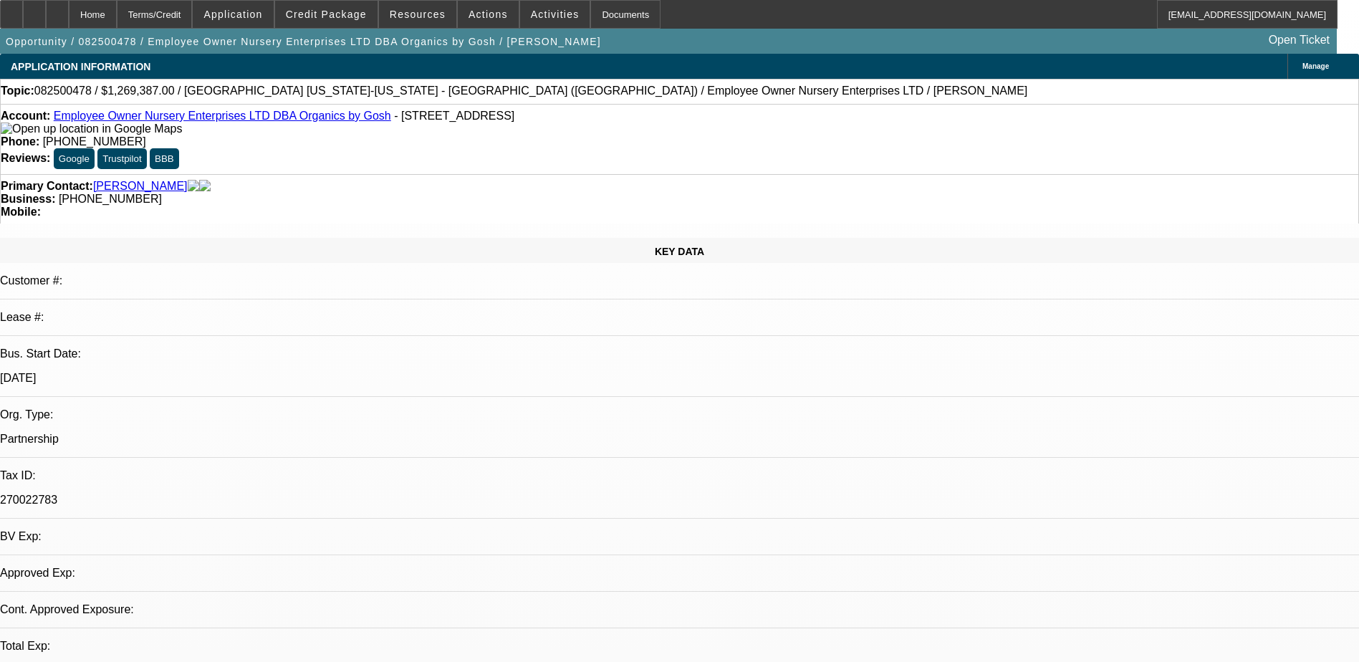
select select "0"
select select "2"
select select "0.1"
select select "1"
select select "2"
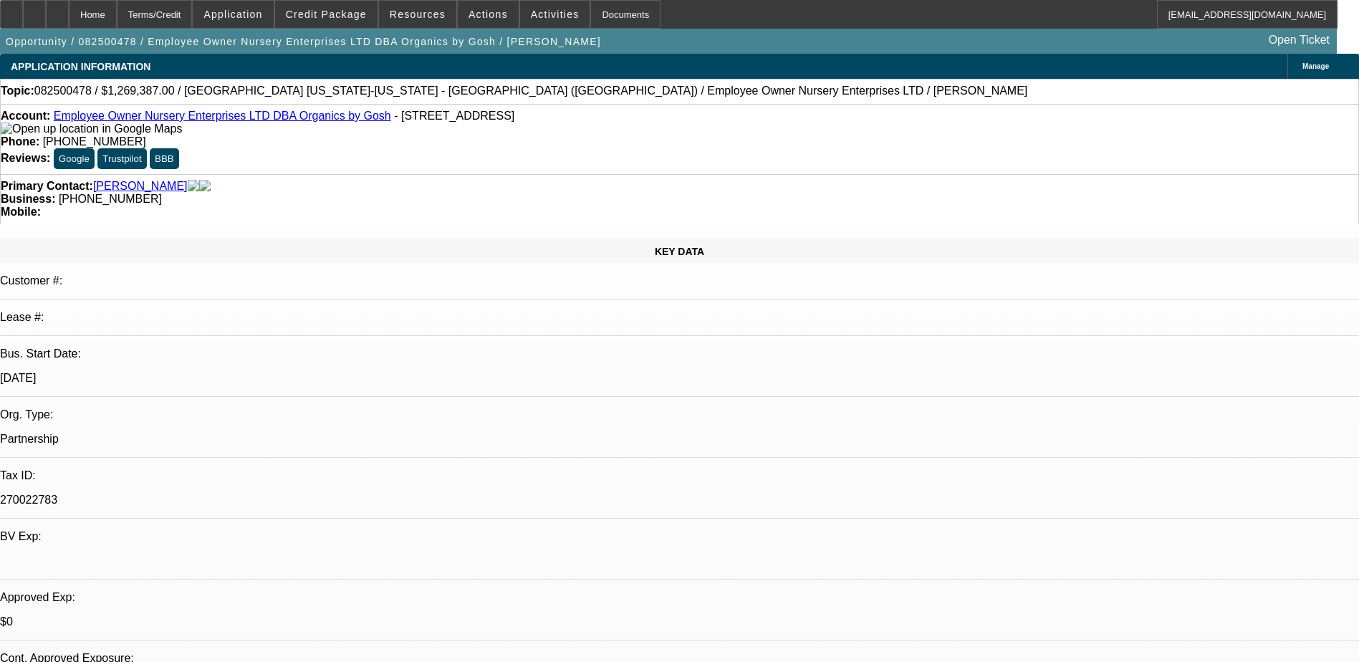
select select "4"
click at [343, 11] on span "Credit Package" at bounding box center [326, 14] width 81 height 11
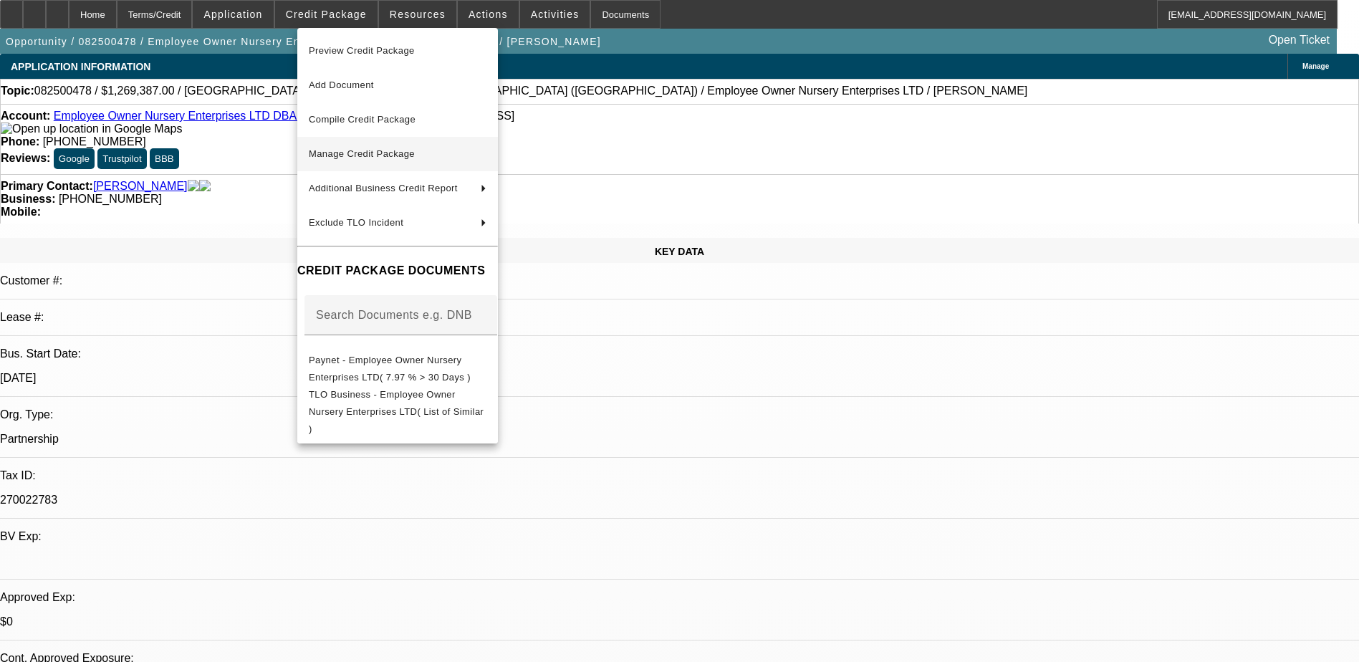
click at [414, 145] on span "Manage Credit Package" at bounding box center [398, 153] width 178 height 17
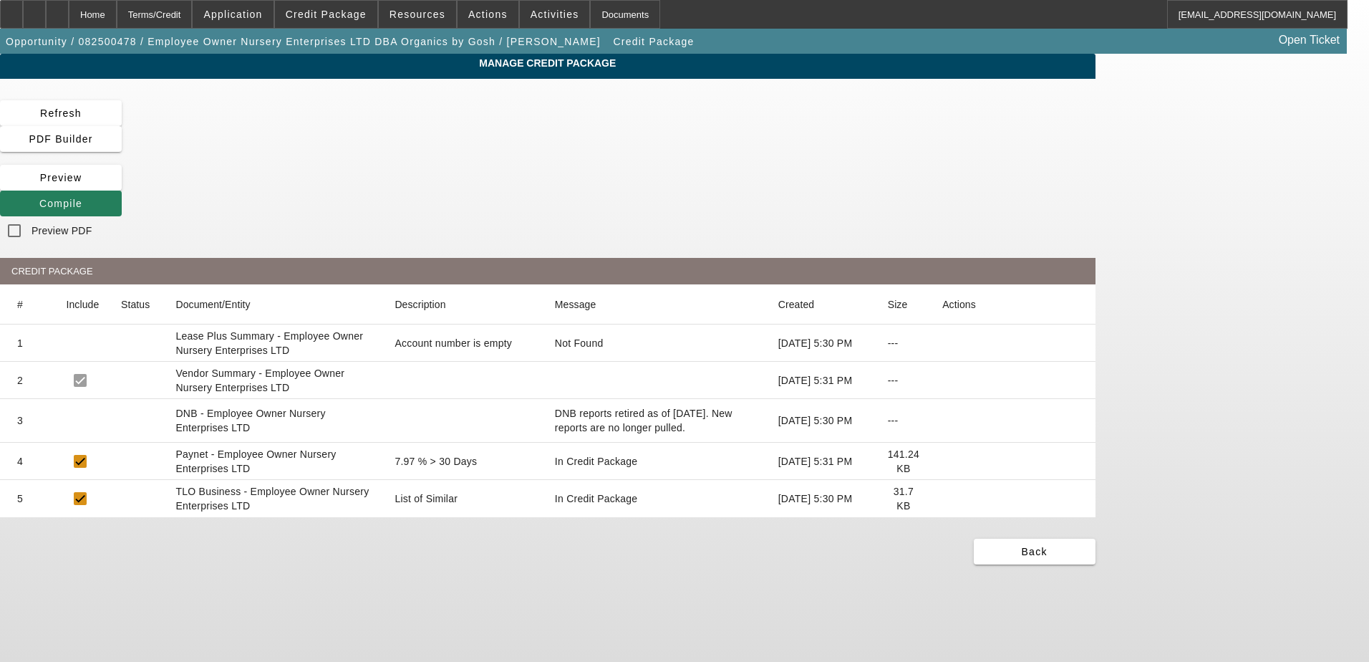
click at [82, 198] on span "Compile" at bounding box center [60, 203] width 43 height 11
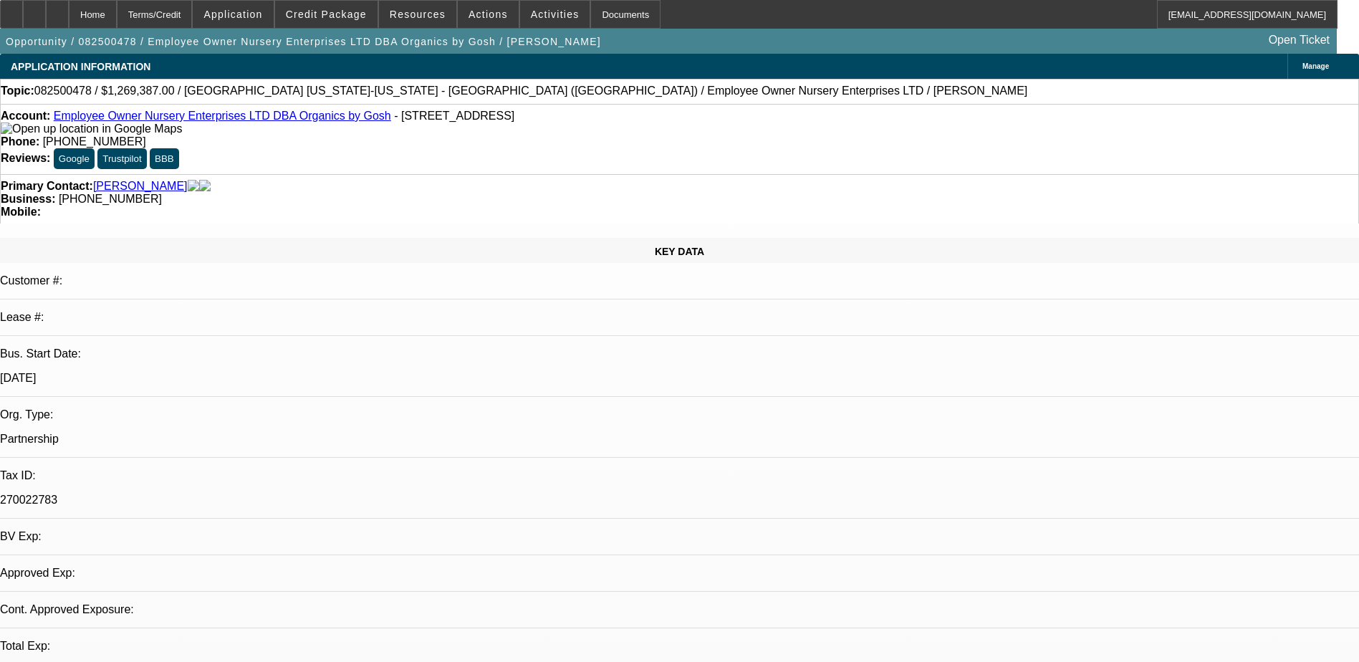
select select "0"
select select "2"
select select "0.1"
select select "4"
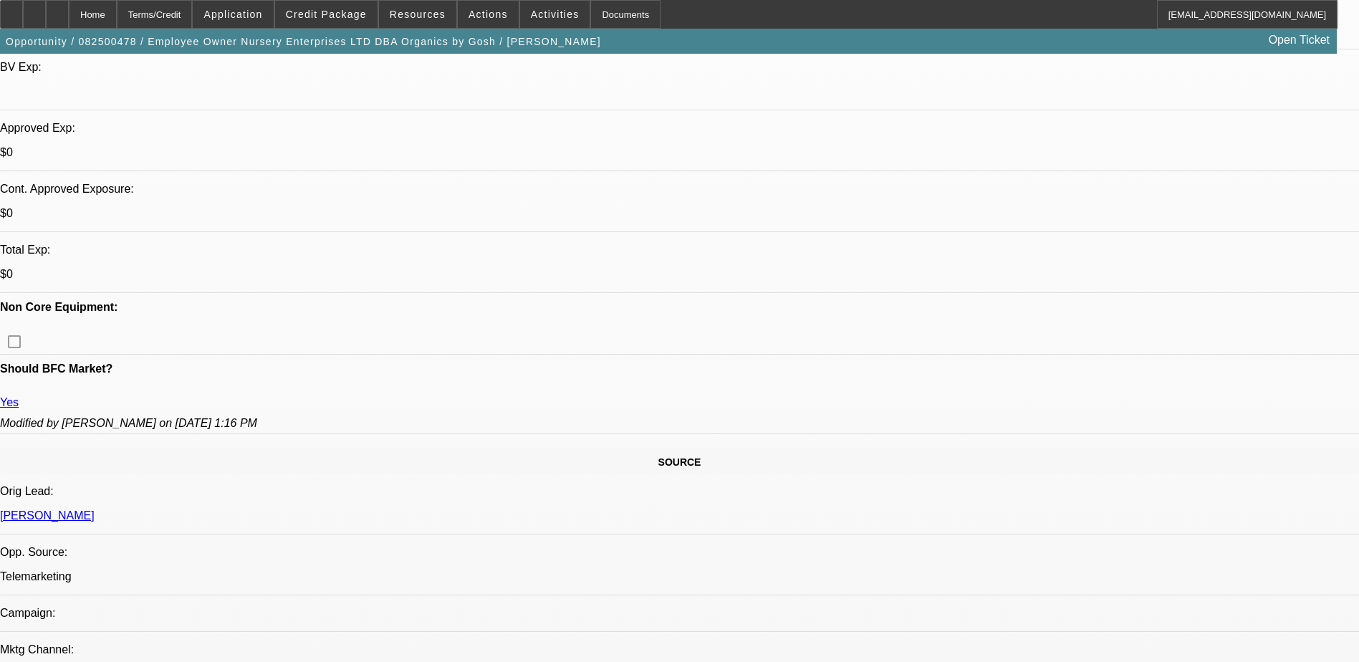
scroll to position [501, 0]
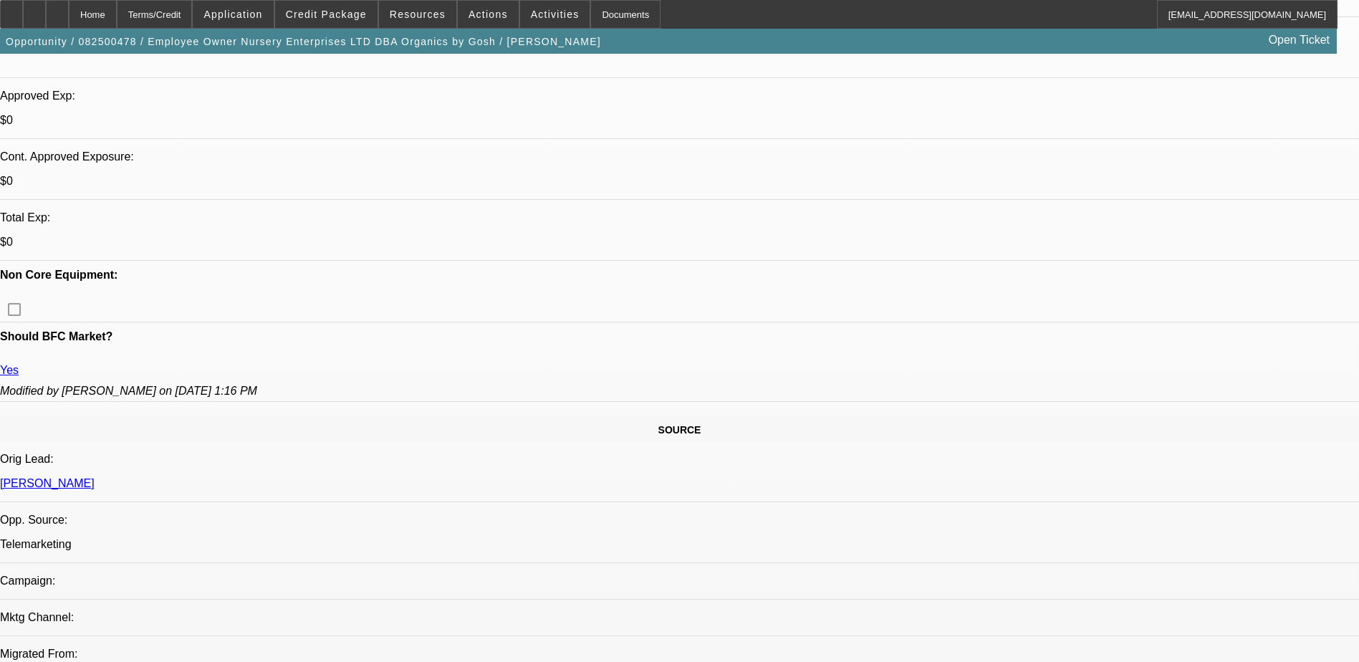
drag, startPoint x: 249, startPoint y: 407, endPoint x: 503, endPoint y: 451, distance: 258.8
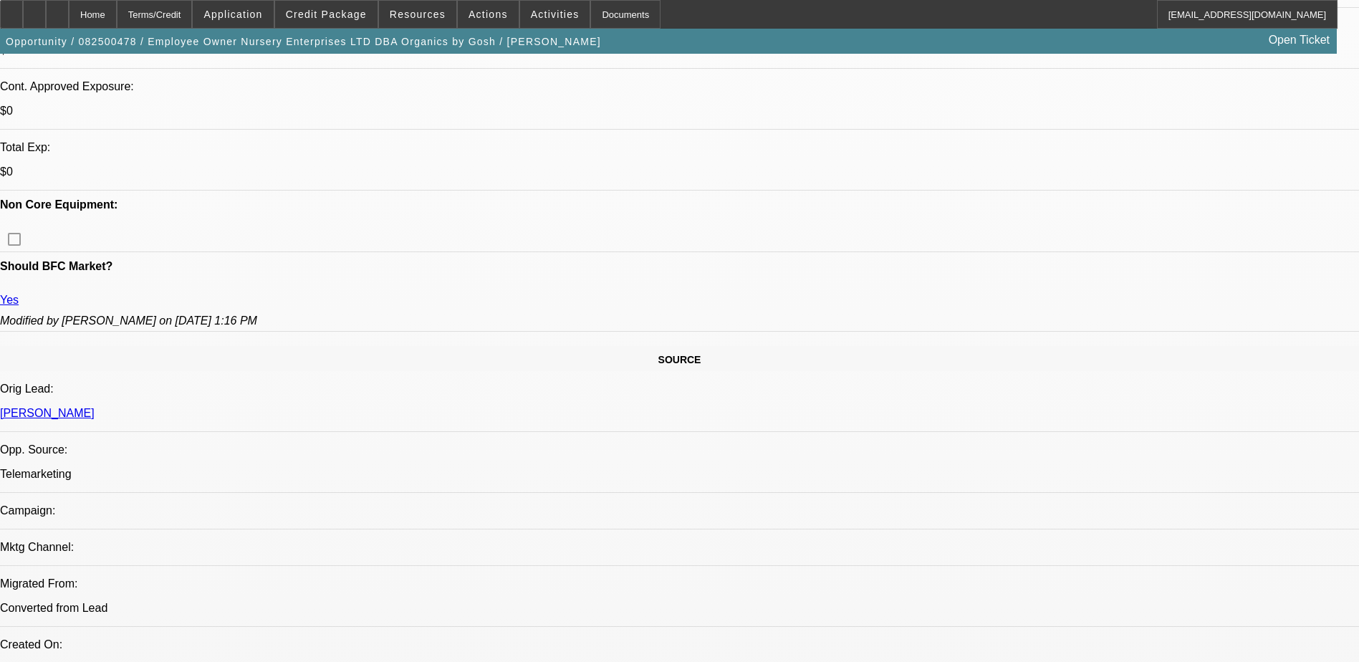
scroll to position [573, 0]
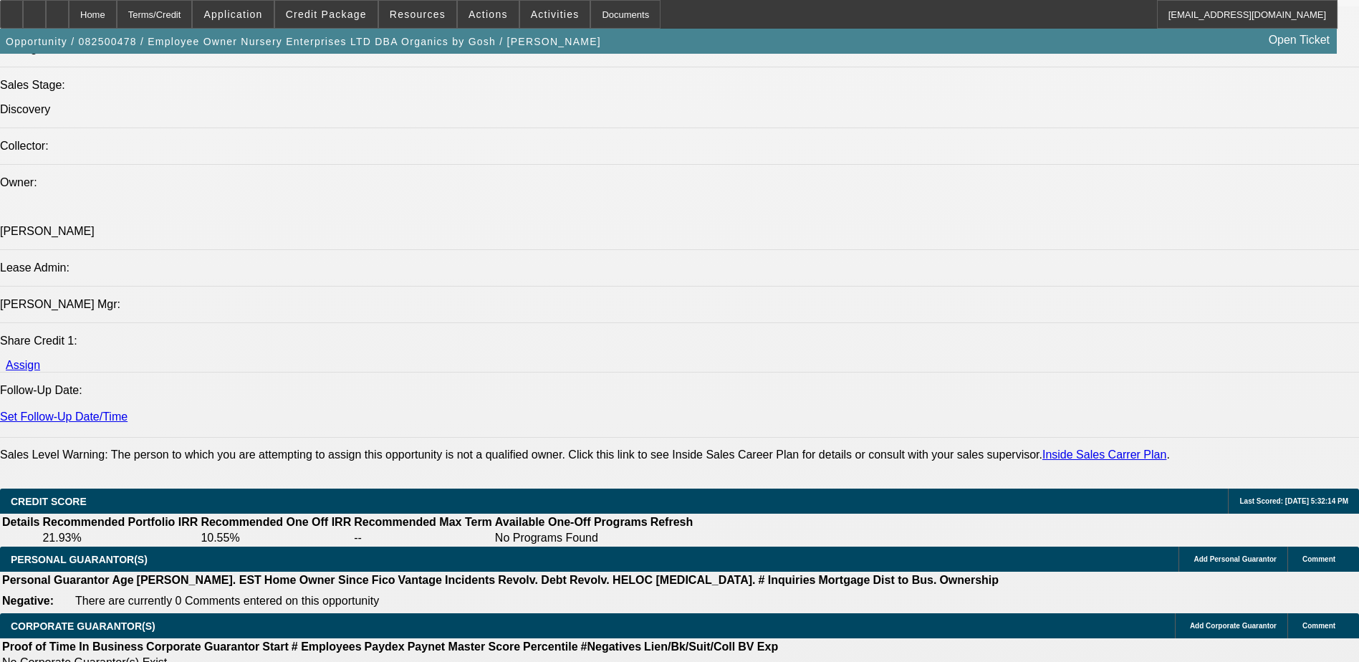
scroll to position [1647, 0]
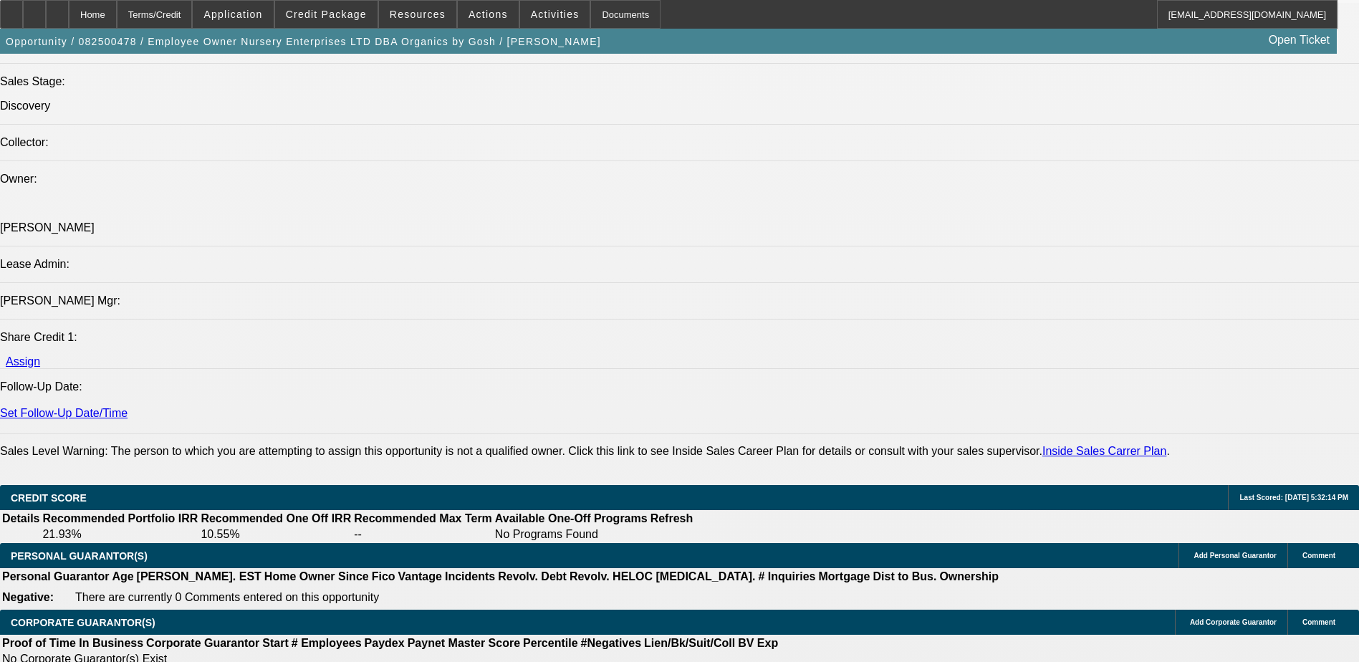
select select "0.1"
type input "$126,938.70"
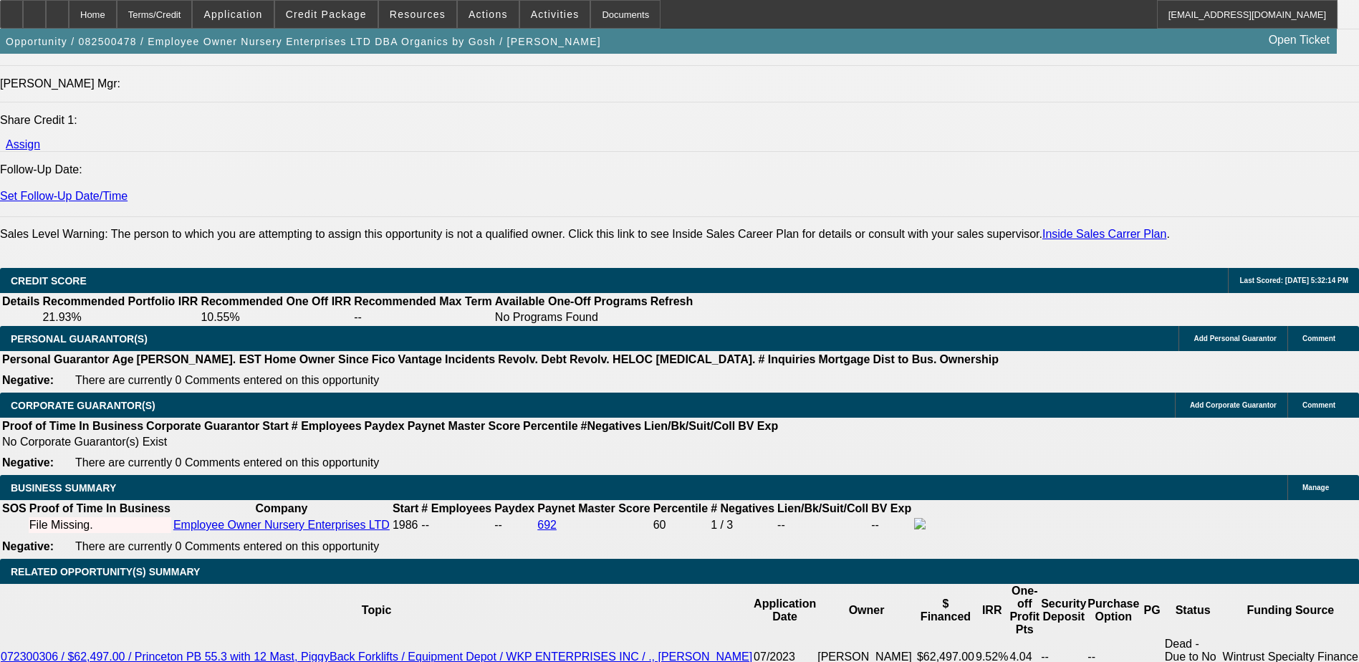
scroll to position [1934, 0]
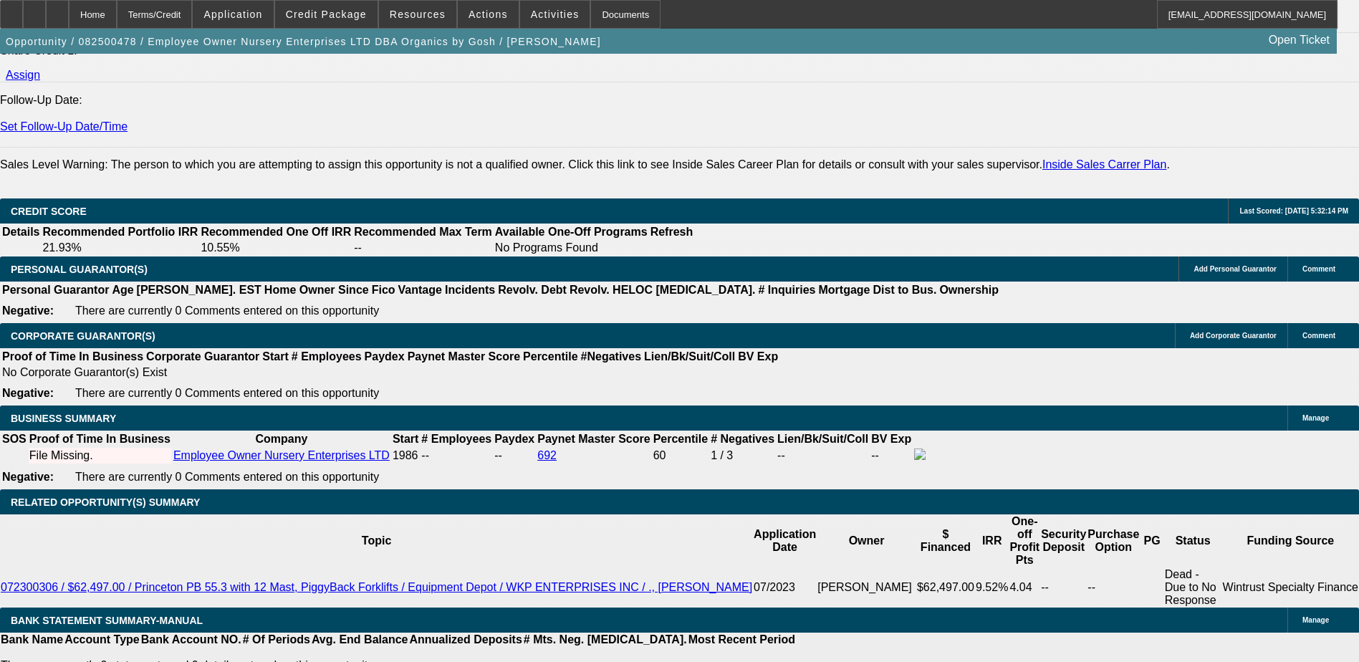
drag, startPoint x: 288, startPoint y: 306, endPoint x: 353, endPoint y: 342, distance: 74.7
type input "7"
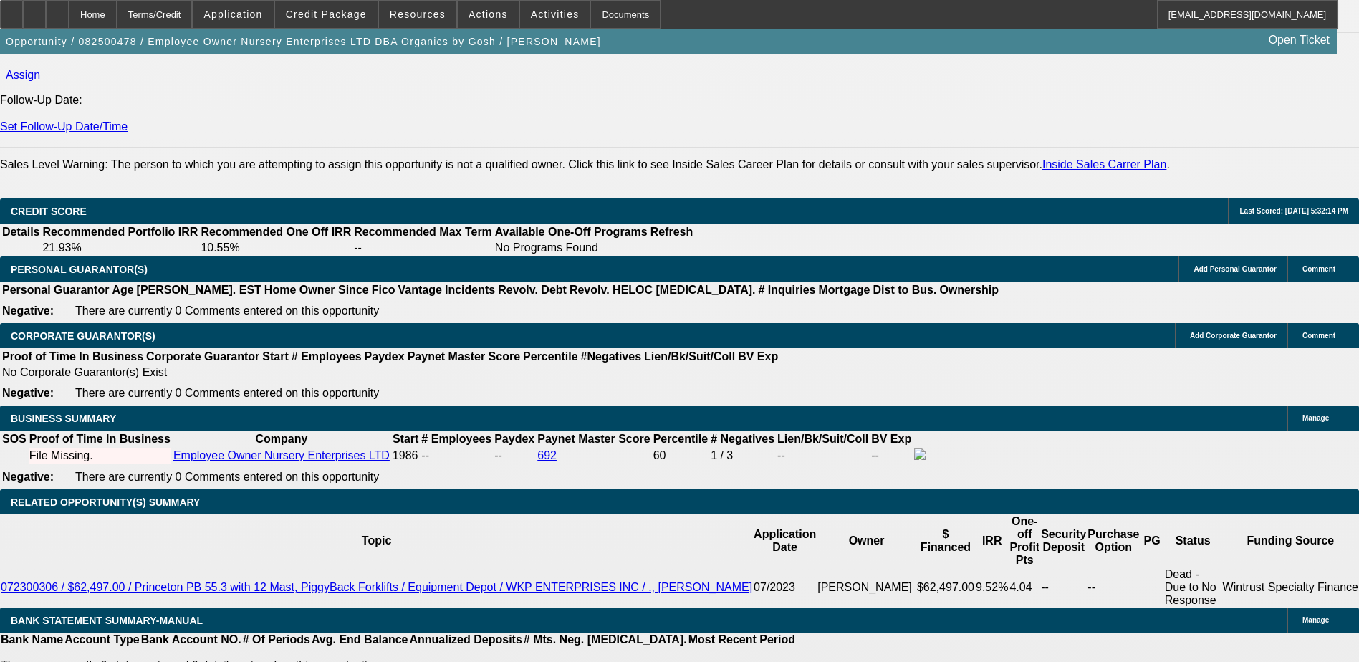
type input "8"
type input "48"
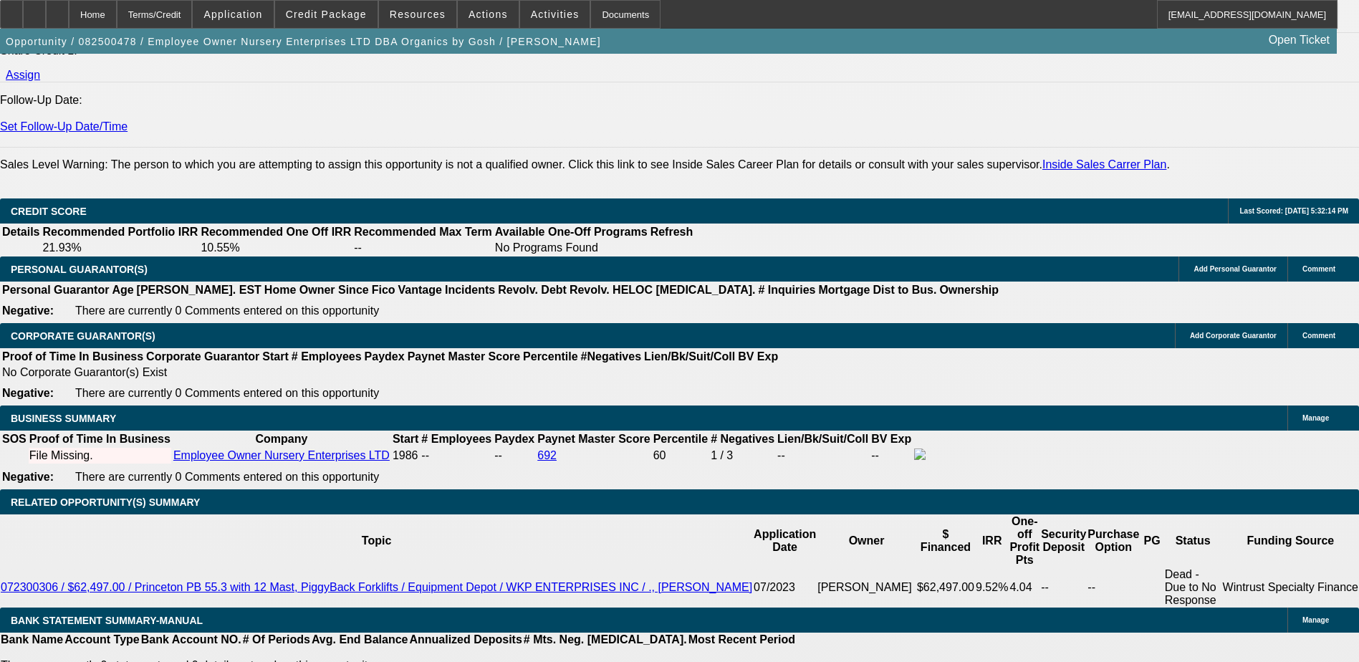
type input "$0.00"
type input "9"
type input "$56,859.74"
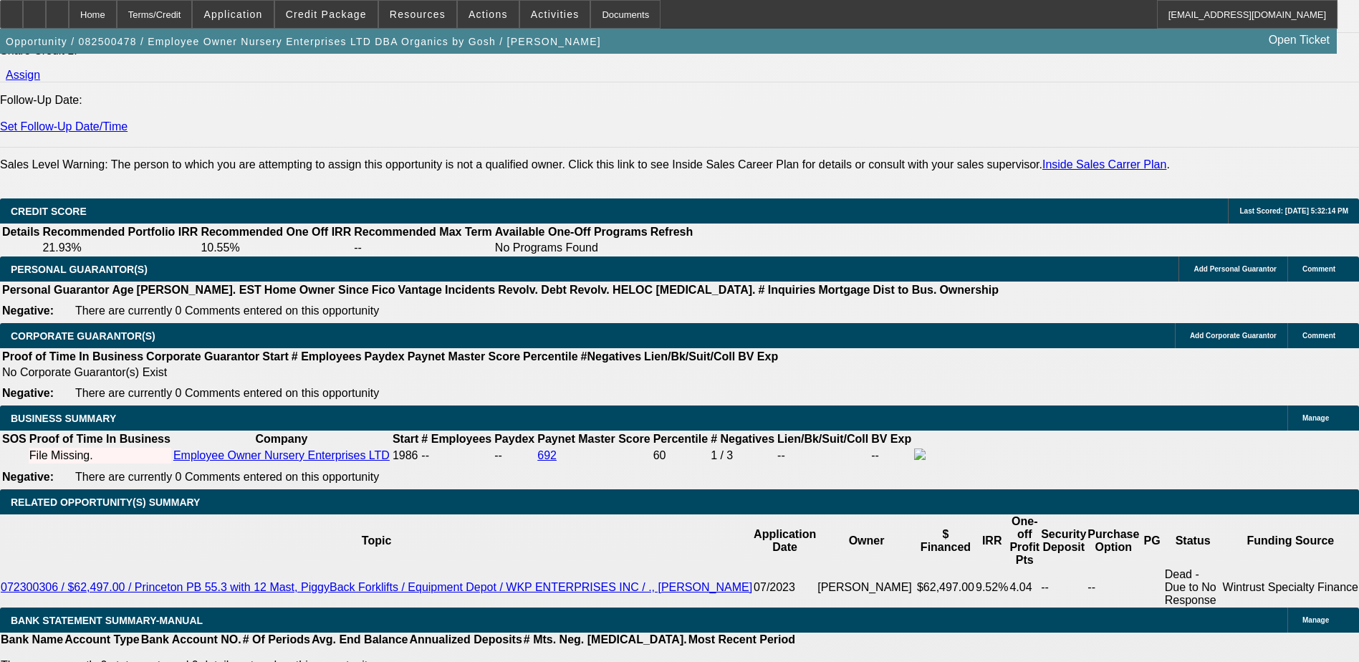
type input "$28,429.87"
type input "9"
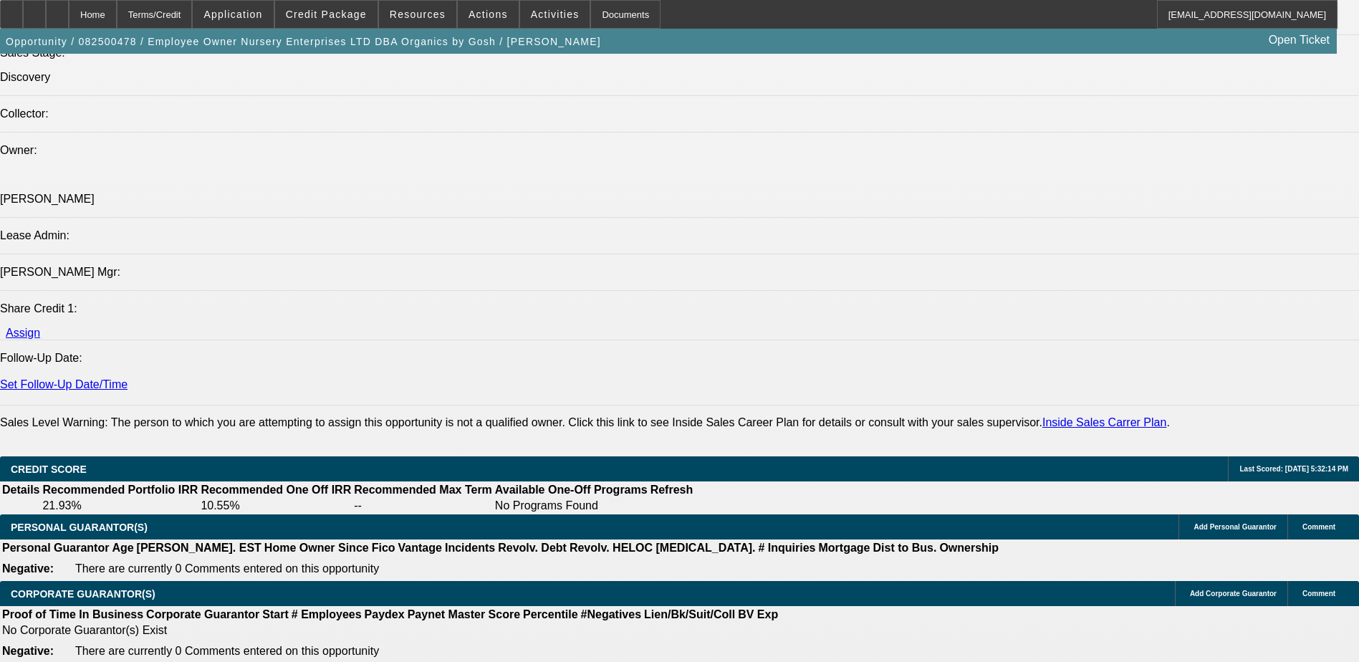
scroll to position [1576, 0]
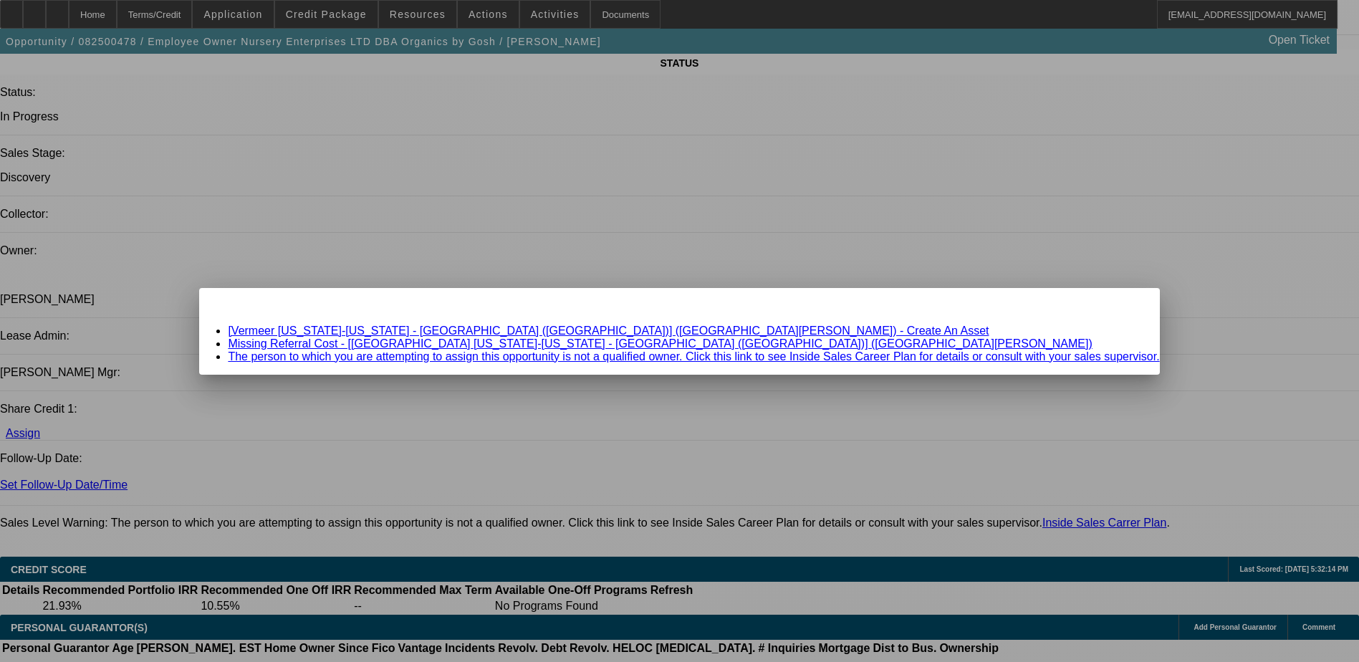
click at [644, 332] on link "[Vermeer Texas-Louisiana - Austin (Round Rock)] (Brownlow, Shane) - Create An A…" at bounding box center [608, 330] width 761 height 12
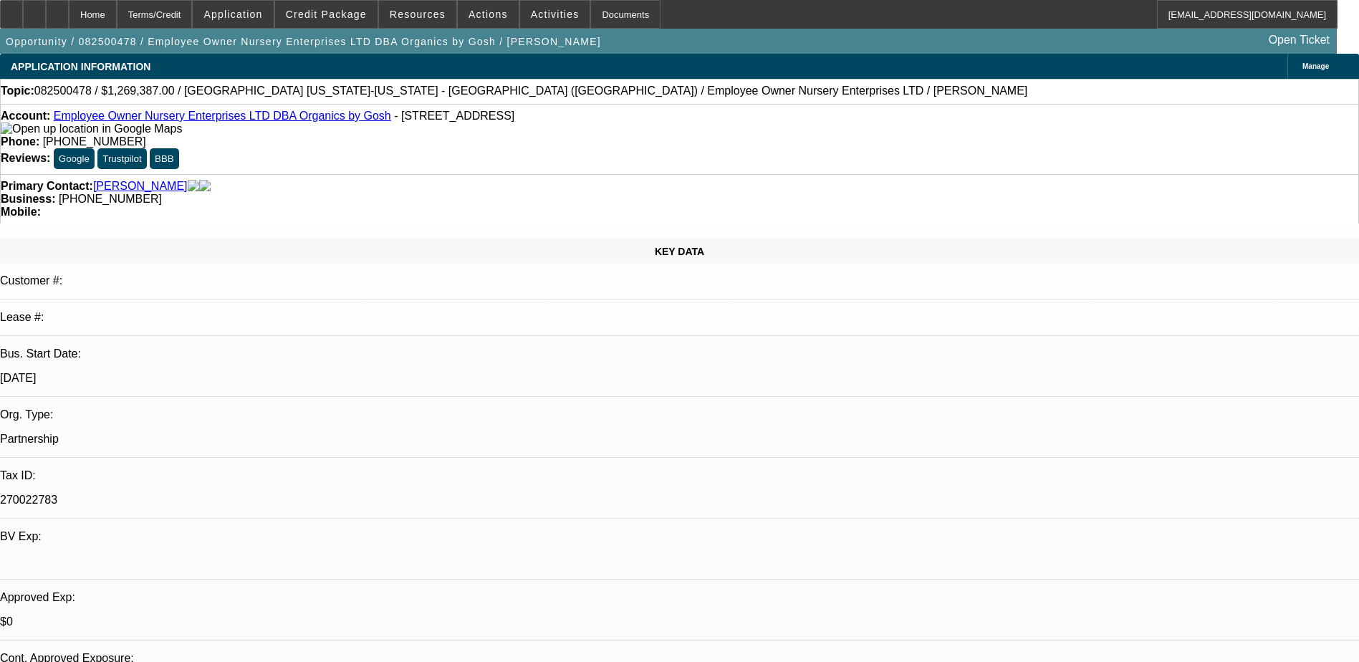
scroll to position [1576, 0]
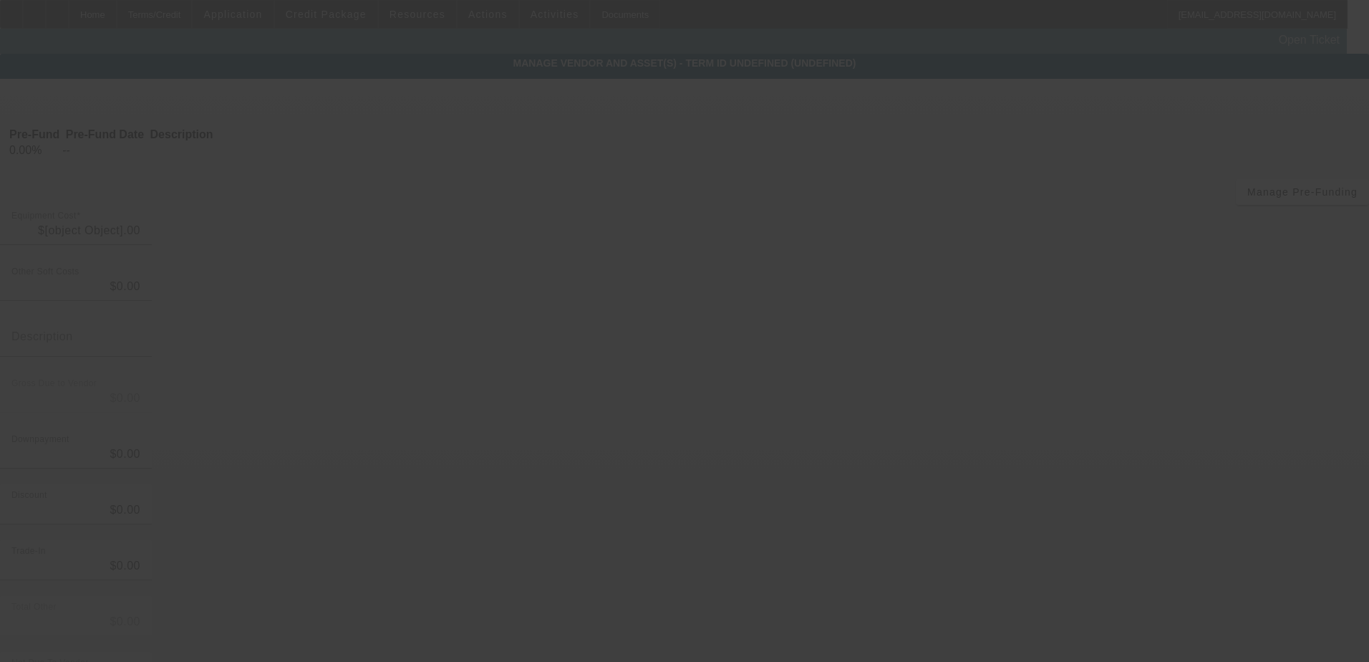
type input "$1,269,387.00"
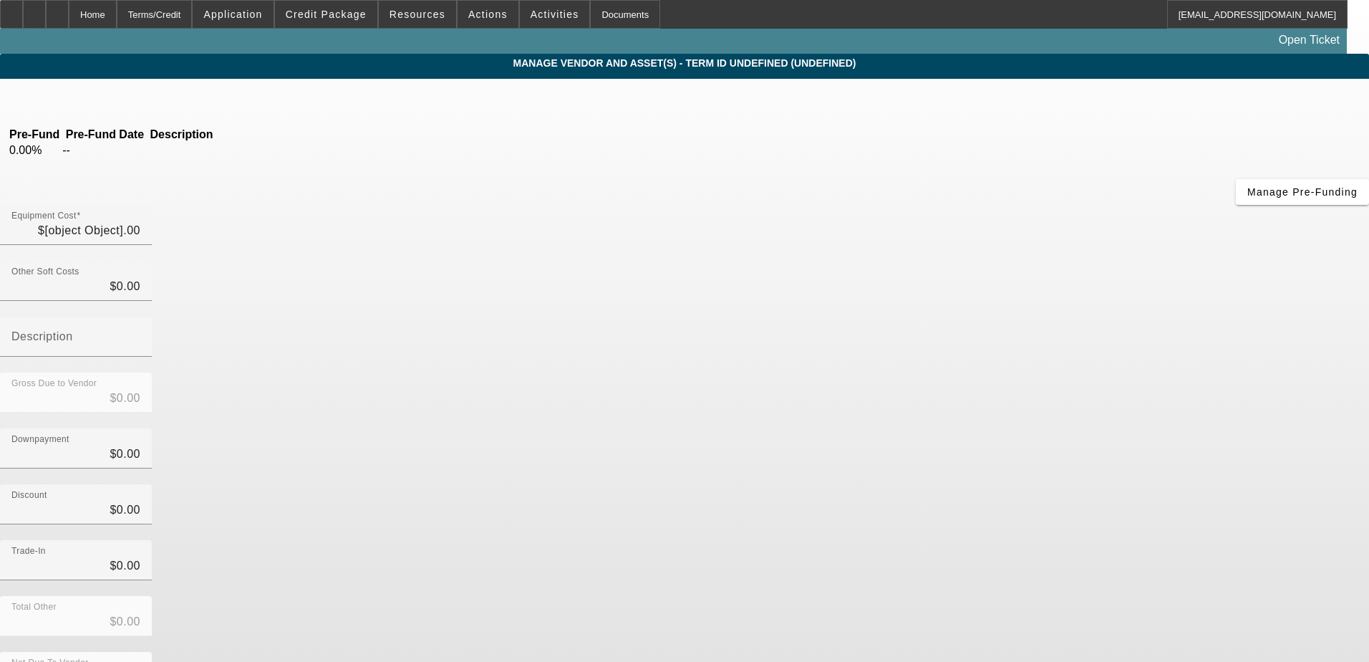
type input "$1,269,387.00"
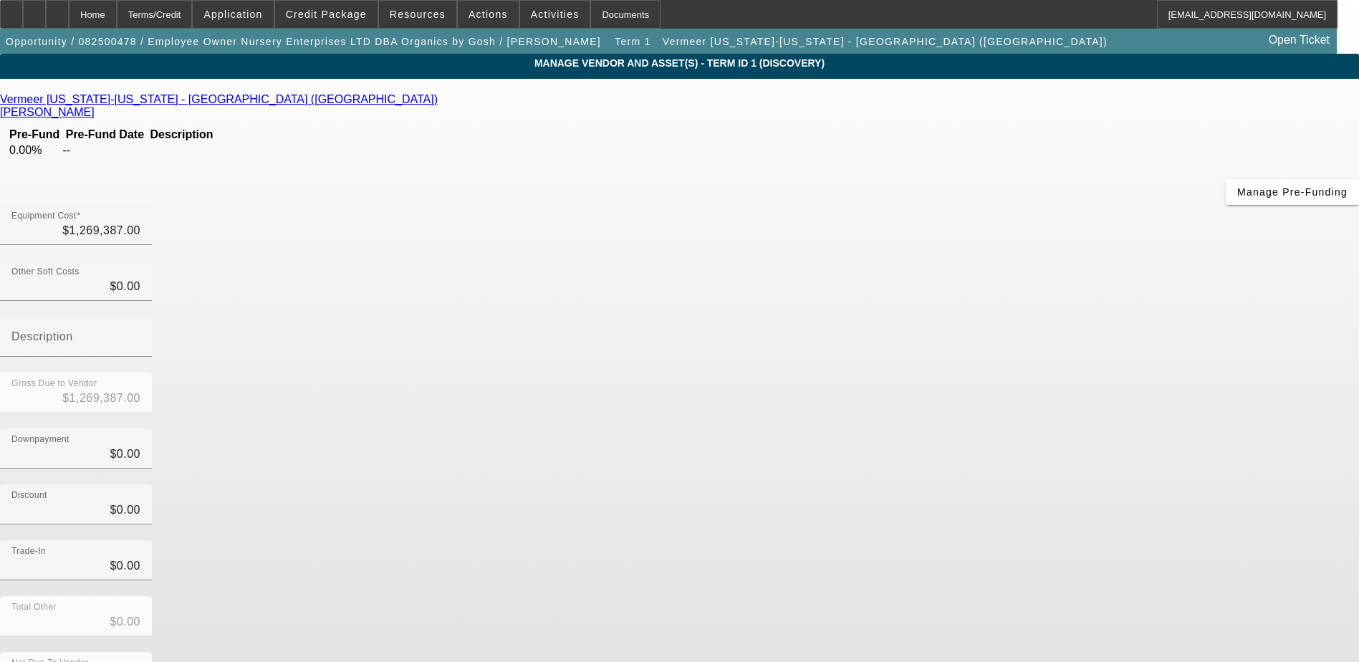
scroll to position [4, 0]
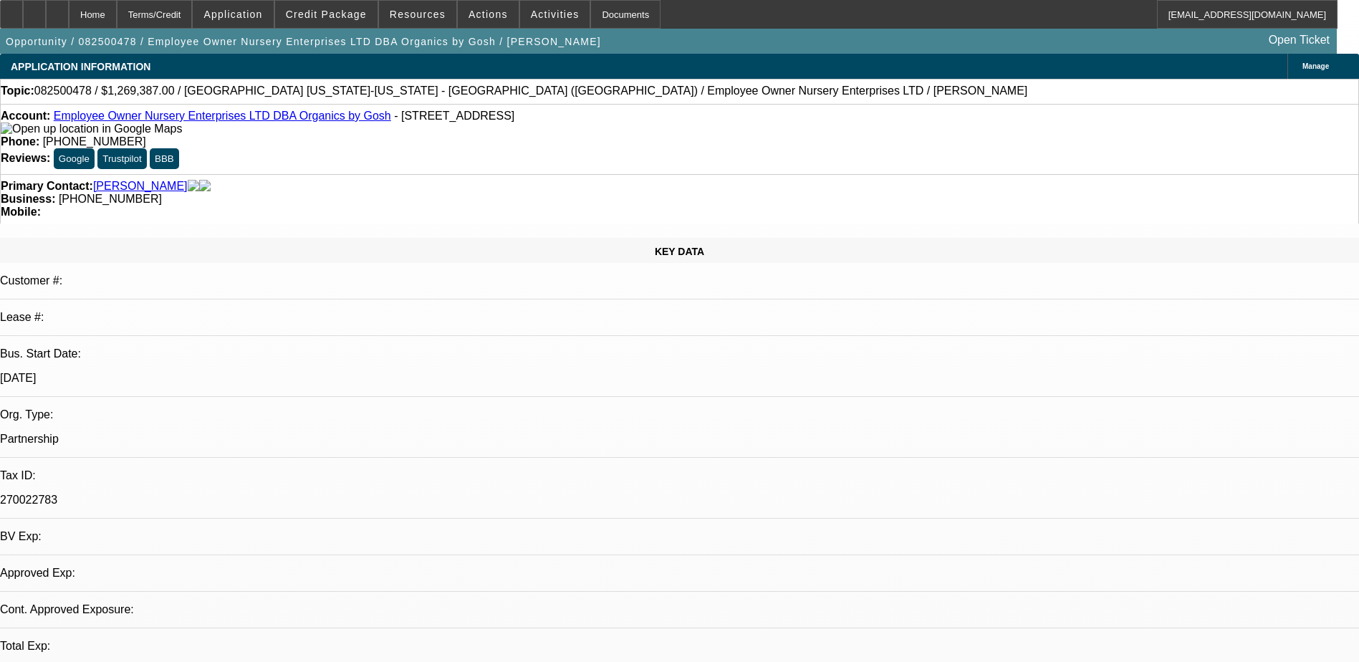
select select "0"
select select "2"
select select "0.1"
select select "4"
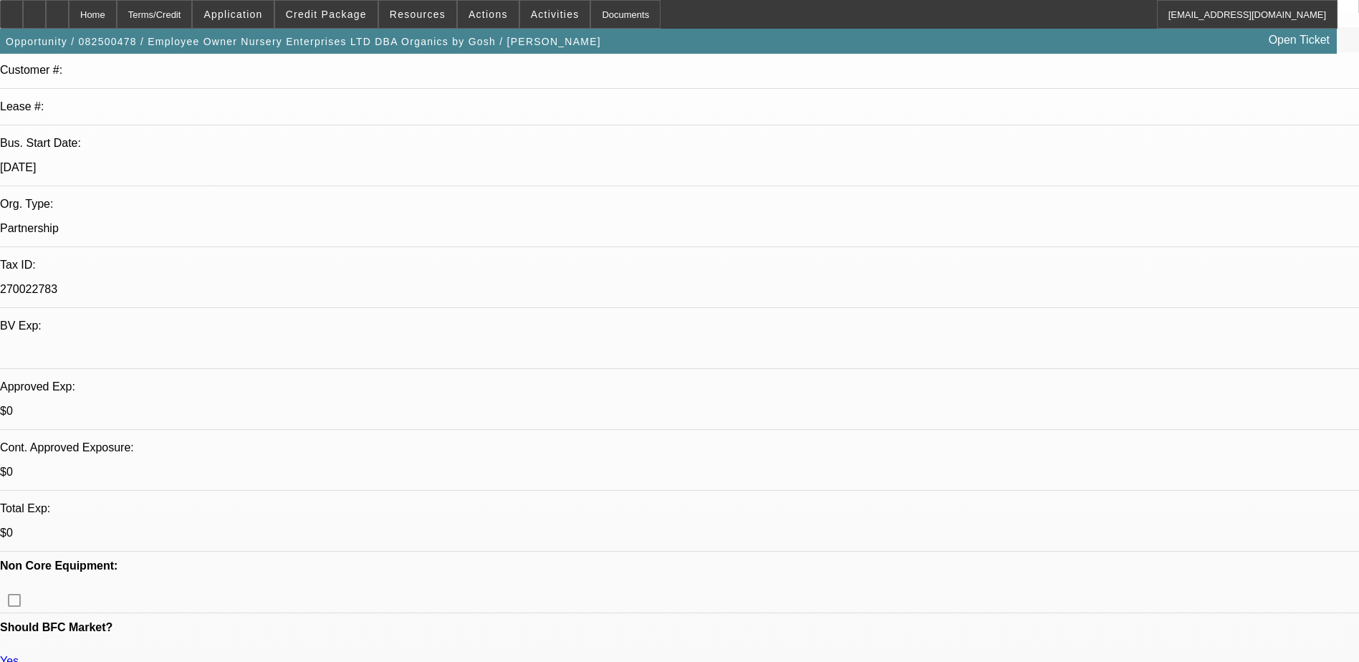
scroll to position [501, 0]
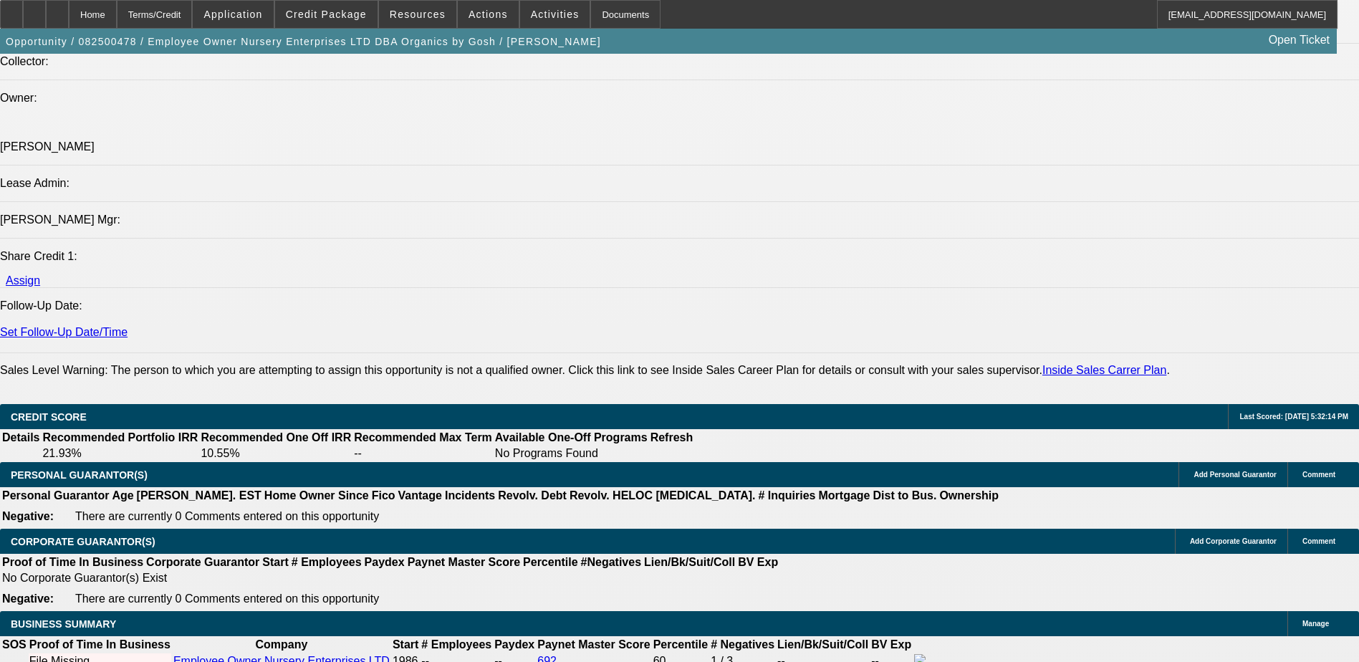
scroll to position [1504, 0]
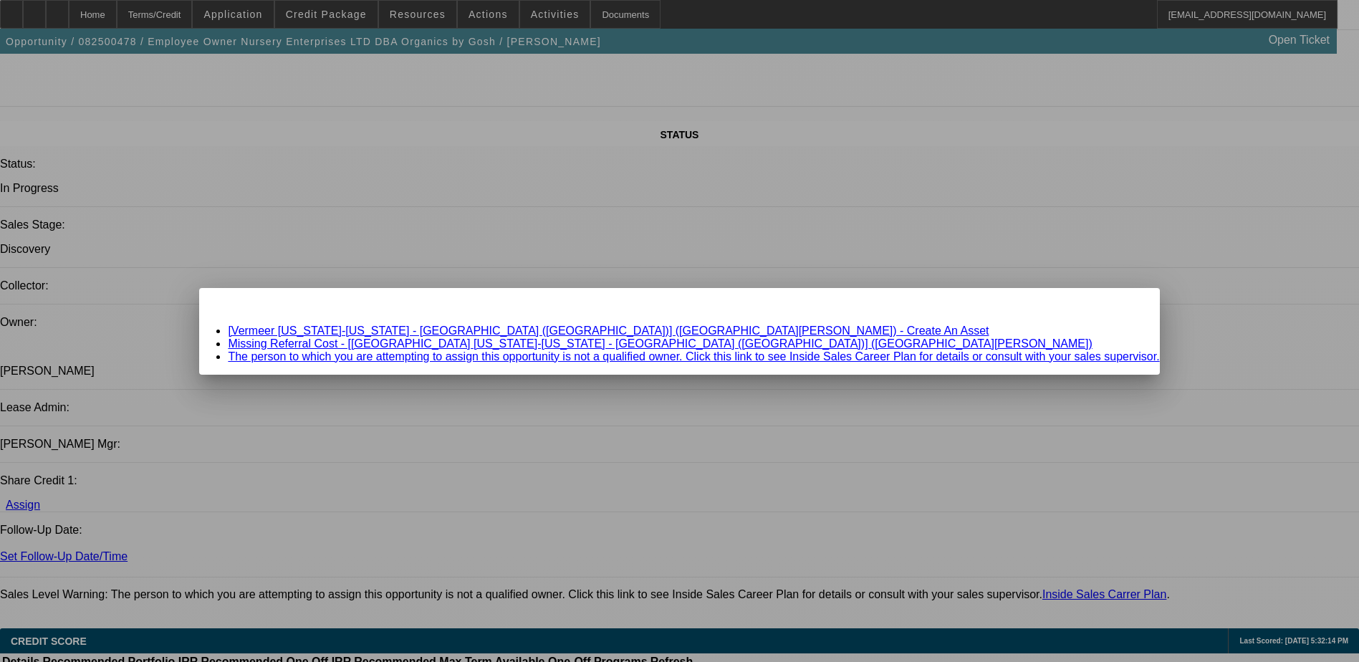
click at [575, 342] on link "Missing Referral Cost - [Vermeer Texas-Louisiana - Austin (Round Rock)] (Brownl…" at bounding box center [660, 343] width 864 height 12
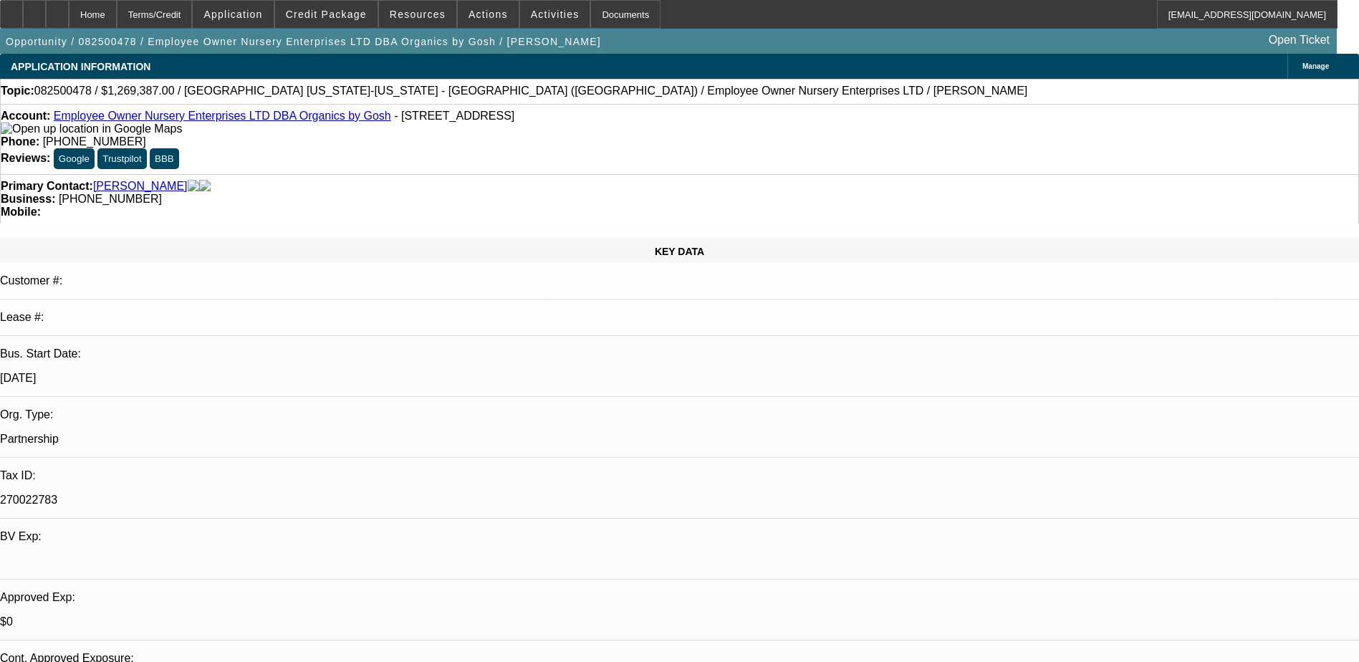
scroll to position [1504, 0]
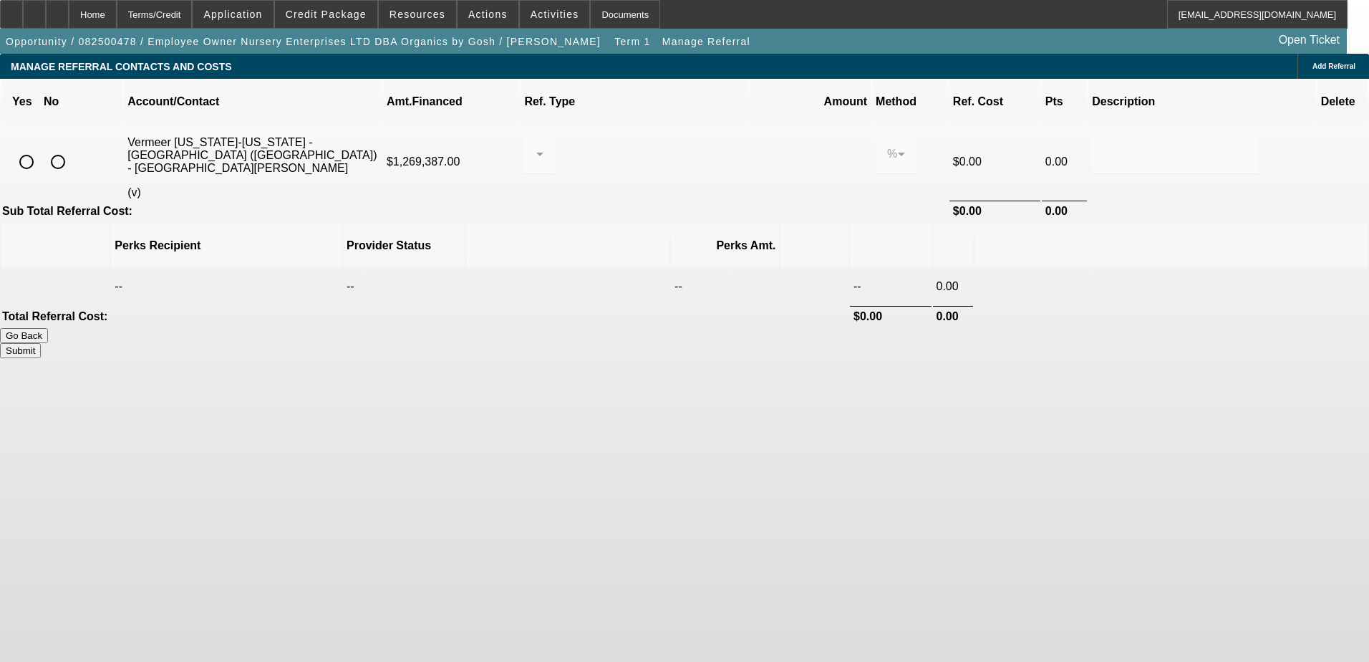
click at [72, 148] on input "radio" at bounding box center [58, 162] width 29 height 29
radio input "true"
click at [41, 343] on button "Submit" at bounding box center [20, 350] width 41 height 15
type input "0.000"
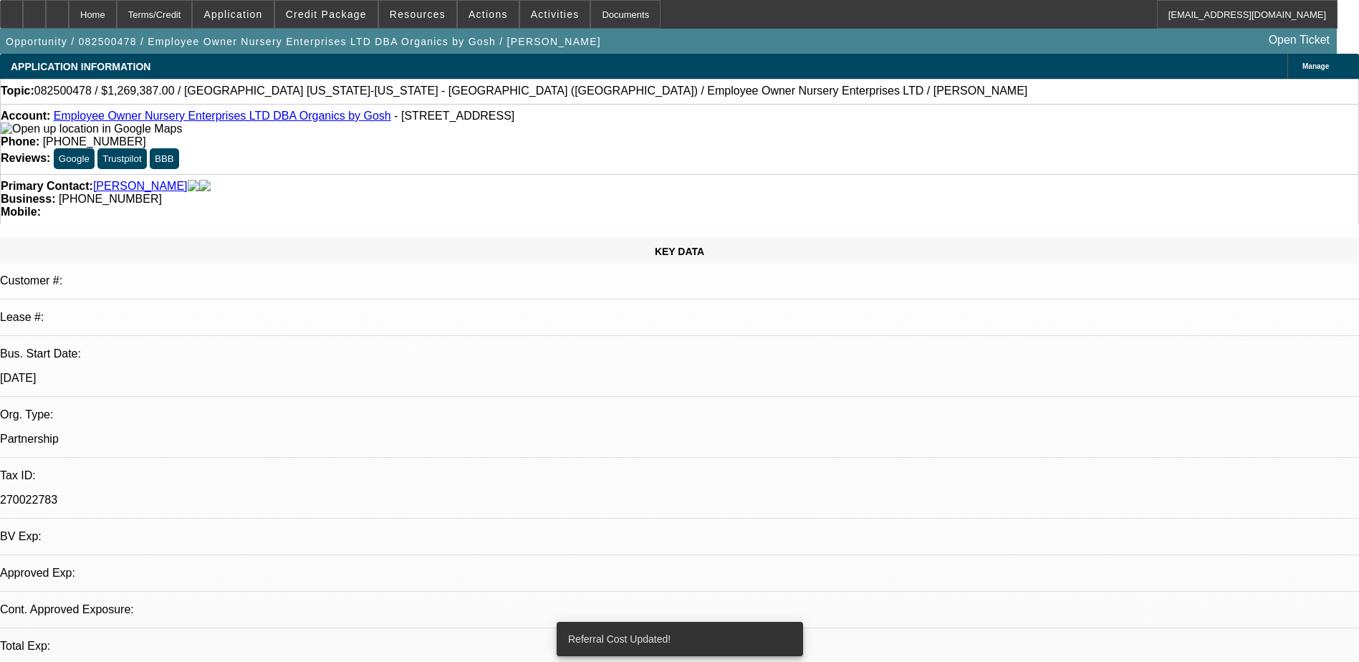
select select "0"
select select "2"
select select "0.1"
select select "4"
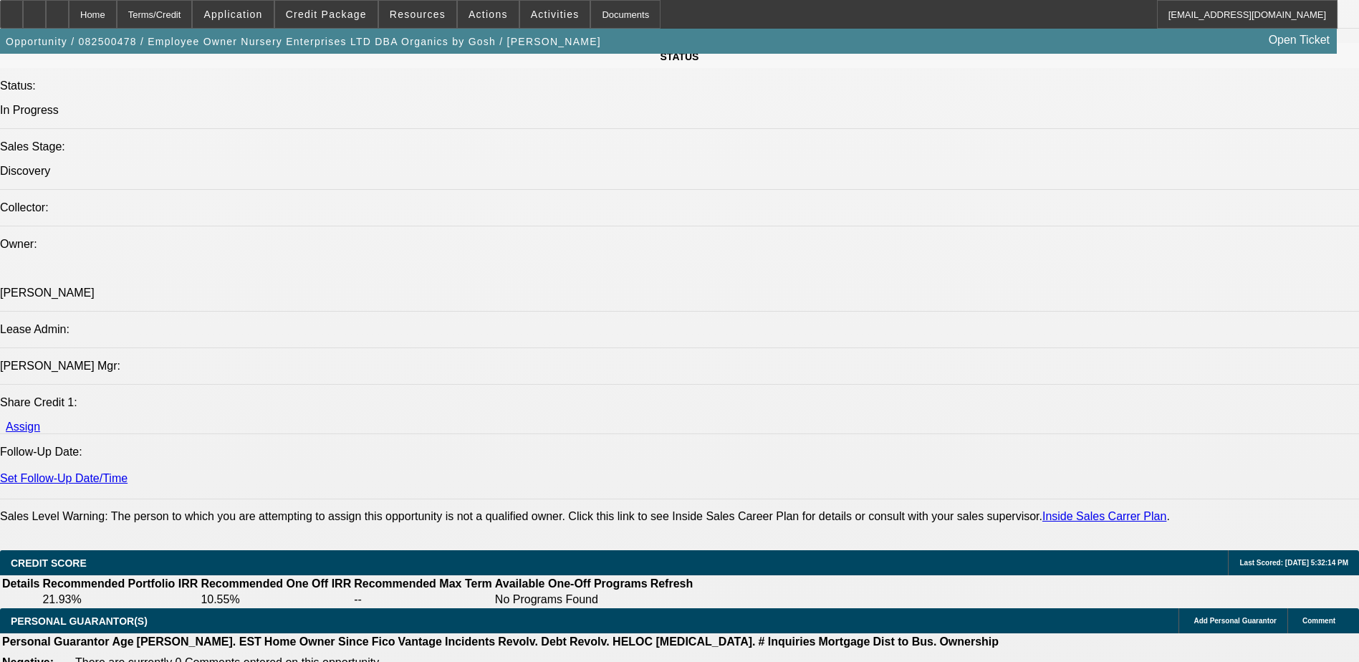
scroll to position [1580, 0]
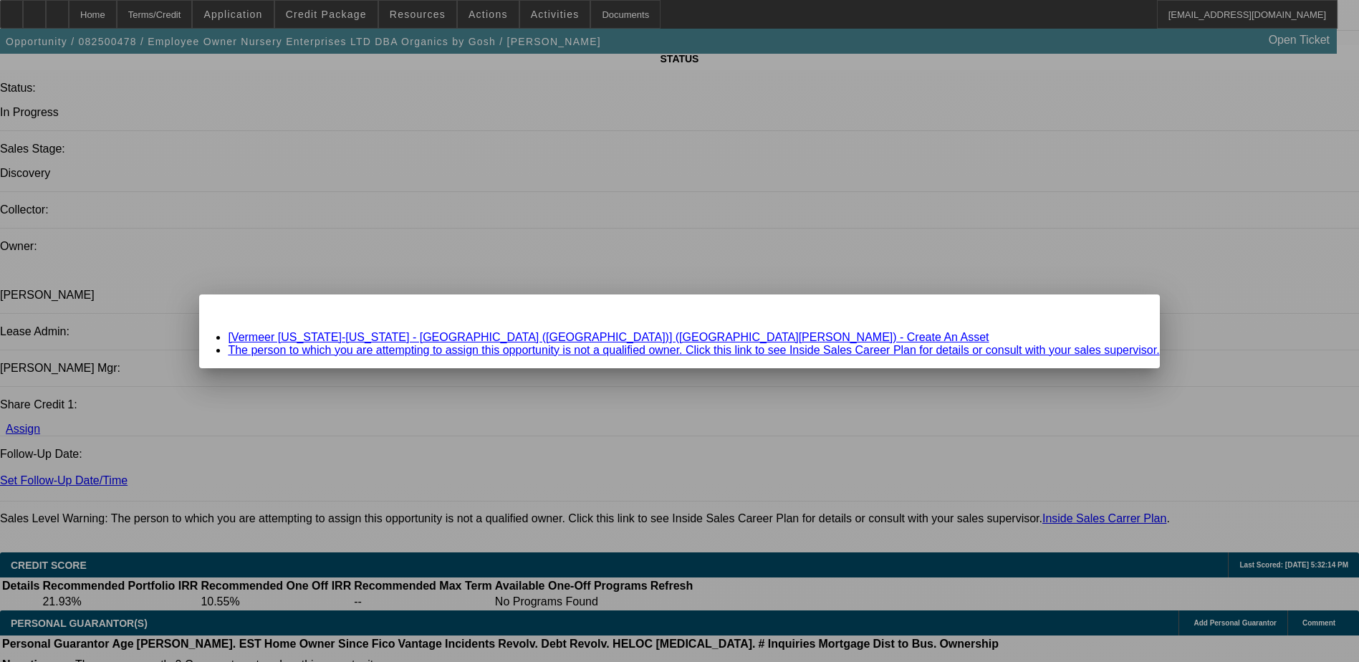
scroll to position [0, 0]
click at [1127, 311] on icon at bounding box center [1127, 307] width 0 height 8
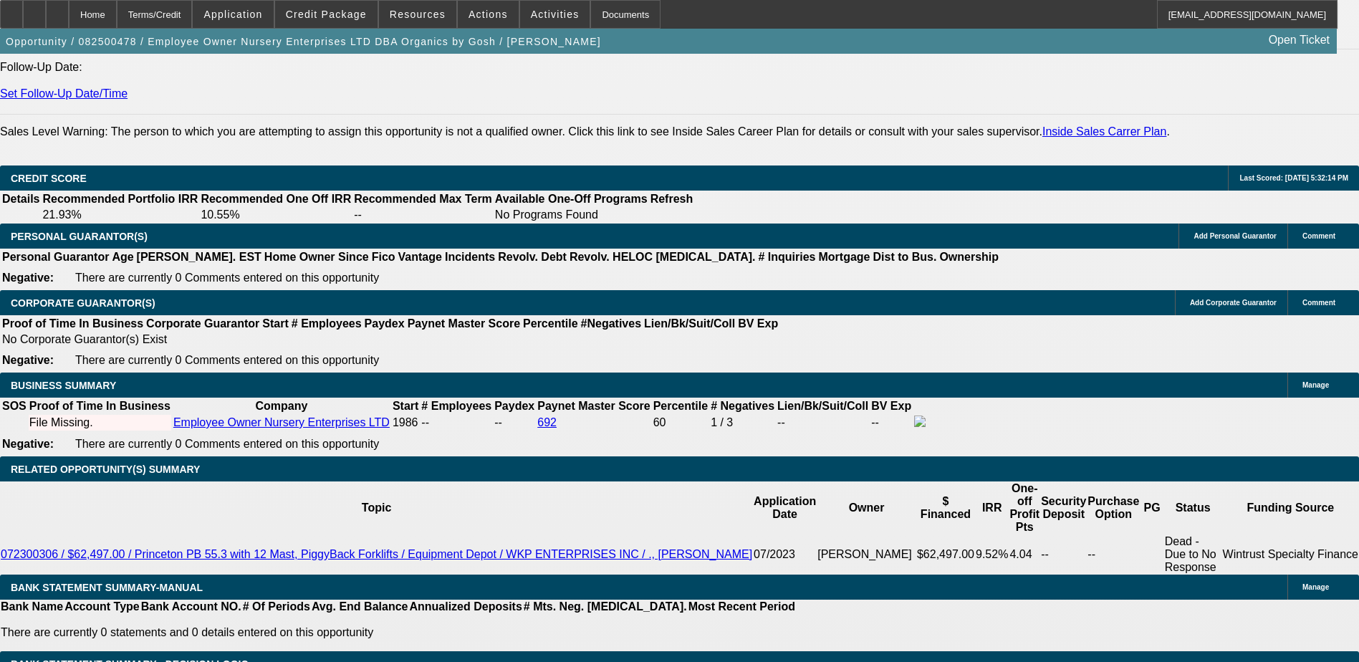
scroll to position [1790, 0]
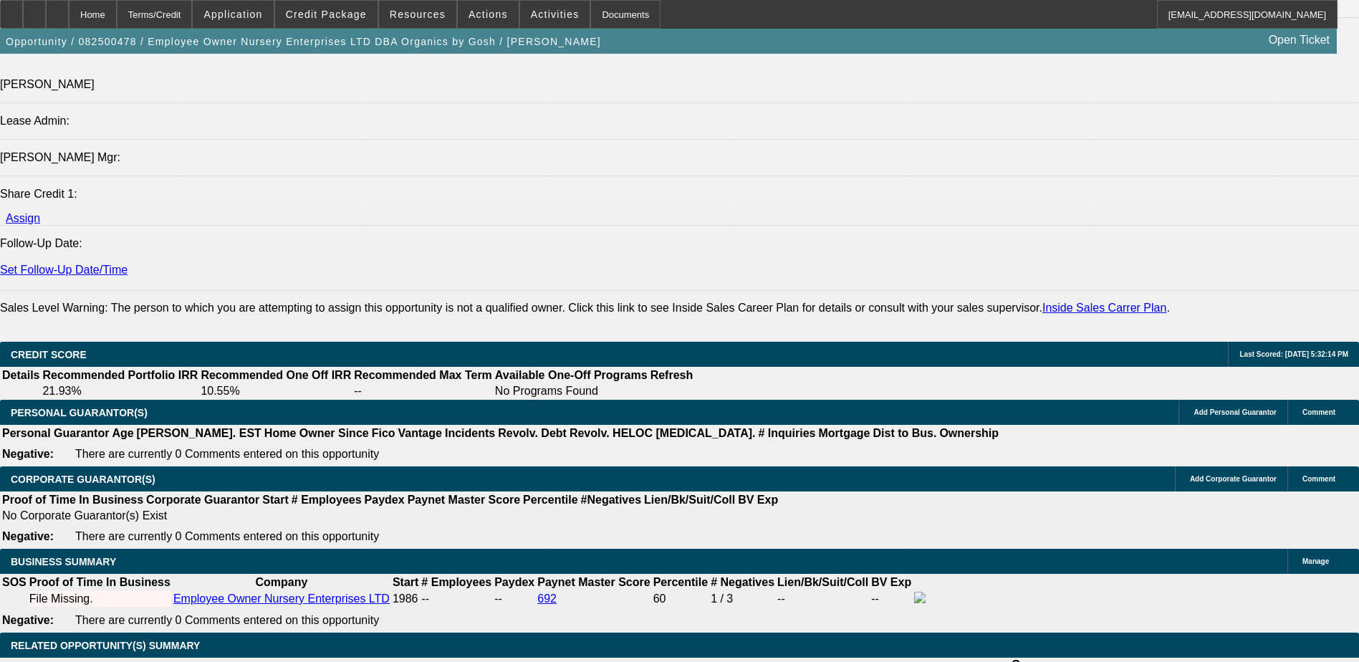
drag, startPoint x: 324, startPoint y: 345, endPoint x: 342, endPoint y: 343, distance: 17.3
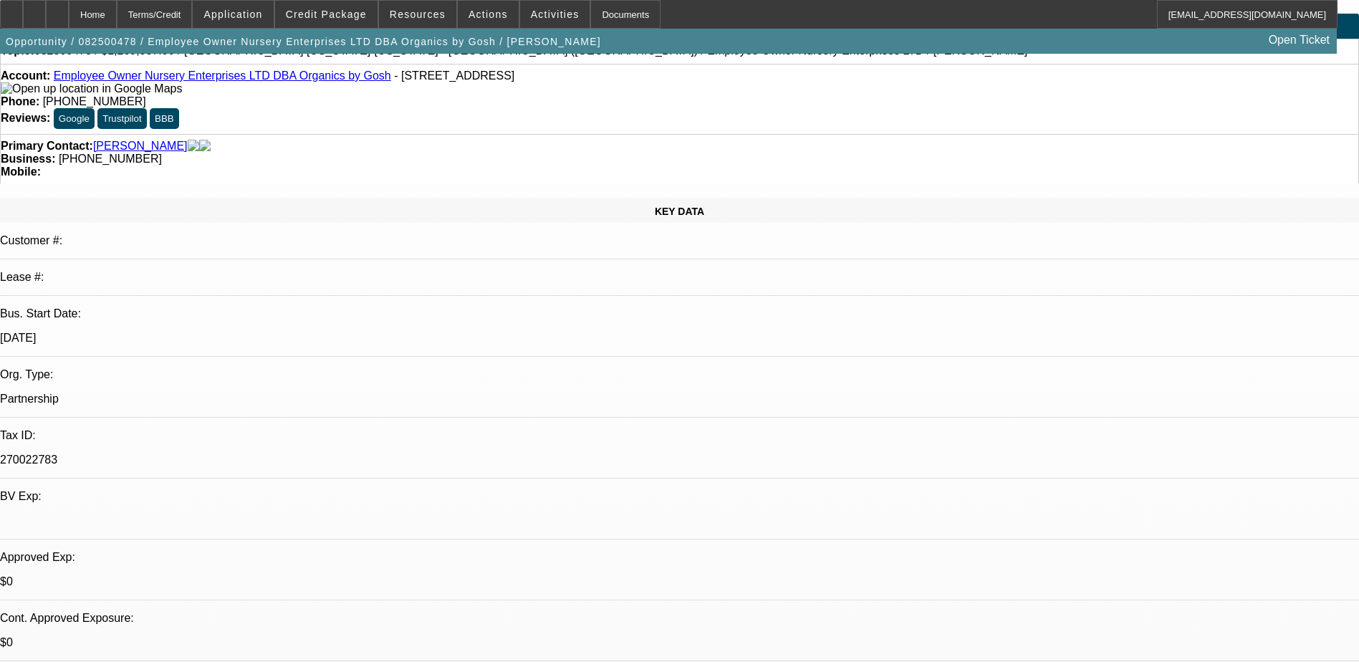
scroll to position [0, 0]
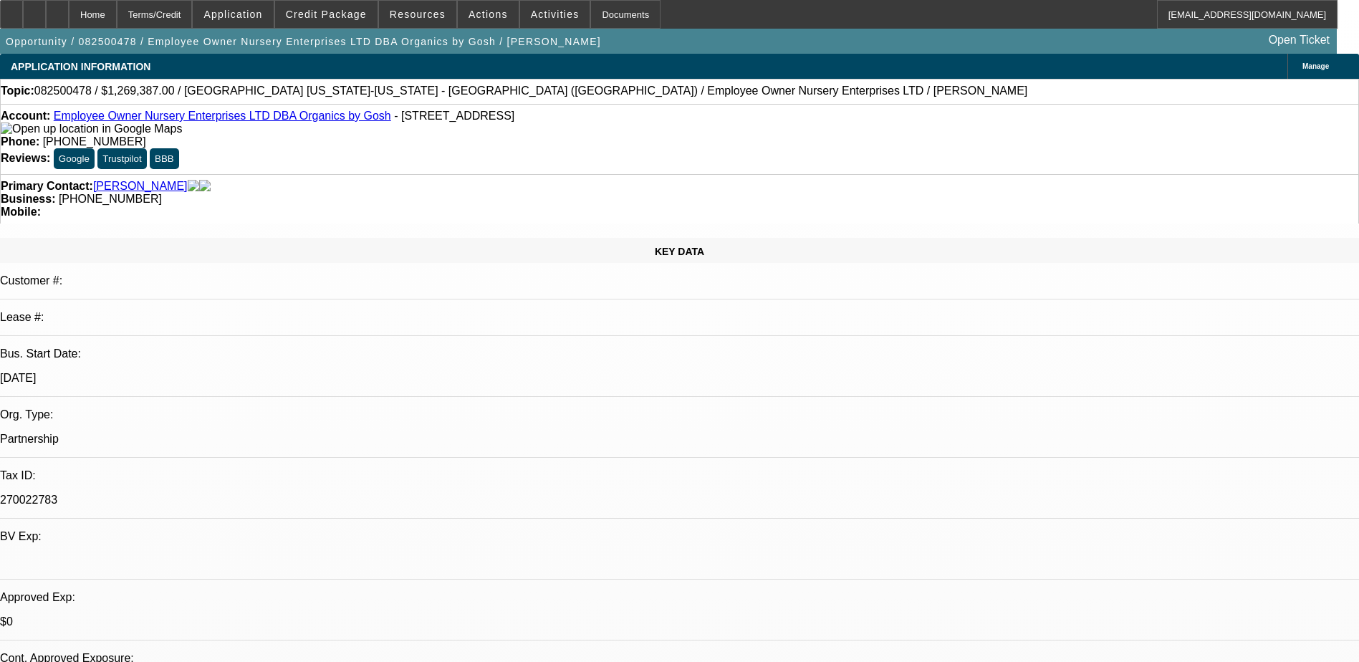
radio input "true"
paste textarea "-Company is employee owned and operated (Partnership) -Horizonal Grinder 1.3mil…"
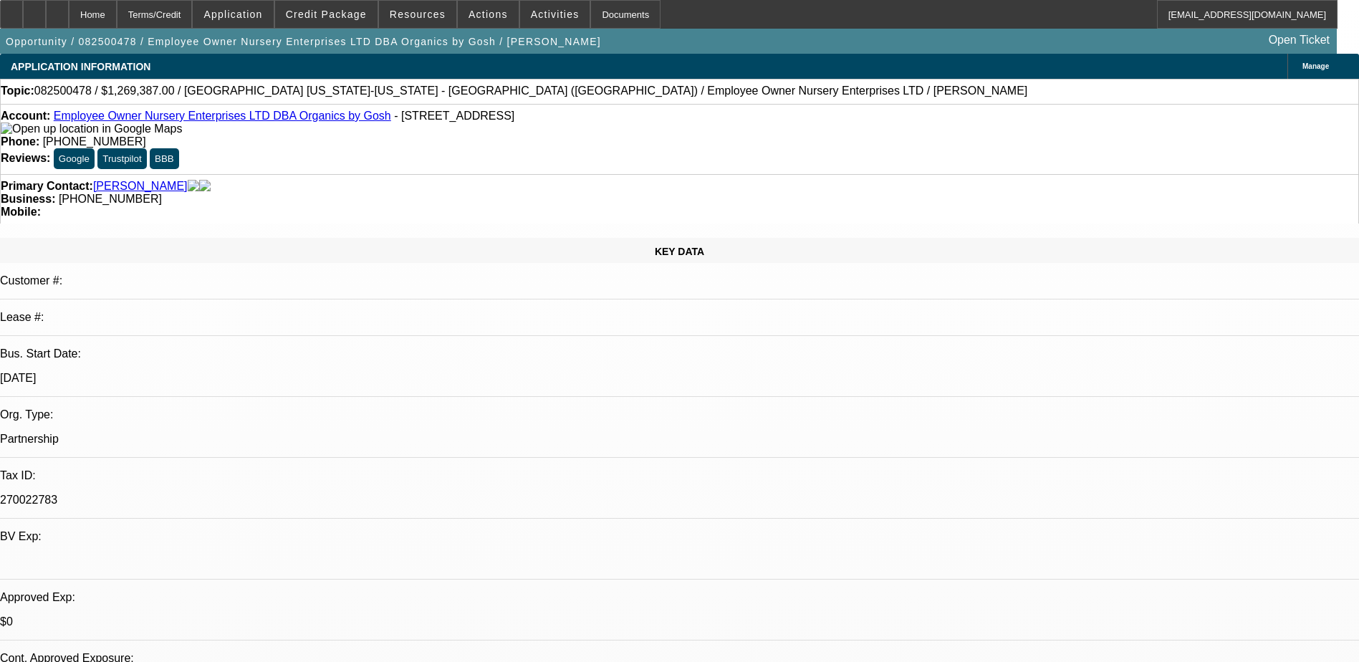
scroll to position [72, 0]
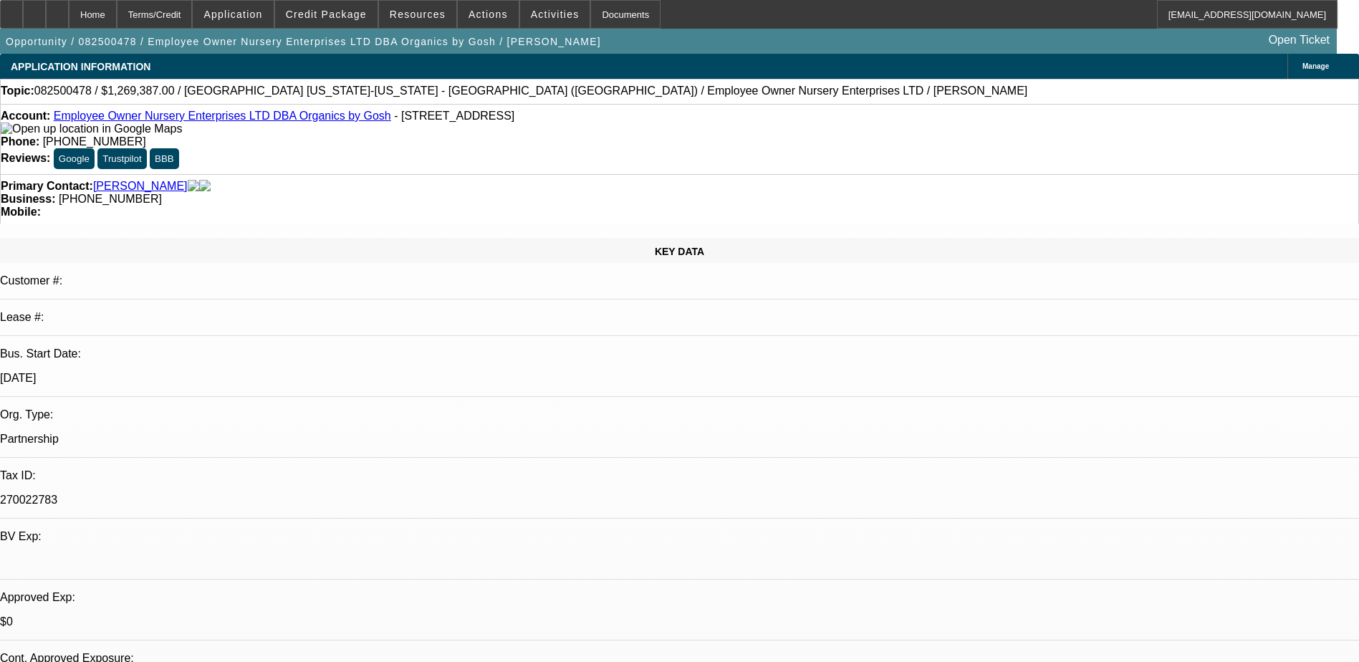
type textarea "-Company is employee owned and operated (Partnership) -Horizonal Grinder 1.3mil…"
radio input "true"
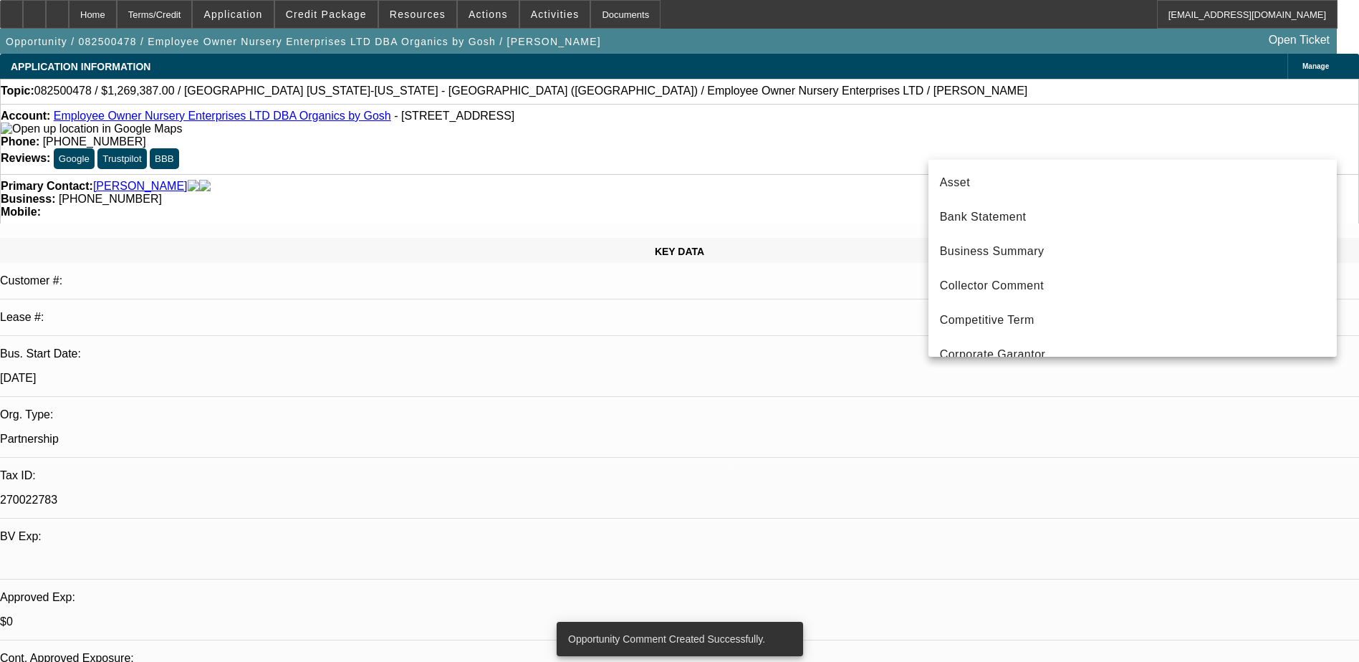
scroll to position [118, 0]
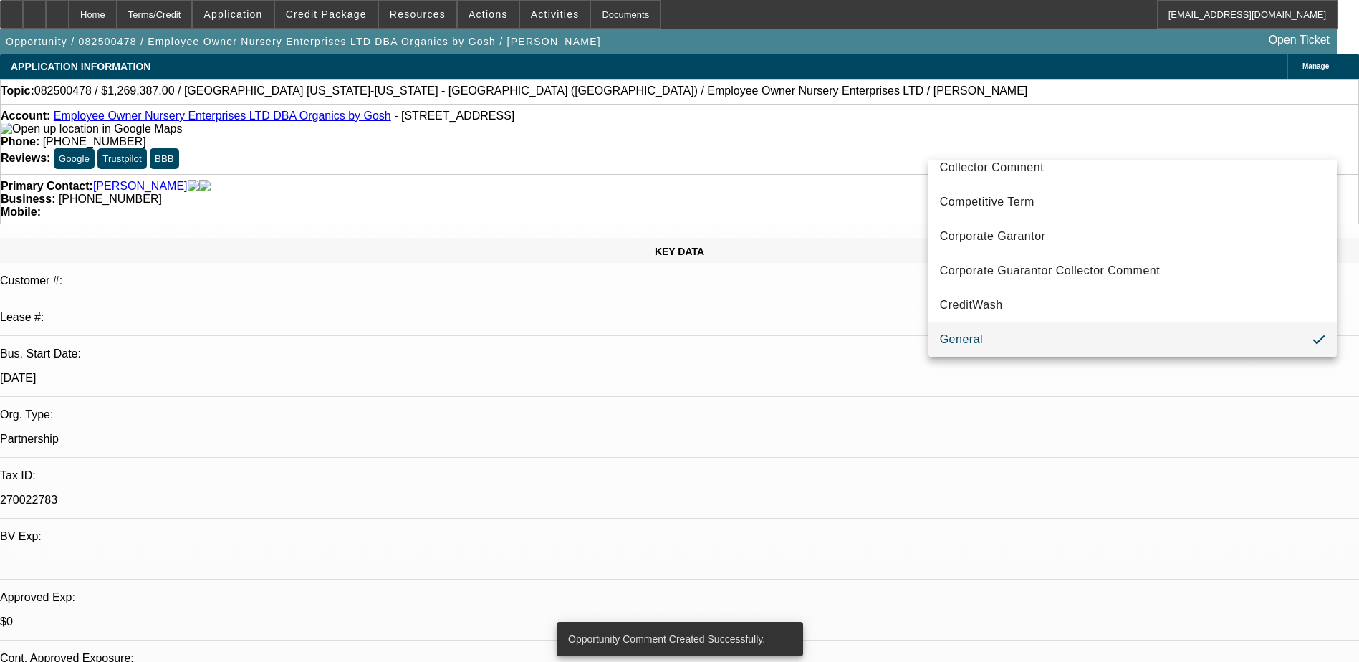
click at [1054, 143] on div at bounding box center [679, 331] width 1359 height 662
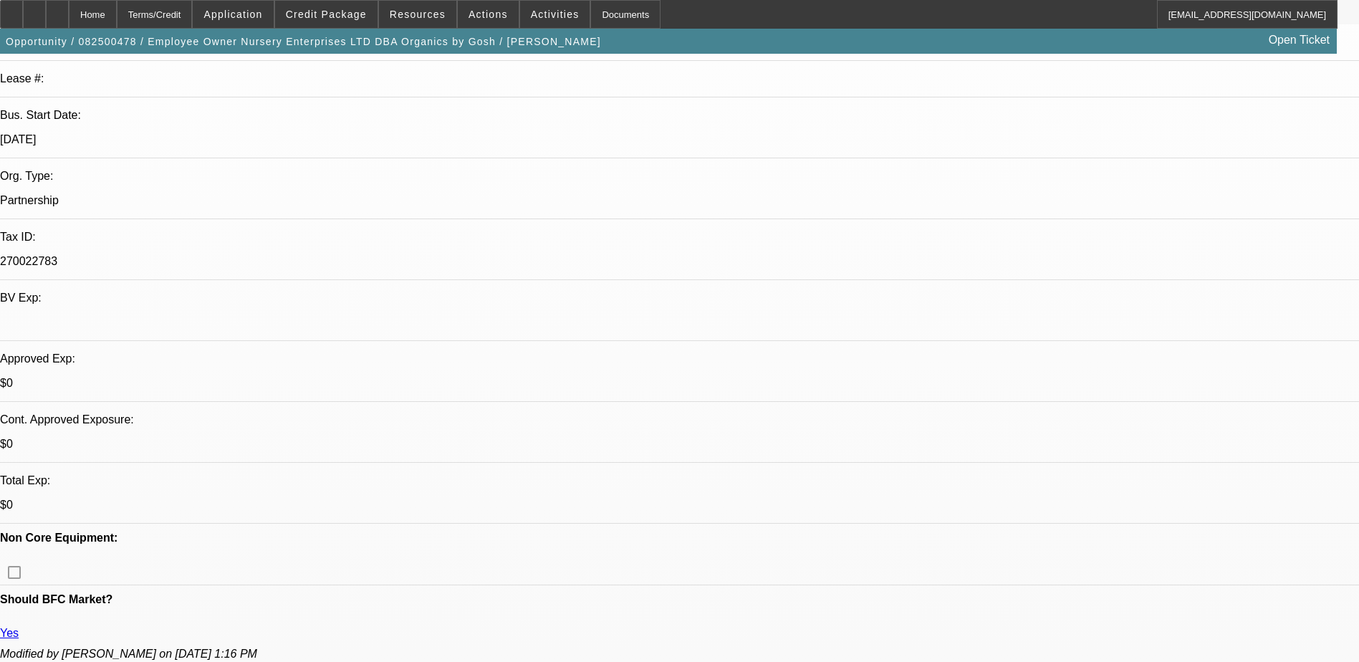
scroll to position [0, 0]
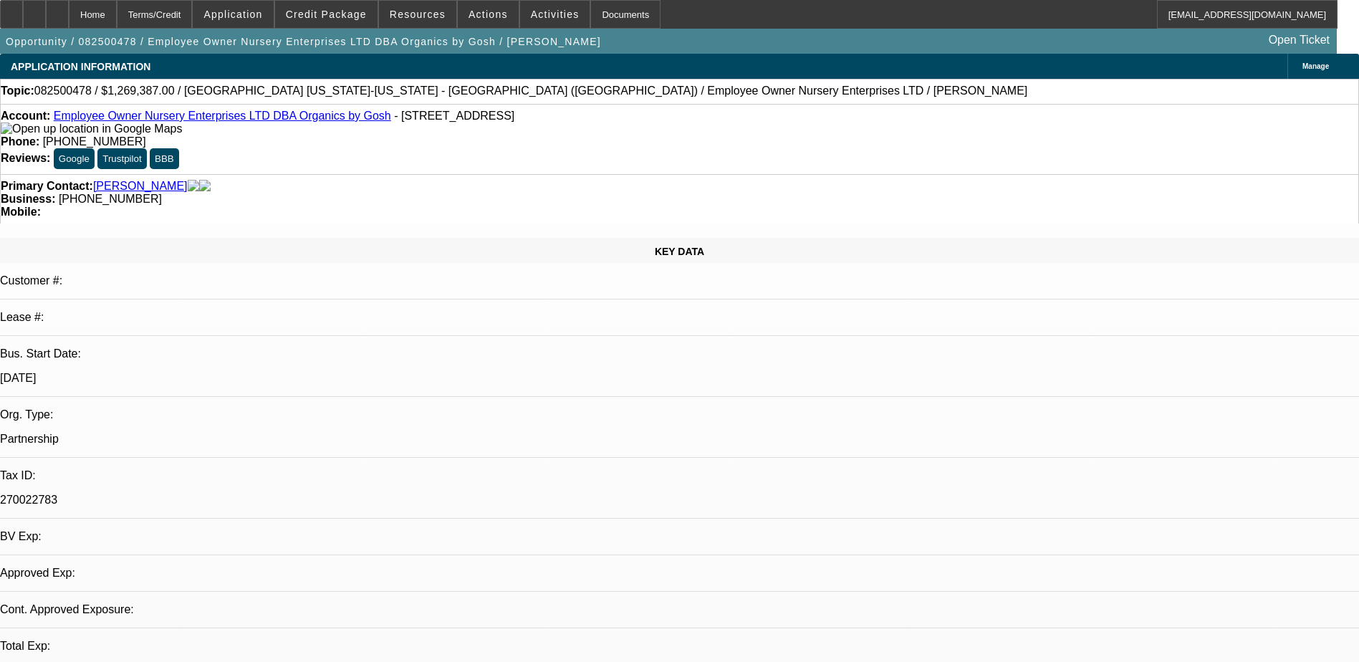
select select "0"
select select "2"
select select "0.1"
select select "4"
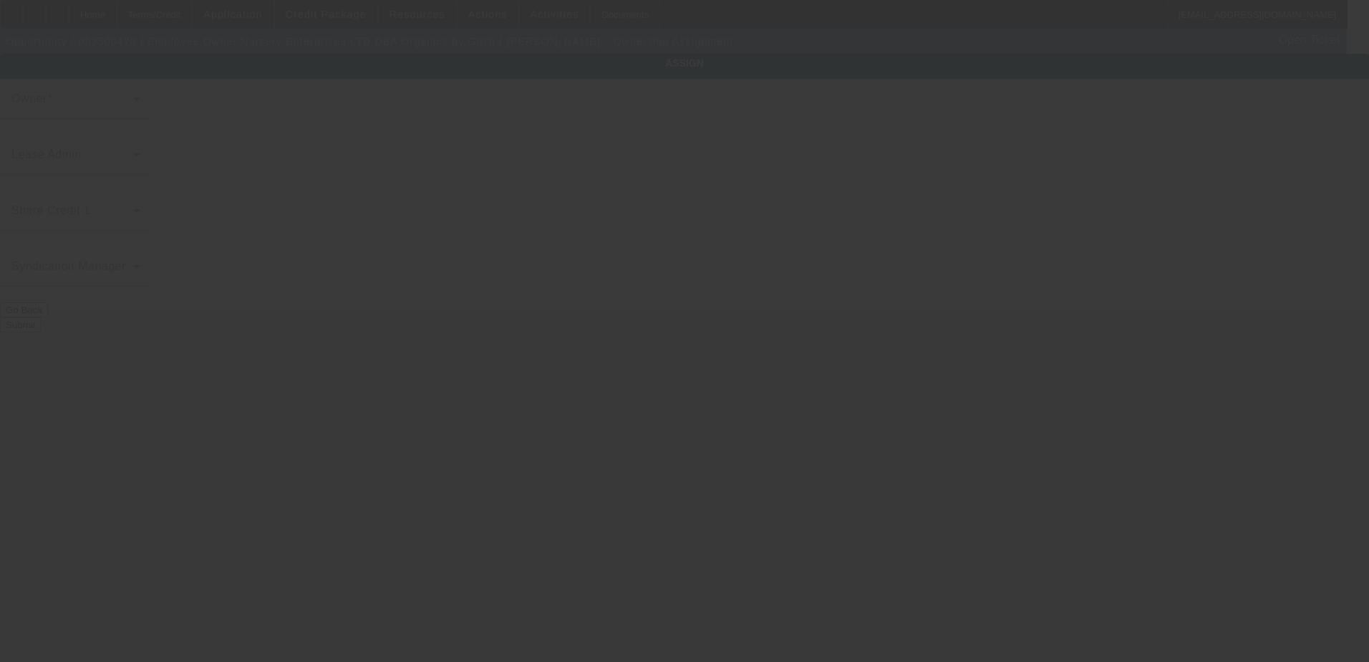
click at [758, 340] on div at bounding box center [684, 331] width 1369 height 662
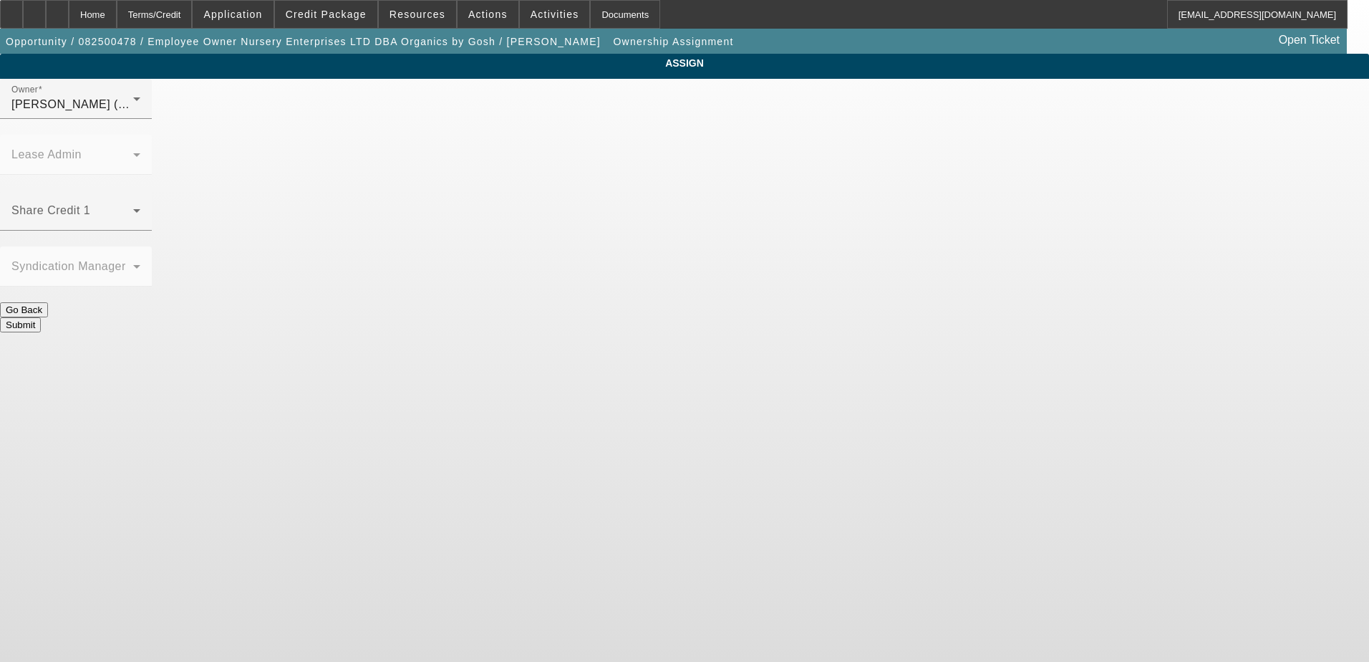
click at [48, 302] on button "Go Back" at bounding box center [24, 309] width 48 height 15
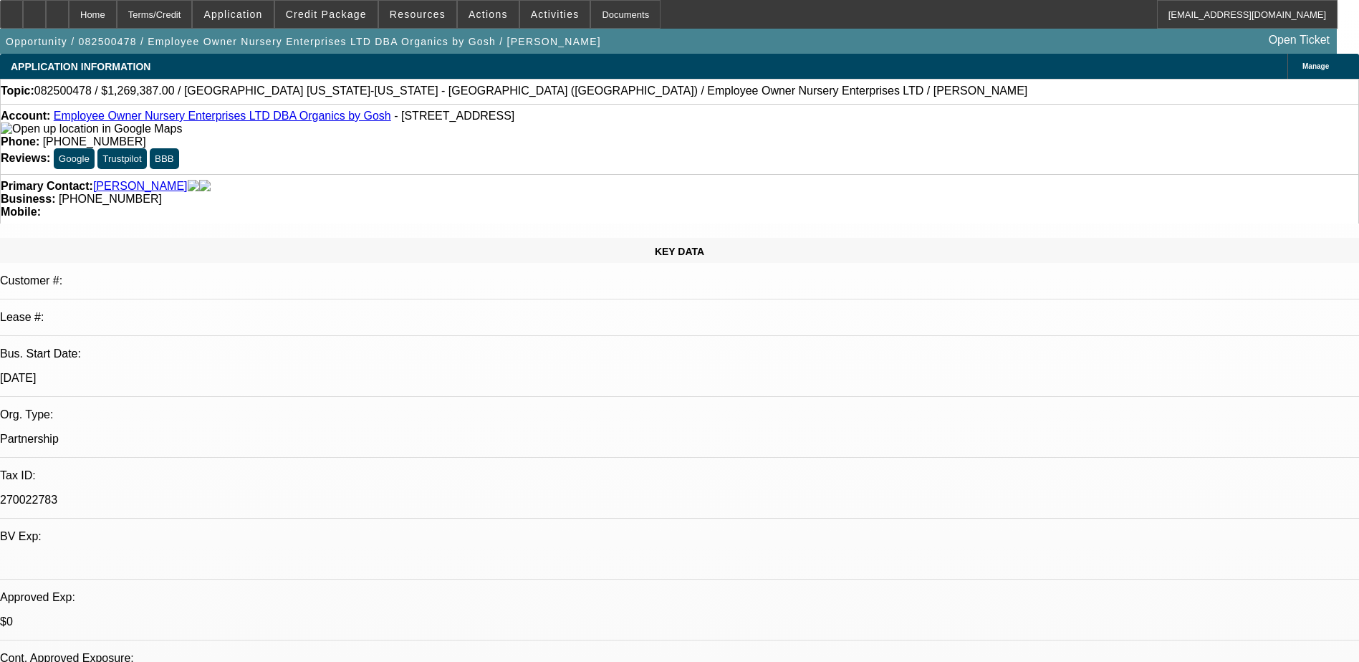
select select "0"
select select "2"
select select "0.1"
select select "4"
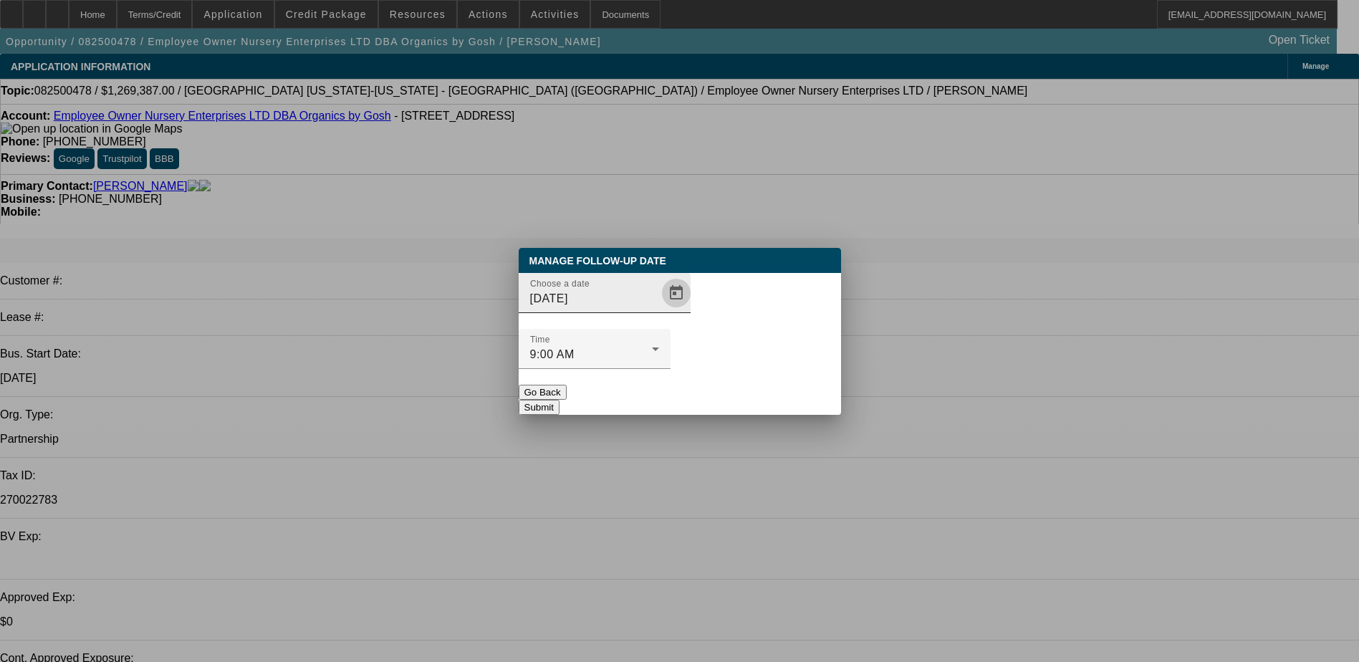
click at [659, 310] on span "Open calendar" at bounding box center [676, 293] width 34 height 34
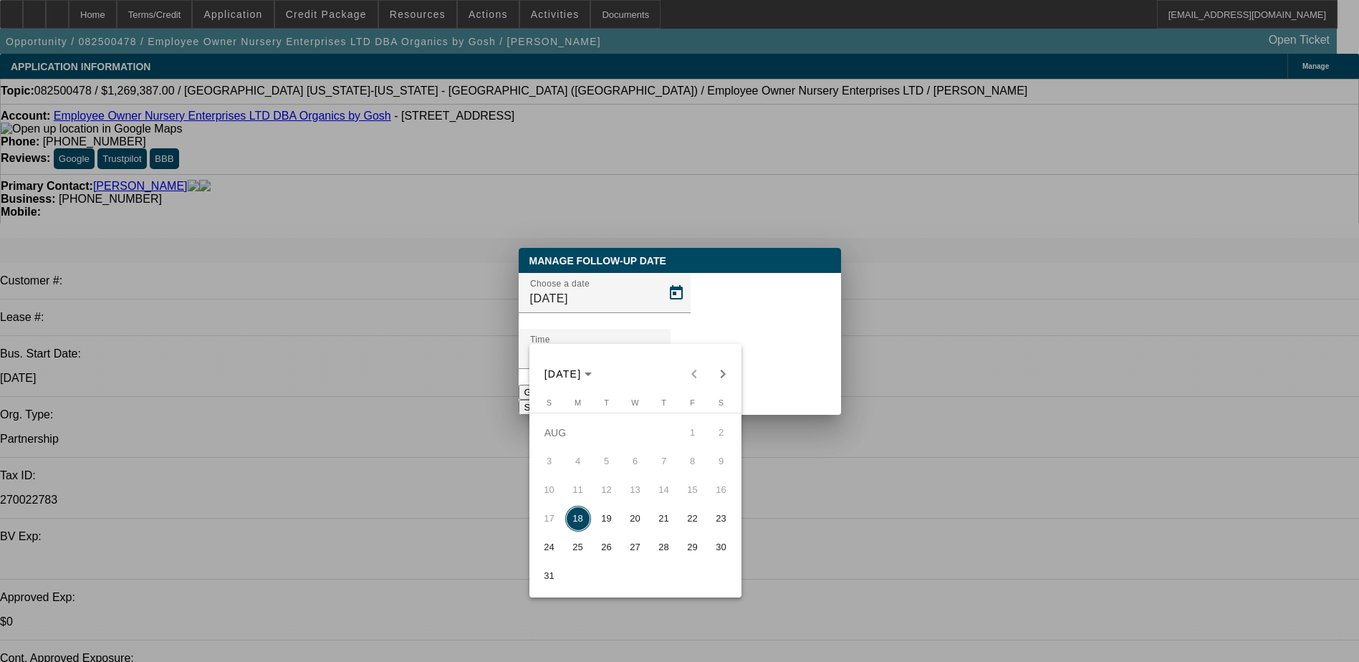
drag, startPoint x: 609, startPoint y: 526, endPoint x: 645, endPoint y: 495, distance: 47.2
click at [611, 526] on span "19" at bounding box center [607, 519] width 26 height 26
type input "8/19/2025"
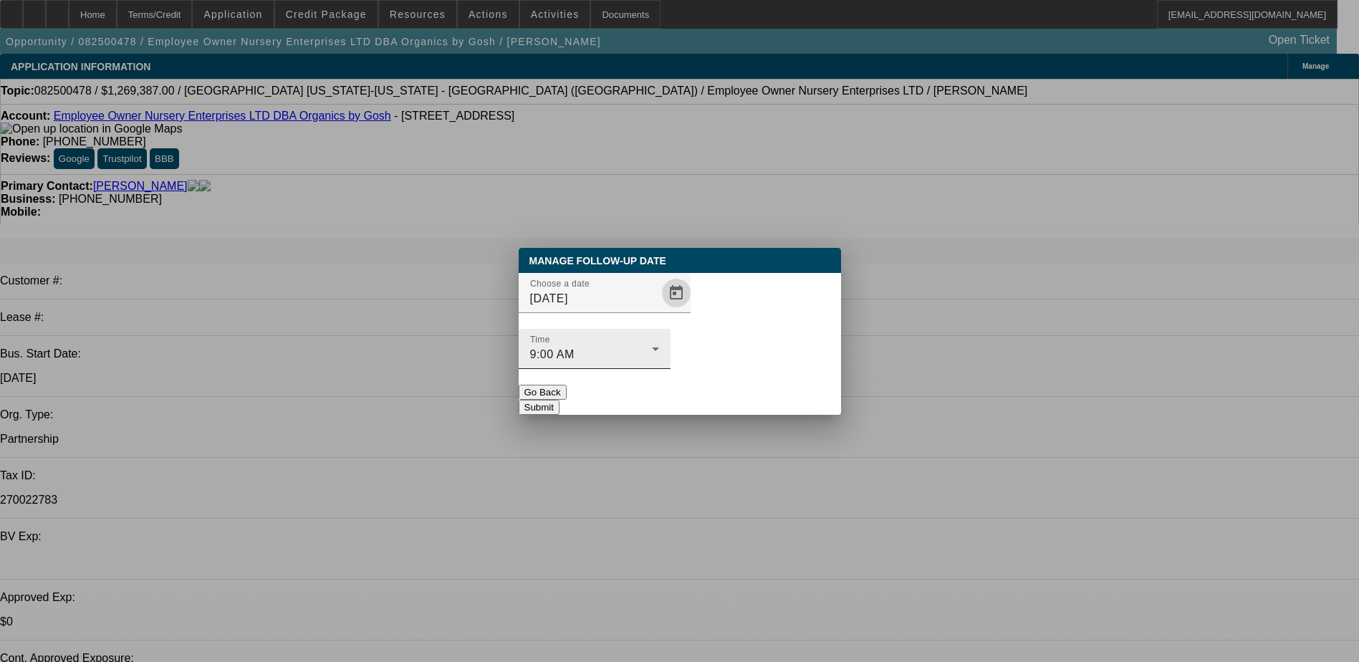
click at [652, 346] on div "9:00 AM" at bounding box center [591, 354] width 122 height 17
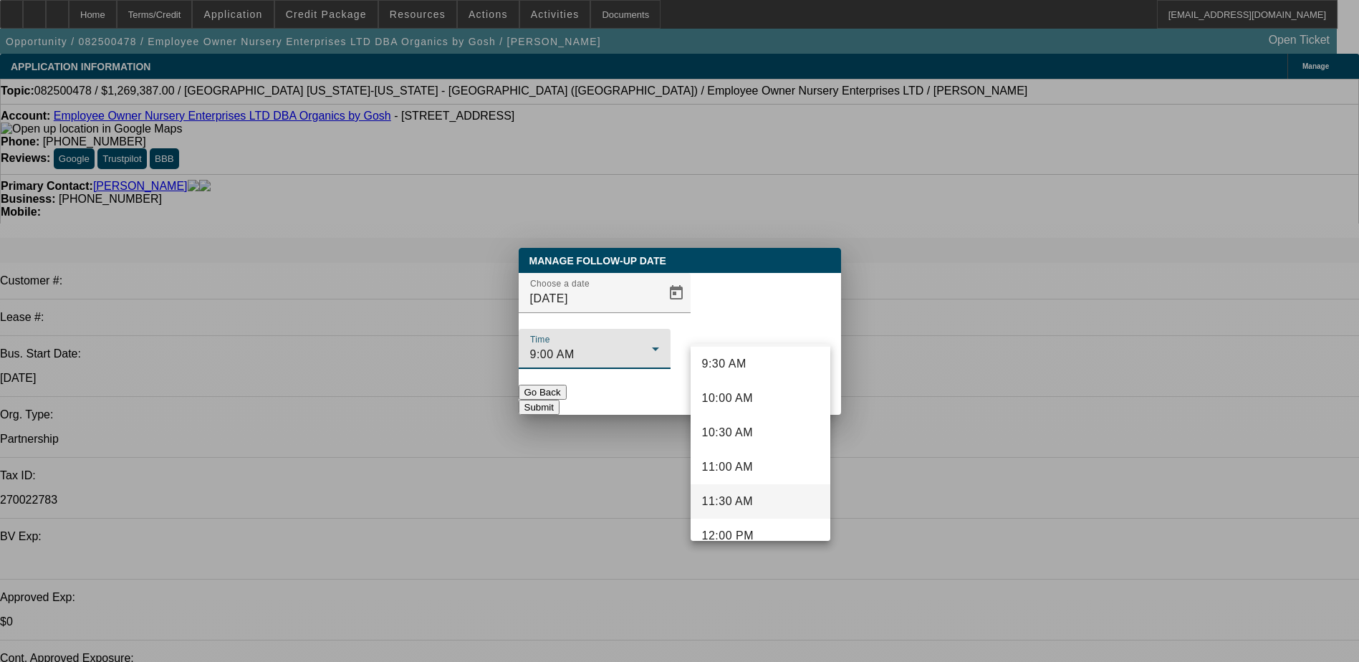
scroll to position [677, 0]
click at [755, 452] on mat-option "11:00 AM" at bounding box center [760, 446] width 140 height 34
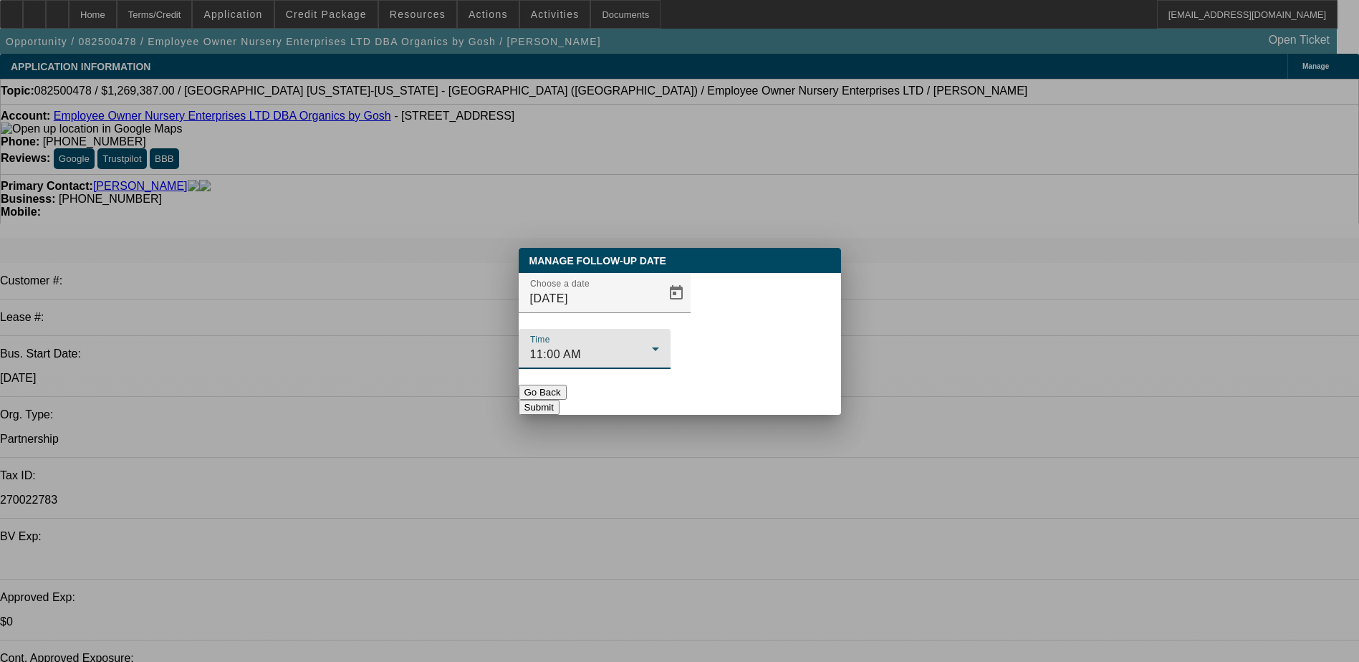
click at [559, 400] on button "Submit" at bounding box center [539, 407] width 41 height 15
